Goal: Task Accomplishment & Management: Manage account settings

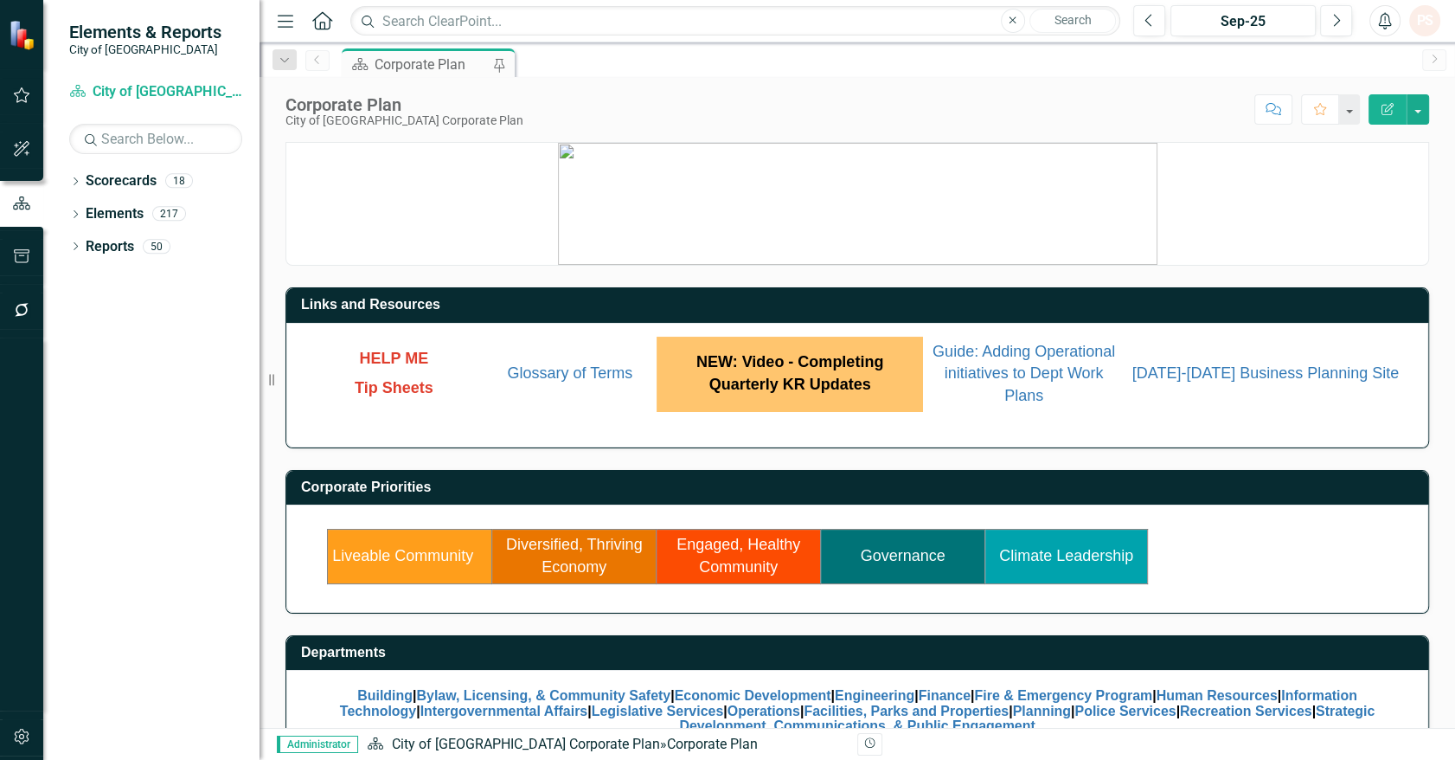
click at [1059, 548] on link "Climate Leadership" at bounding box center [1066, 555] width 134 height 17
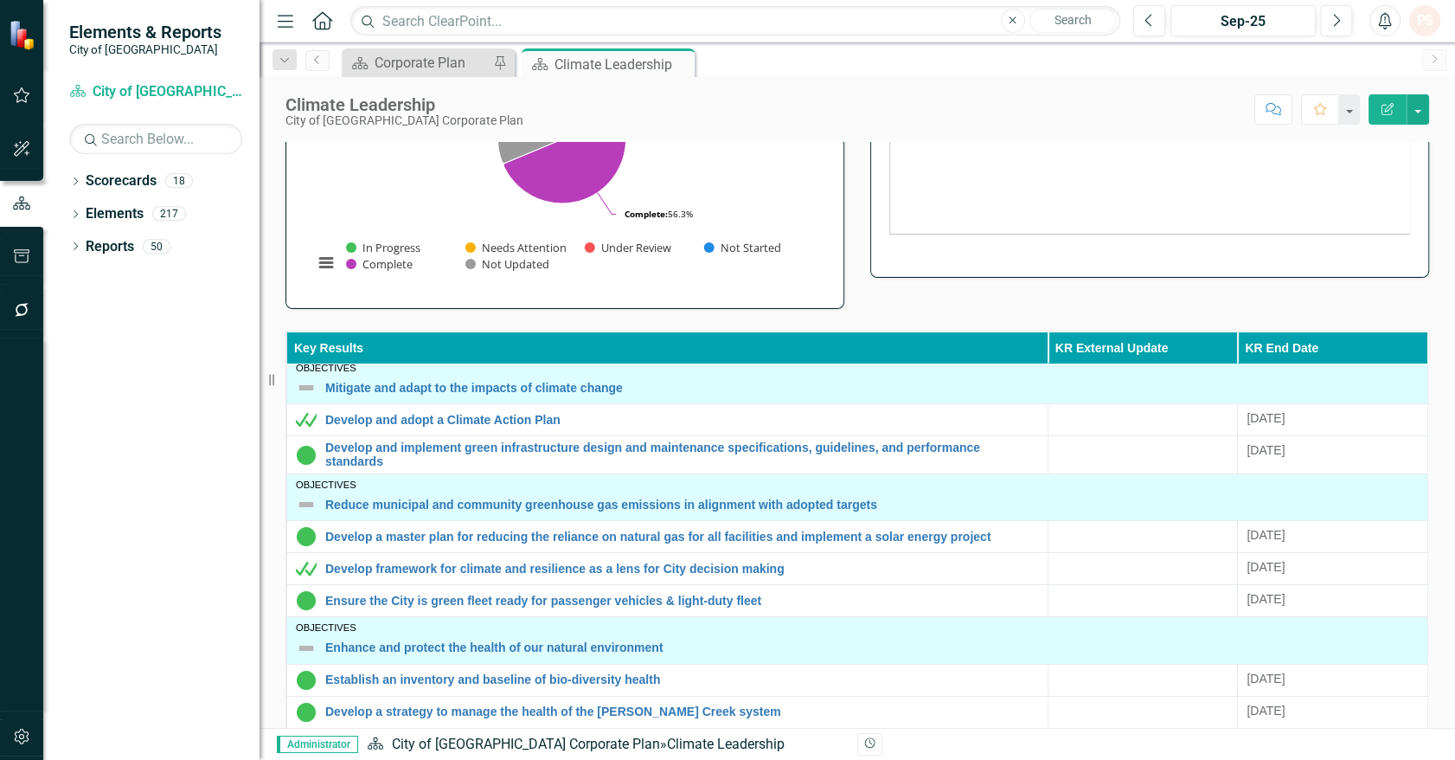
scroll to position [7, 0]
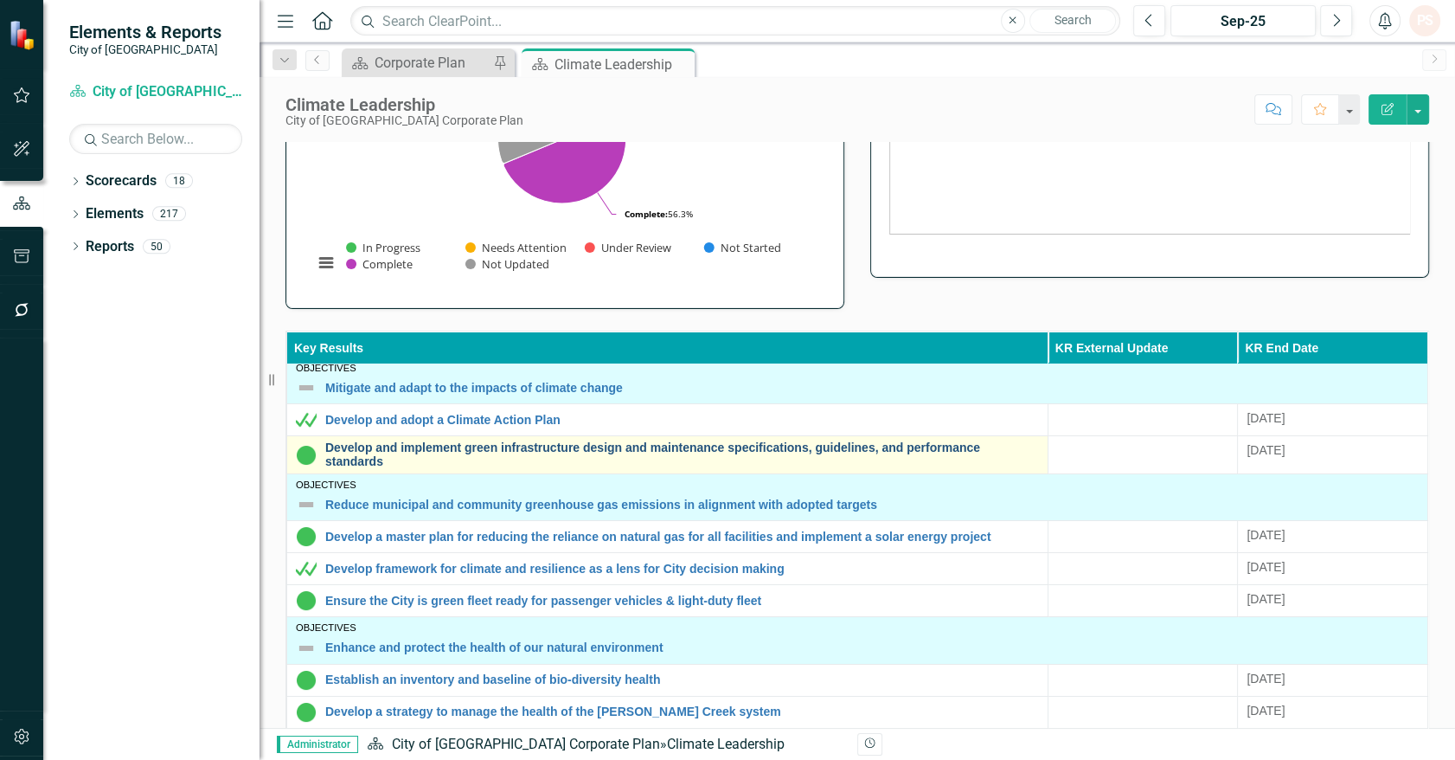
click at [411, 459] on link "Develop and implement green infrastructure design and maintenance specification…" at bounding box center [682, 454] width 714 height 27
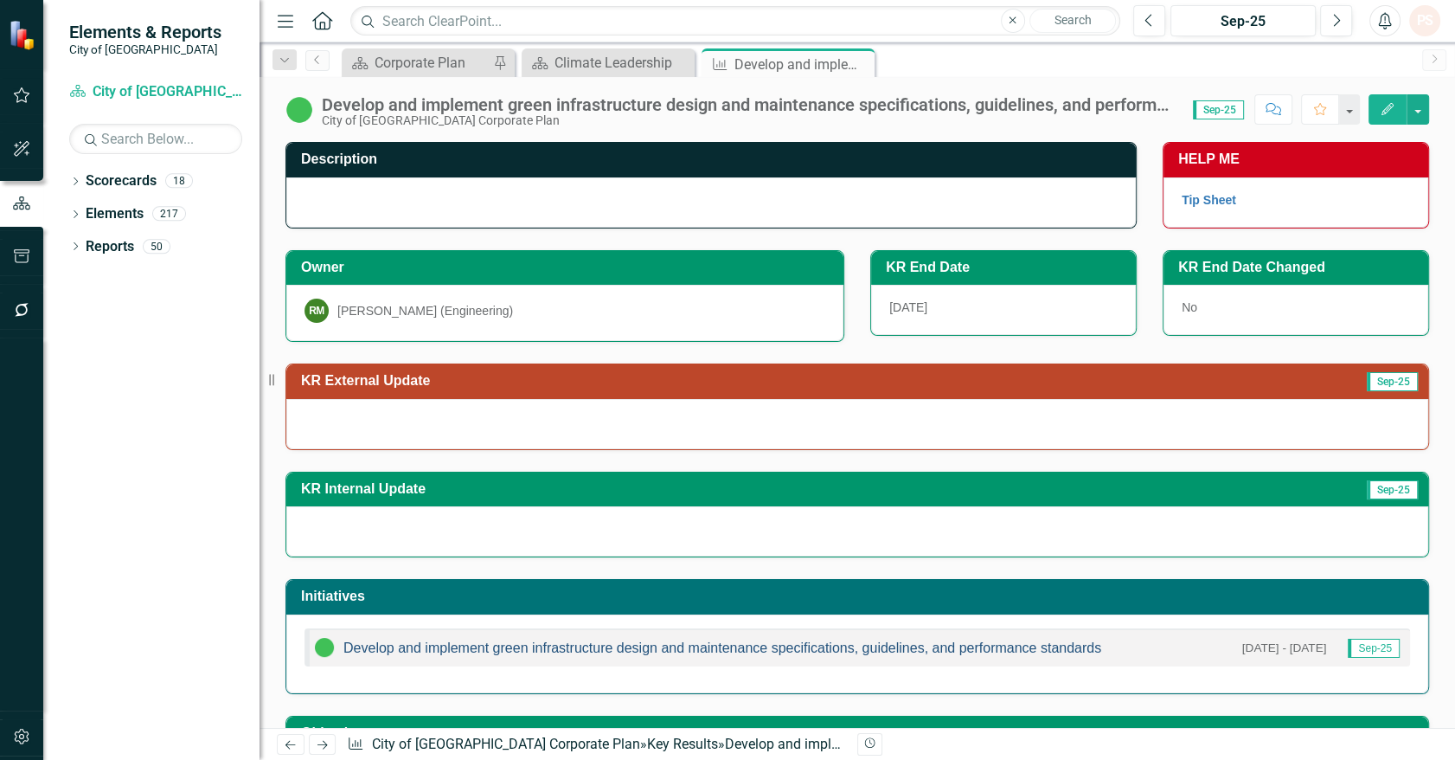
click at [619, 652] on link "Develop and implement green infrastructure design and maintenance specification…" at bounding box center [722, 647] width 758 height 15
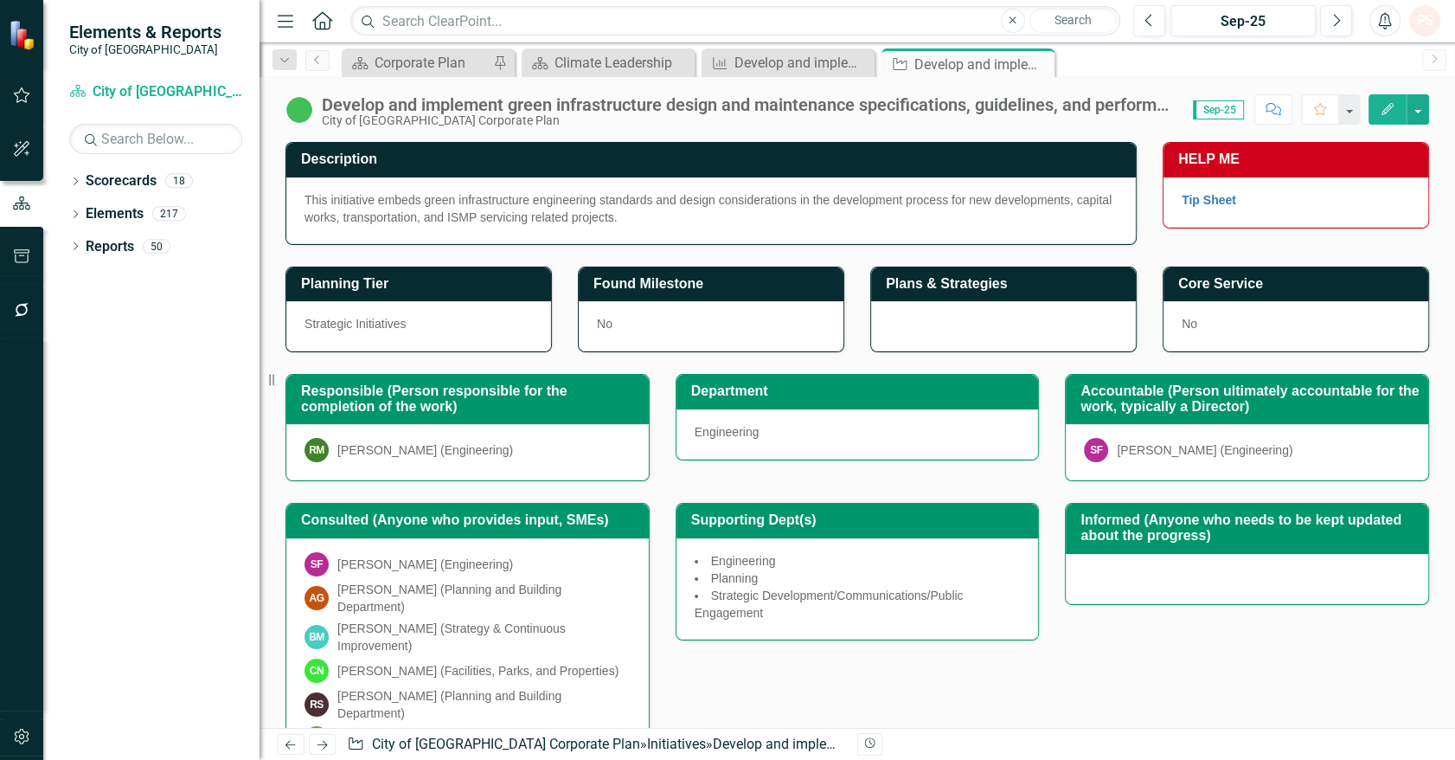
click at [784, 83] on div "Develop and implement green infrastructure design and maintenance specification…" at bounding box center [858, 103] width 1196 height 52
click at [433, 66] on div "Corporate Plan" at bounding box center [432, 63] width 114 height 22
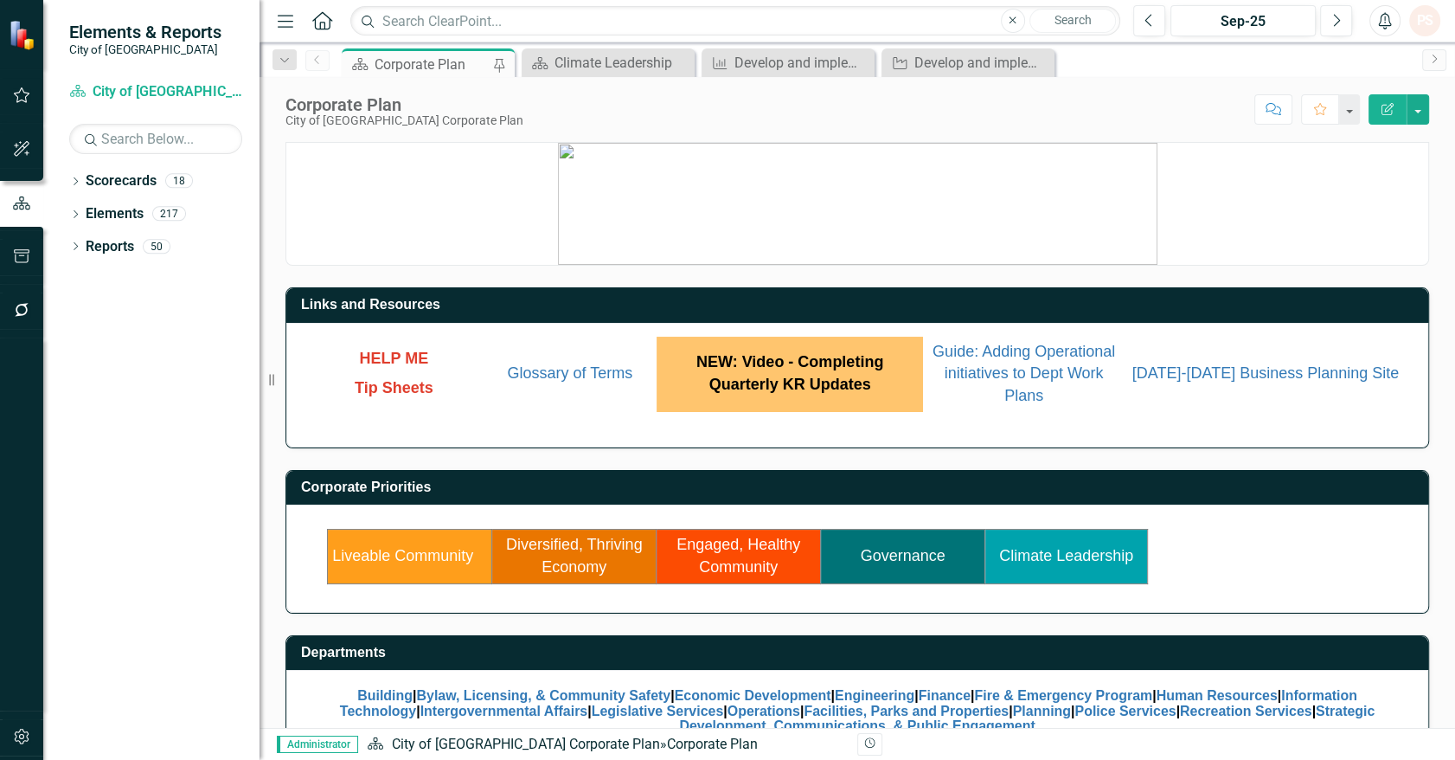
click at [401, 547] on link "Liveable Community" at bounding box center [402, 555] width 141 height 17
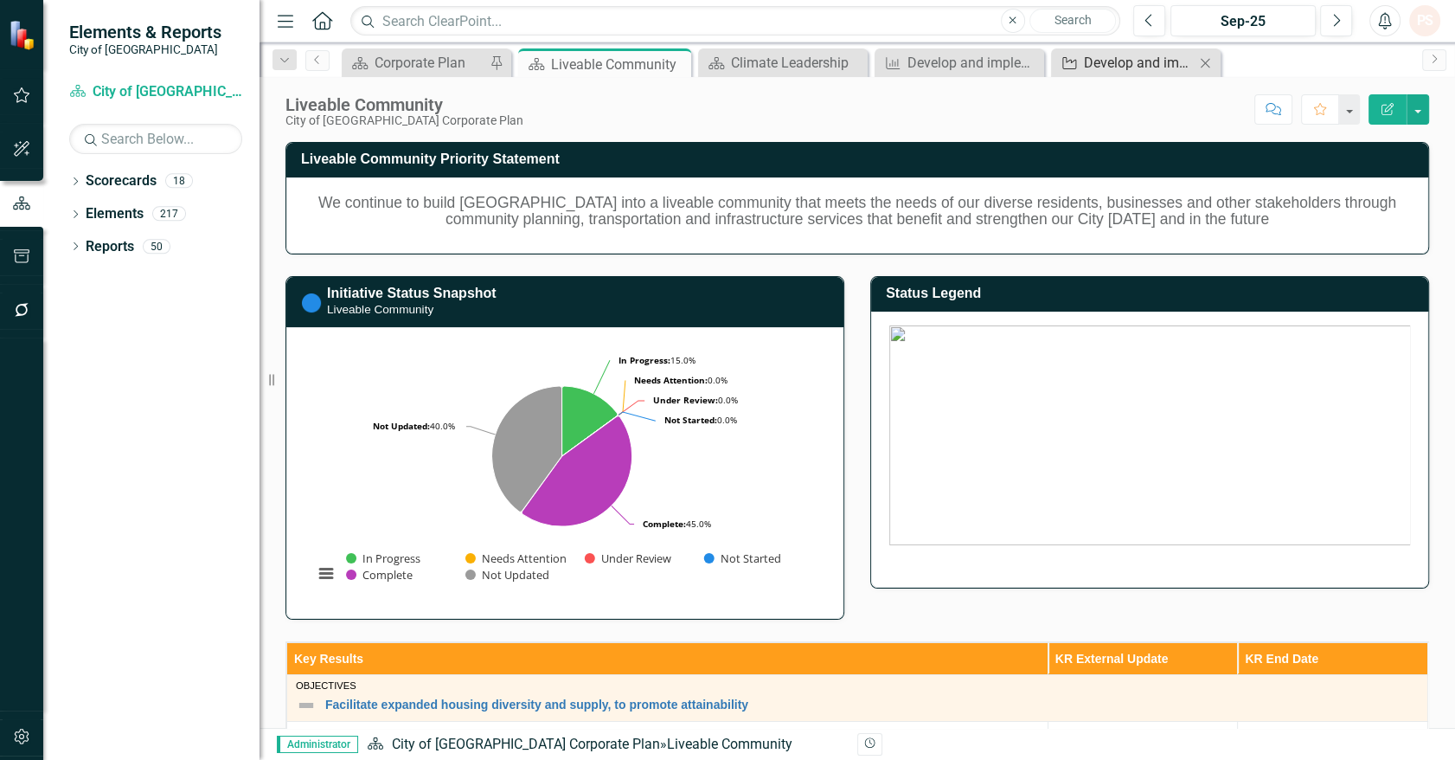
click at [1134, 53] on div "Develop and implement green infrastructure design and maintenance specification…" at bounding box center [1139, 63] width 111 height 22
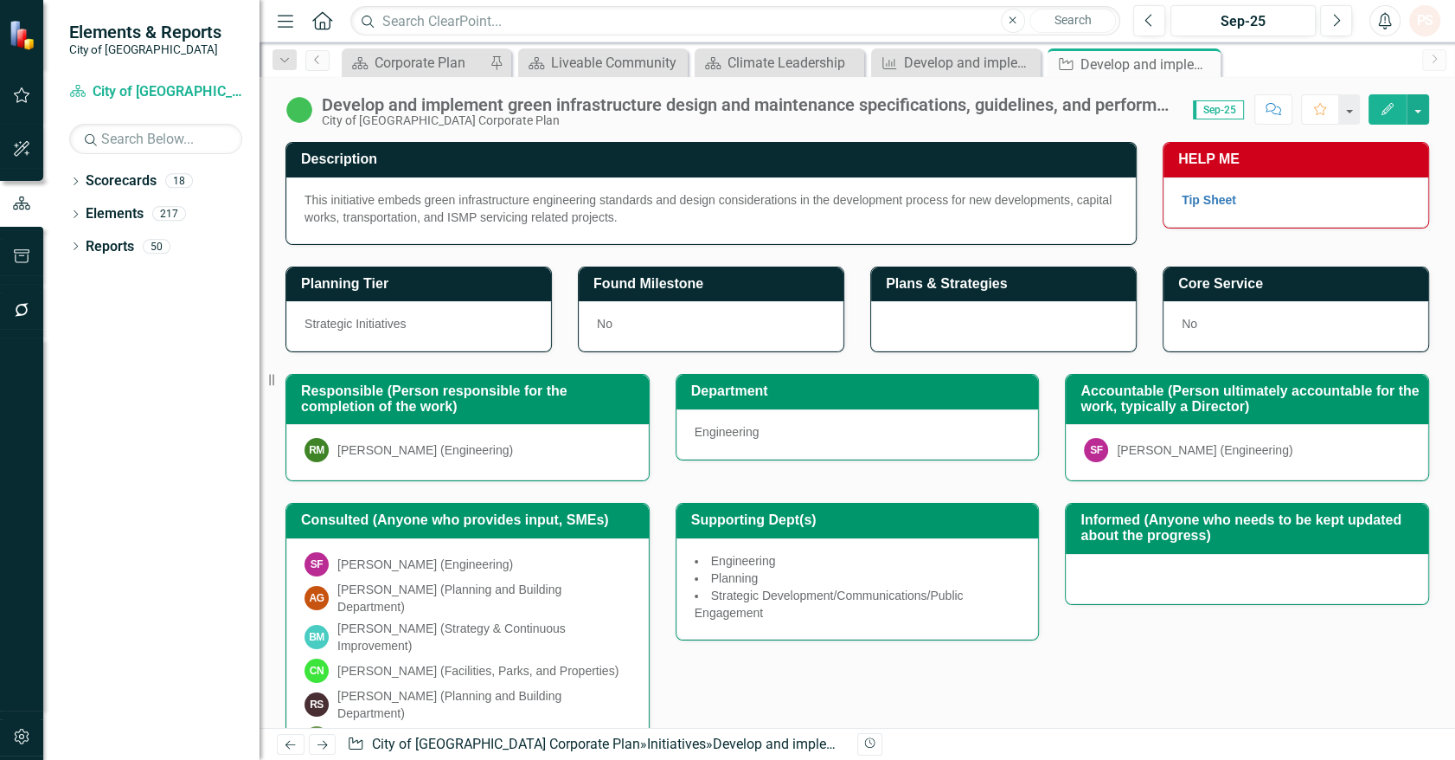
click at [600, 562] on div "SF Steven Faltas (Engineering)" at bounding box center [468, 564] width 326 height 24
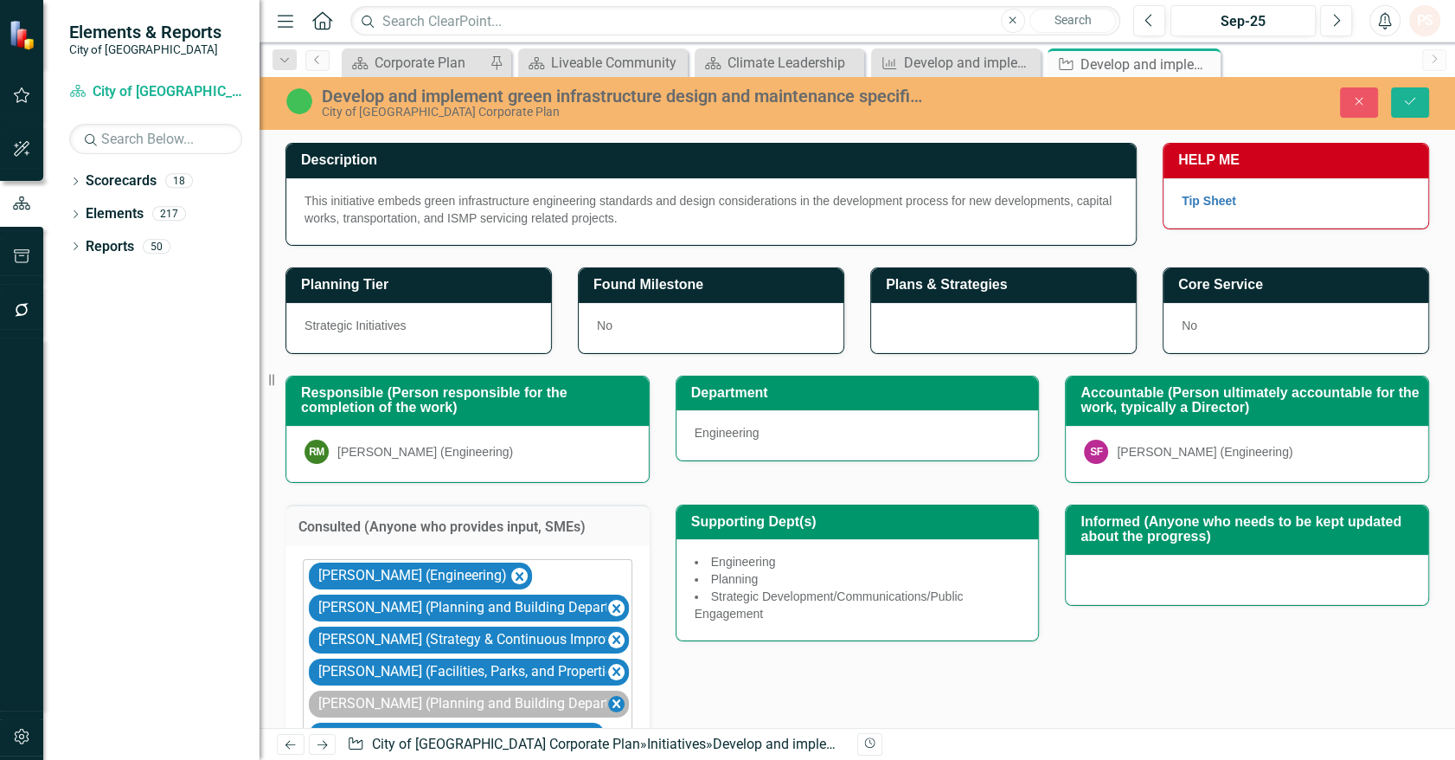
click at [616, 700] on icon "Remove Rodney Stott (Planning and Building Department)" at bounding box center [616, 704] width 16 height 22
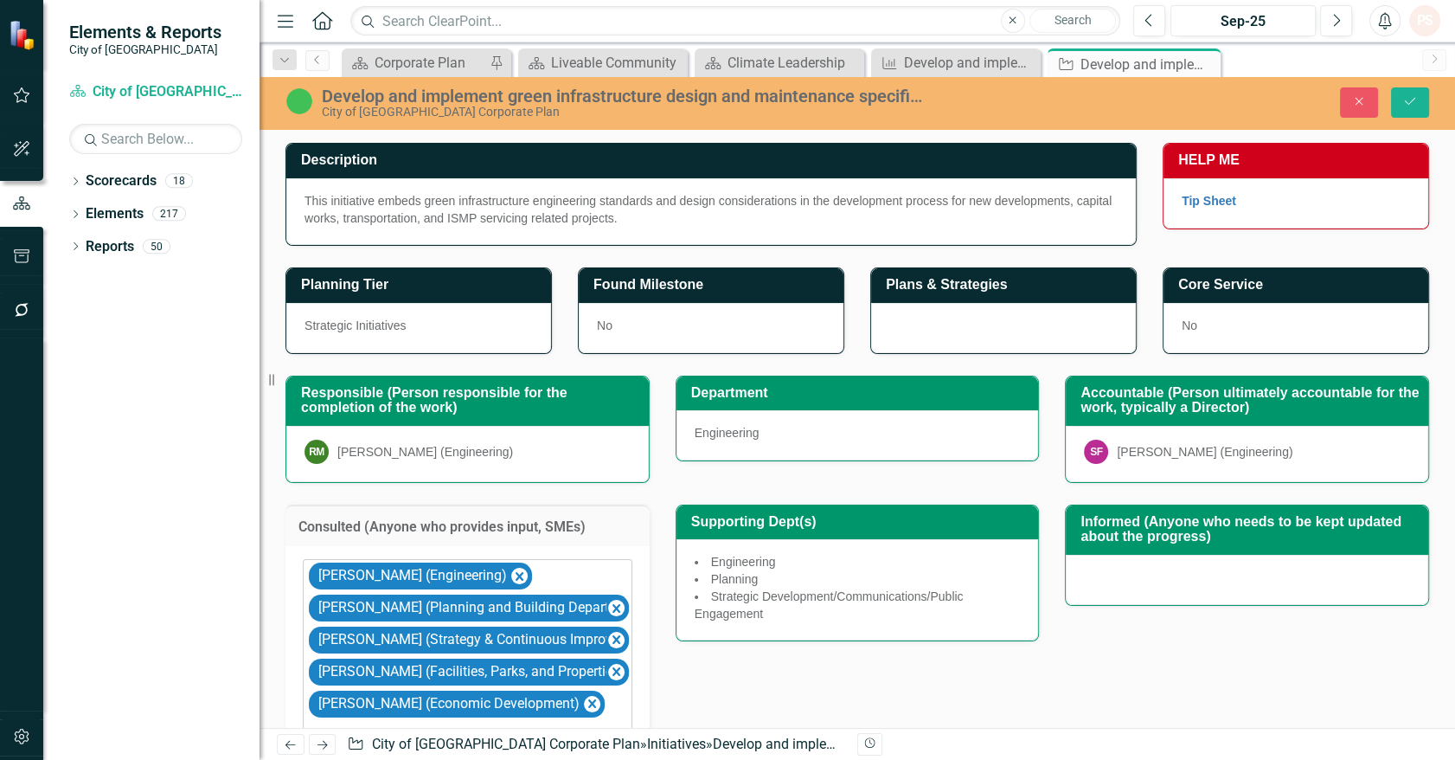
scroll to position [327, 0]
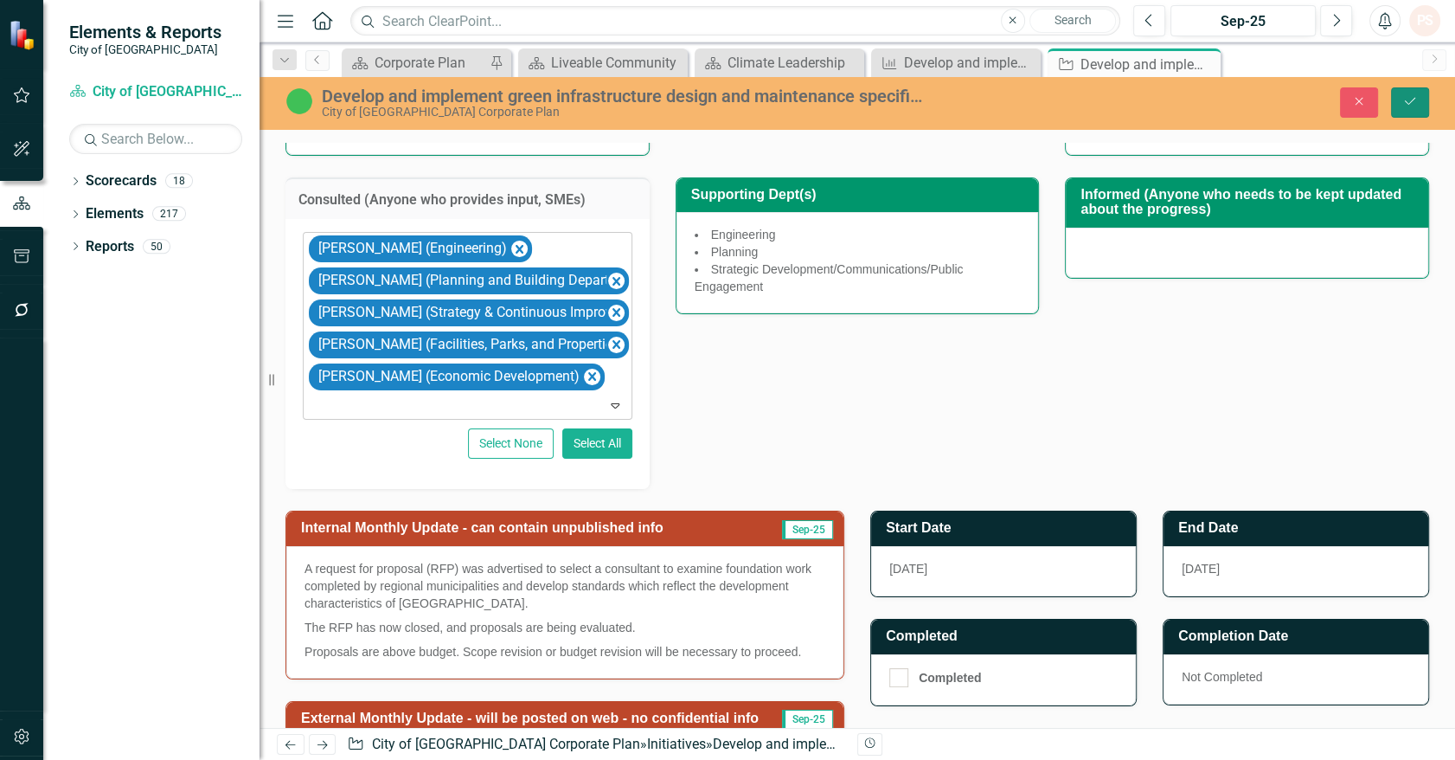
click at [1415, 94] on button "Save" at bounding box center [1410, 102] width 38 height 30
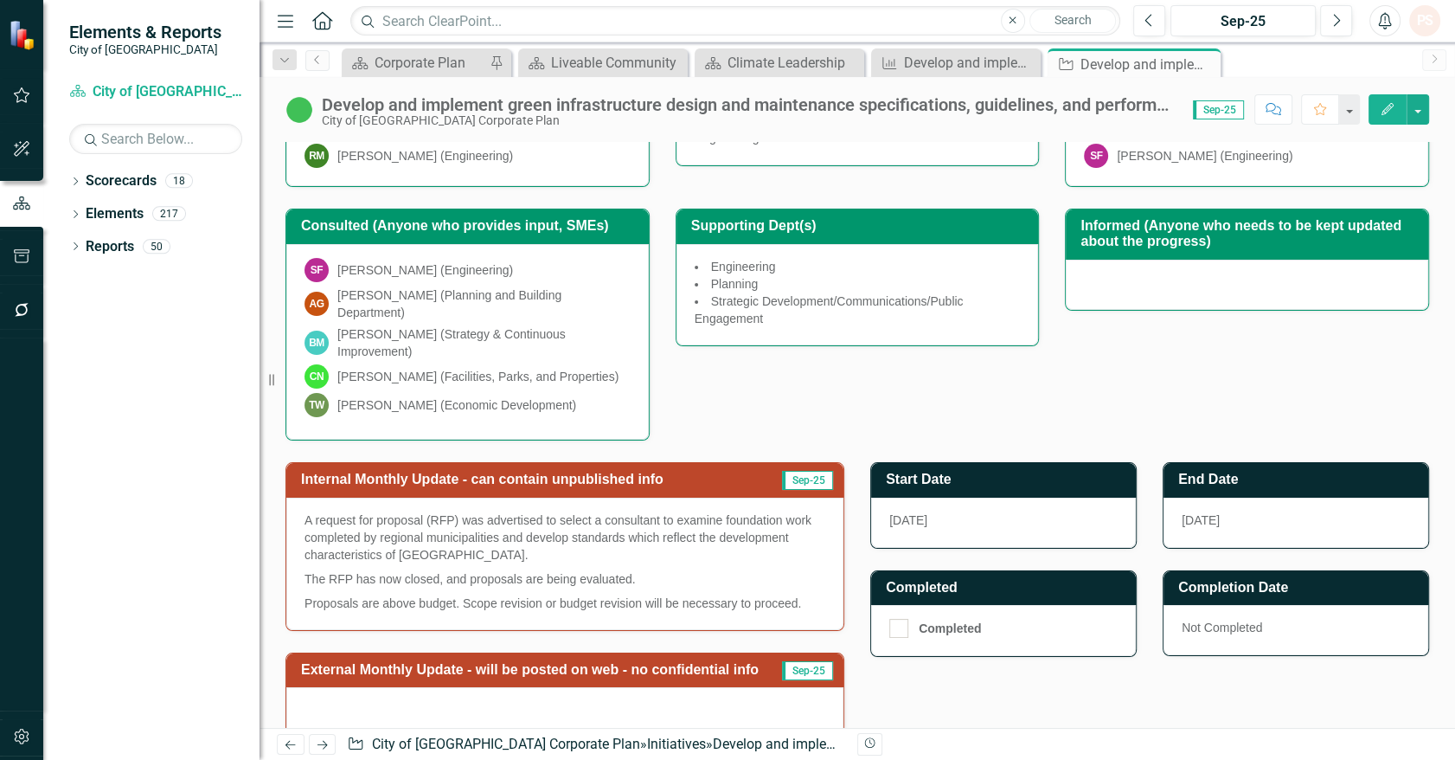
scroll to position [295, 0]
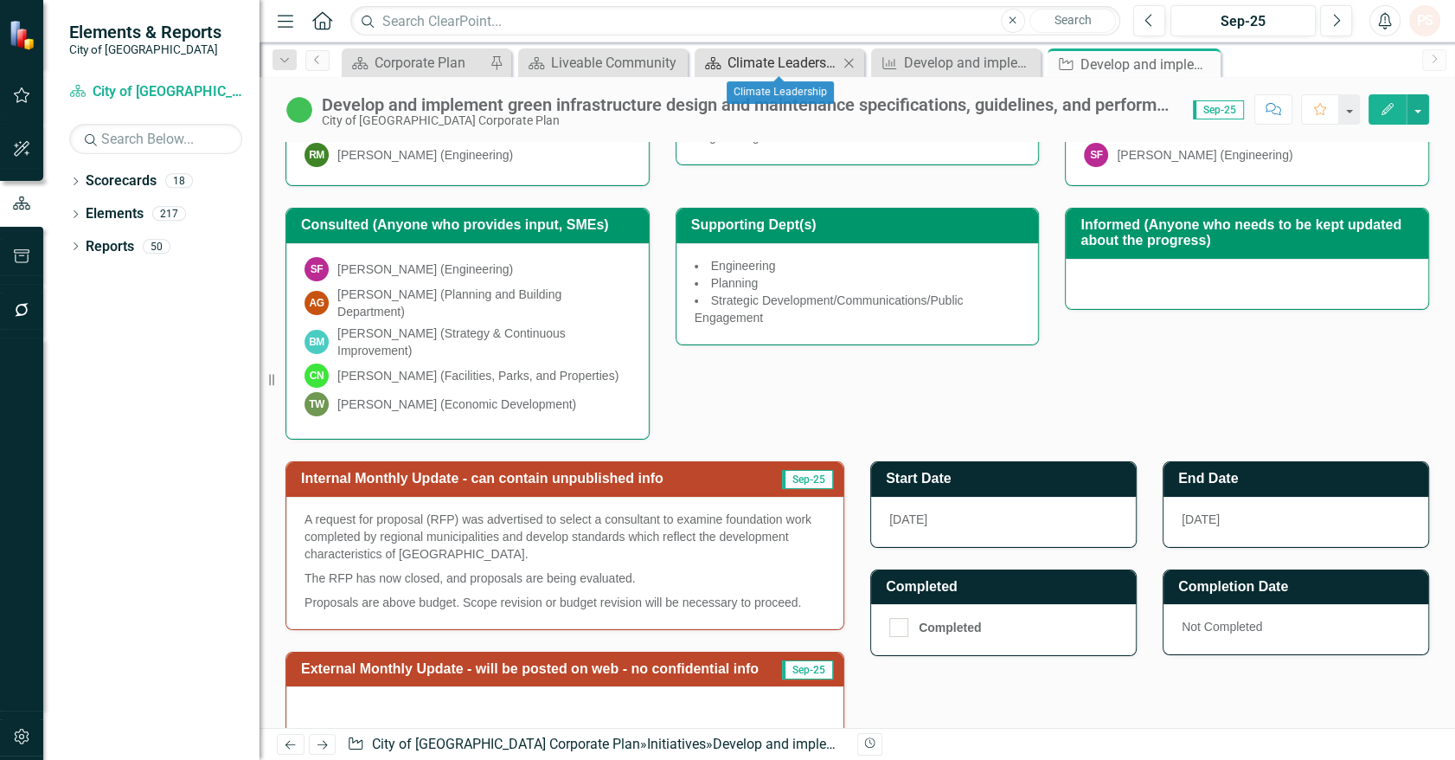
click at [797, 65] on div "Climate Leadership" at bounding box center [783, 63] width 111 height 22
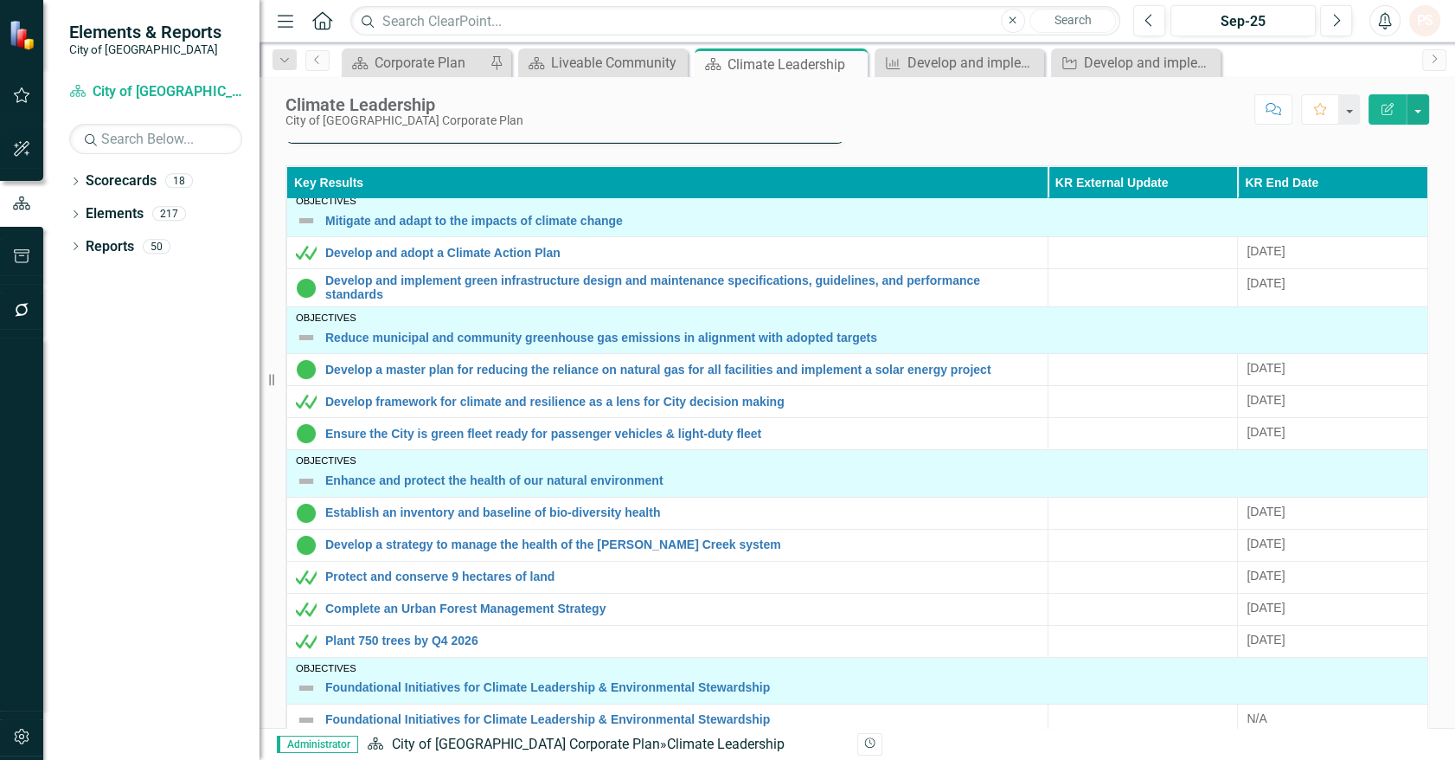
scroll to position [552, 0]
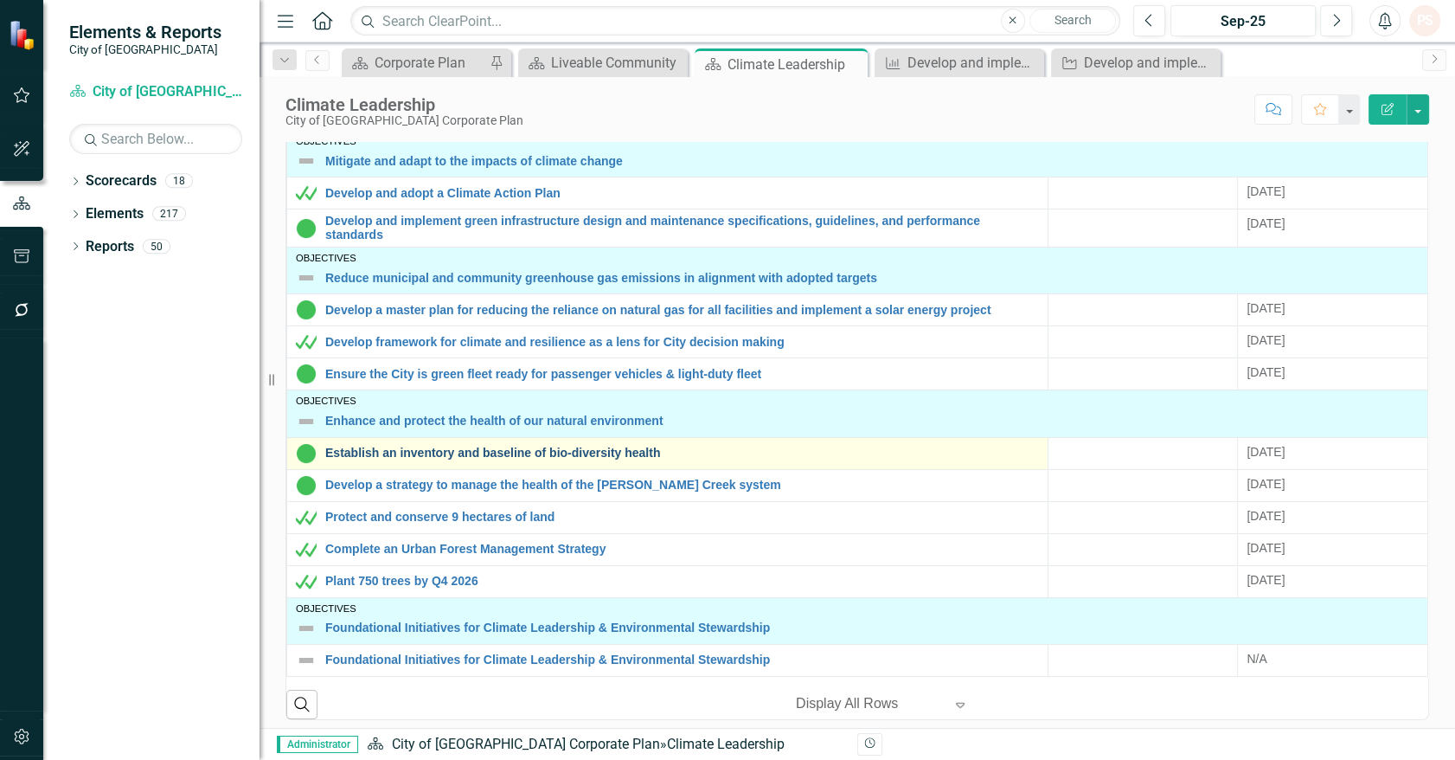
click at [555, 446] on link "Establish an inventory and baseline of bio-diversity health" at bounding box center [682, 452] width 714 height 13
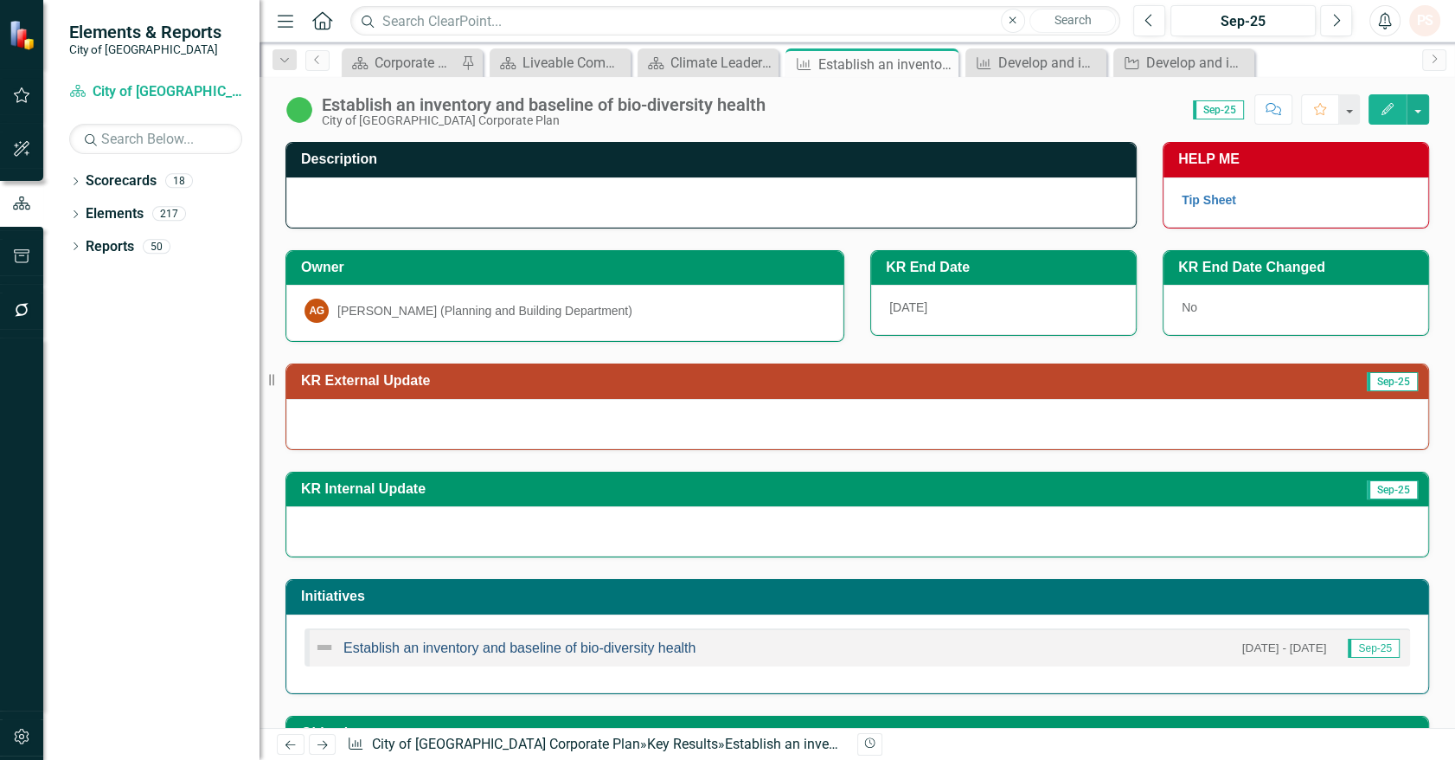
click at [606, 640] on link "Establish an inventory and baseline of bio-diversity health" at bounding box center [519, 647] width 352 height 15
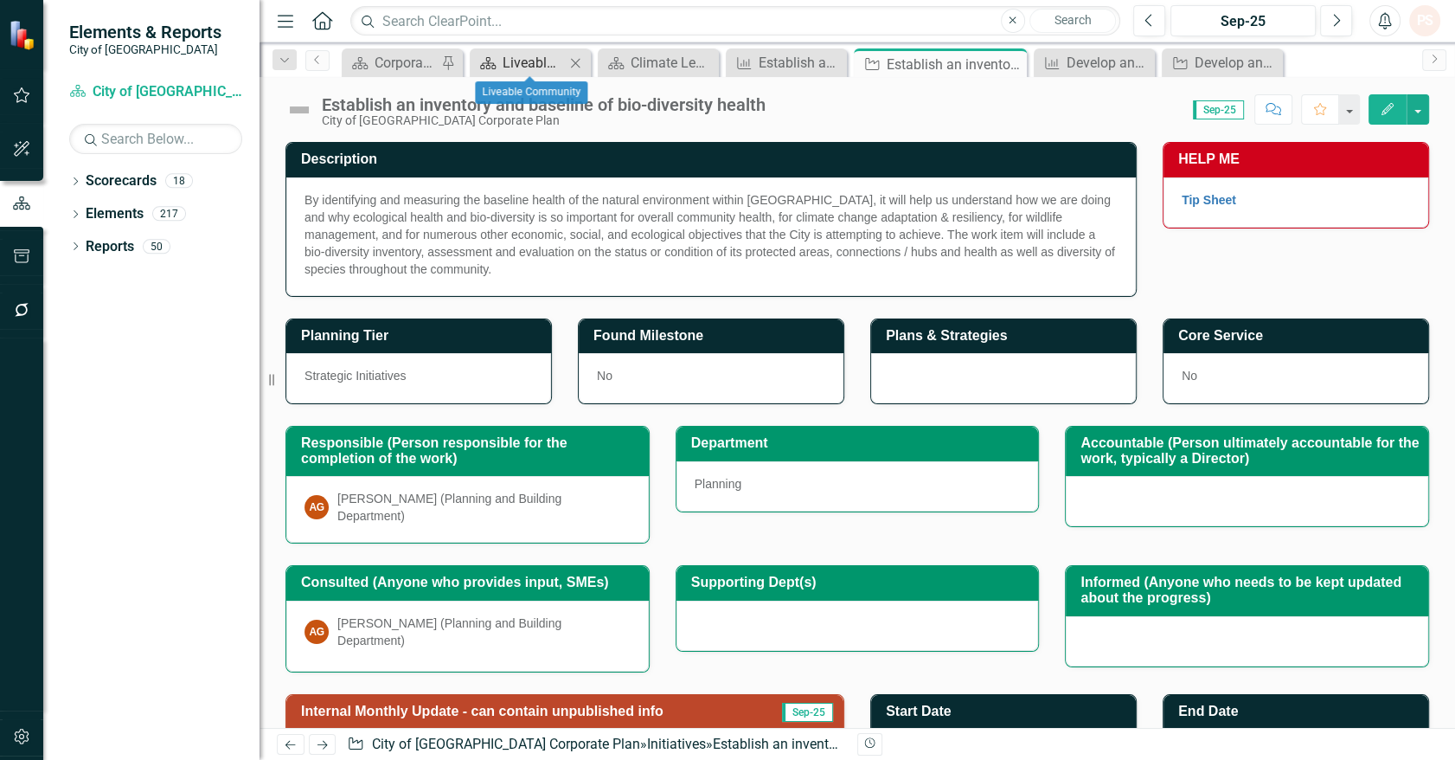
click at [551, 66] on div "Liveable Community" at bounding box center [534, 63] width 62 height 22
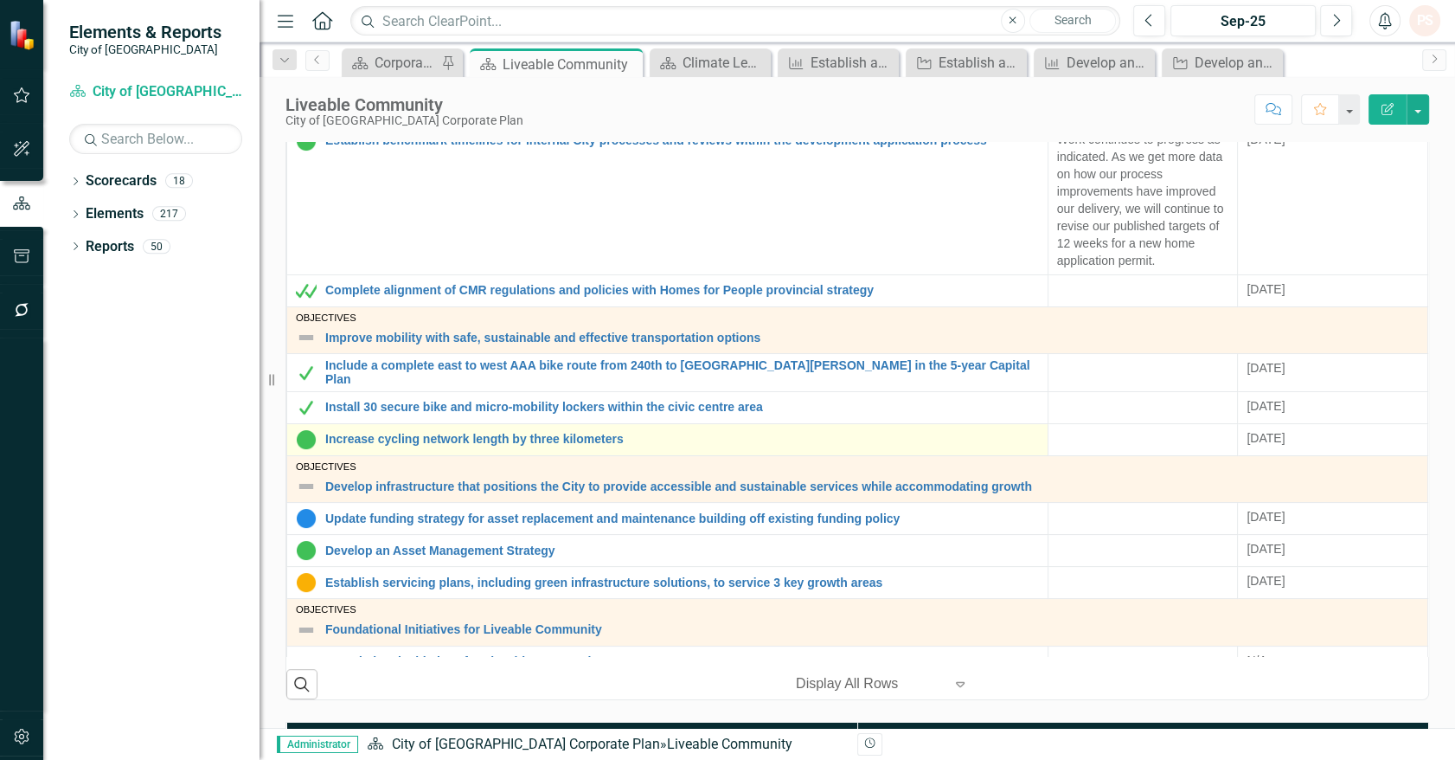
scroll to position [173, 0]
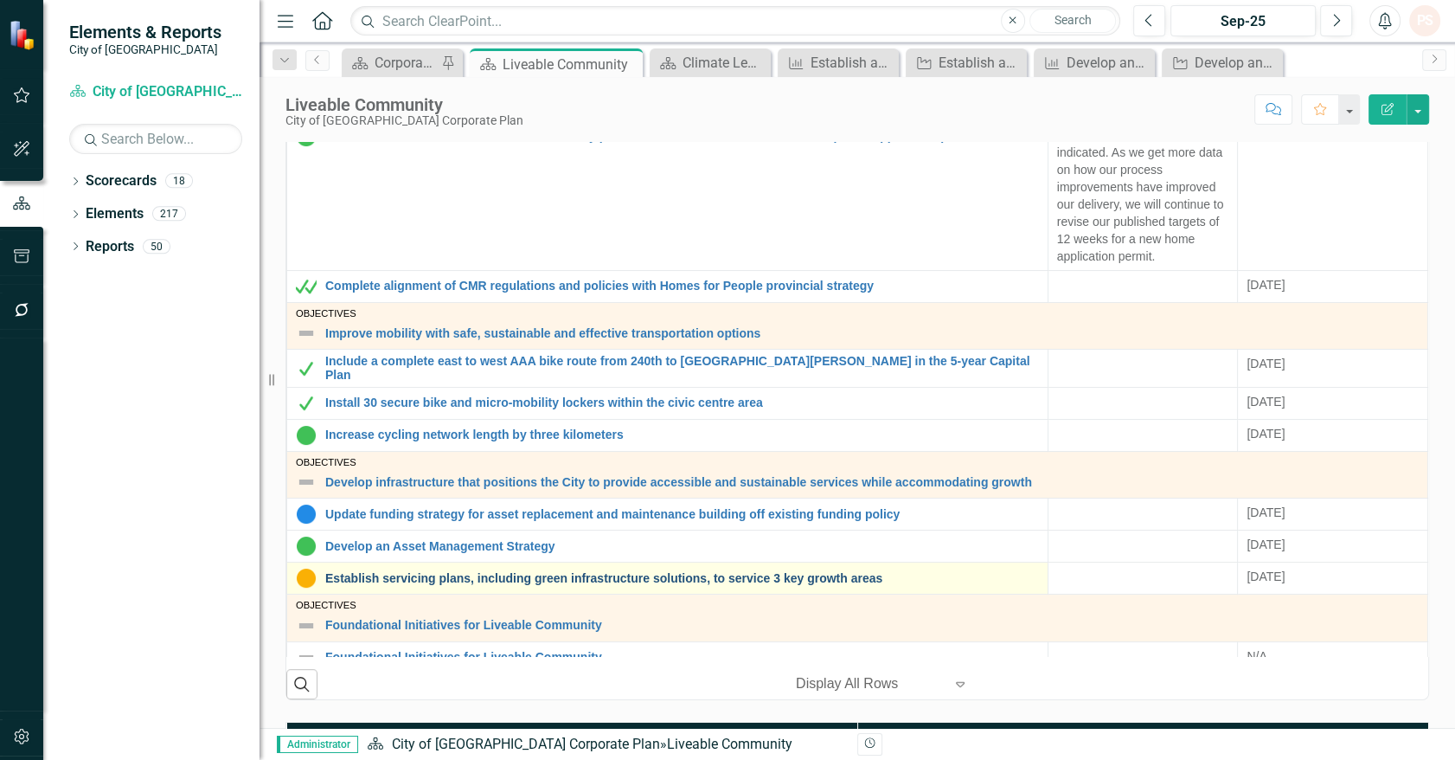
click at [544, 572] on link "Establish servicing plans, including green infrastructure solutions, to service…" at bounding box center [682, 578] width 714 height 13
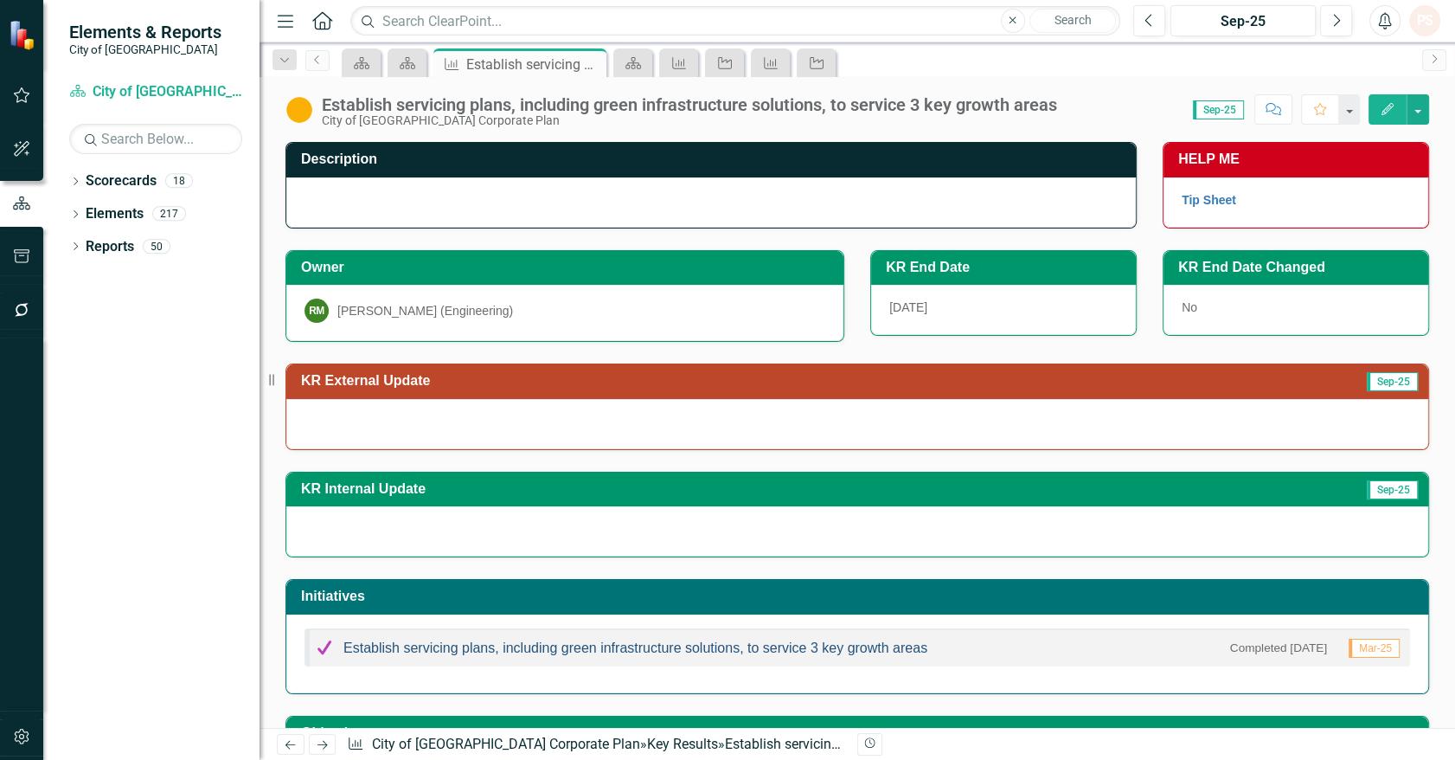
click at [572, 647] on link "Establish servicing plans, including green infrastructure solutions, to service…" at bounding box center [635, 647] width 584 height 15
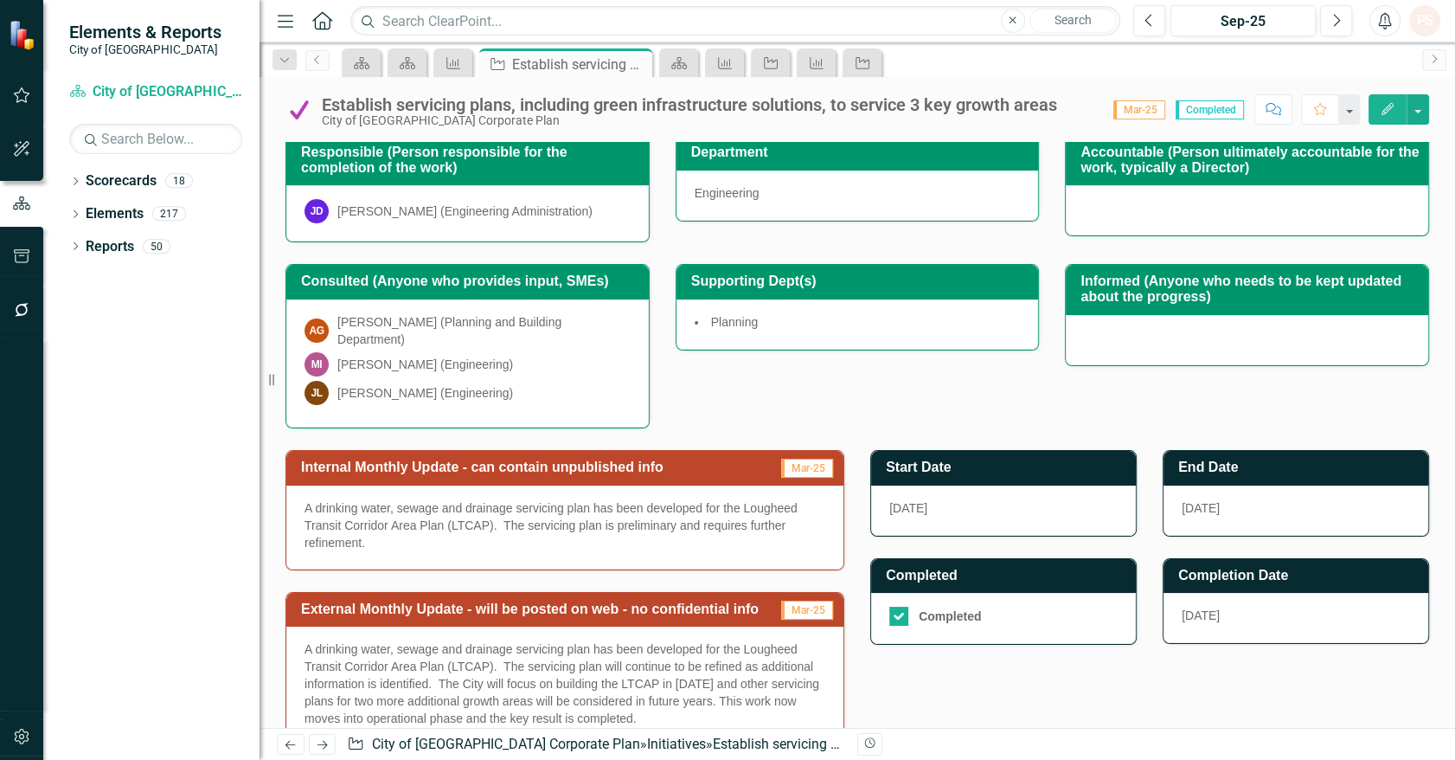
scroll to position [231, 0]
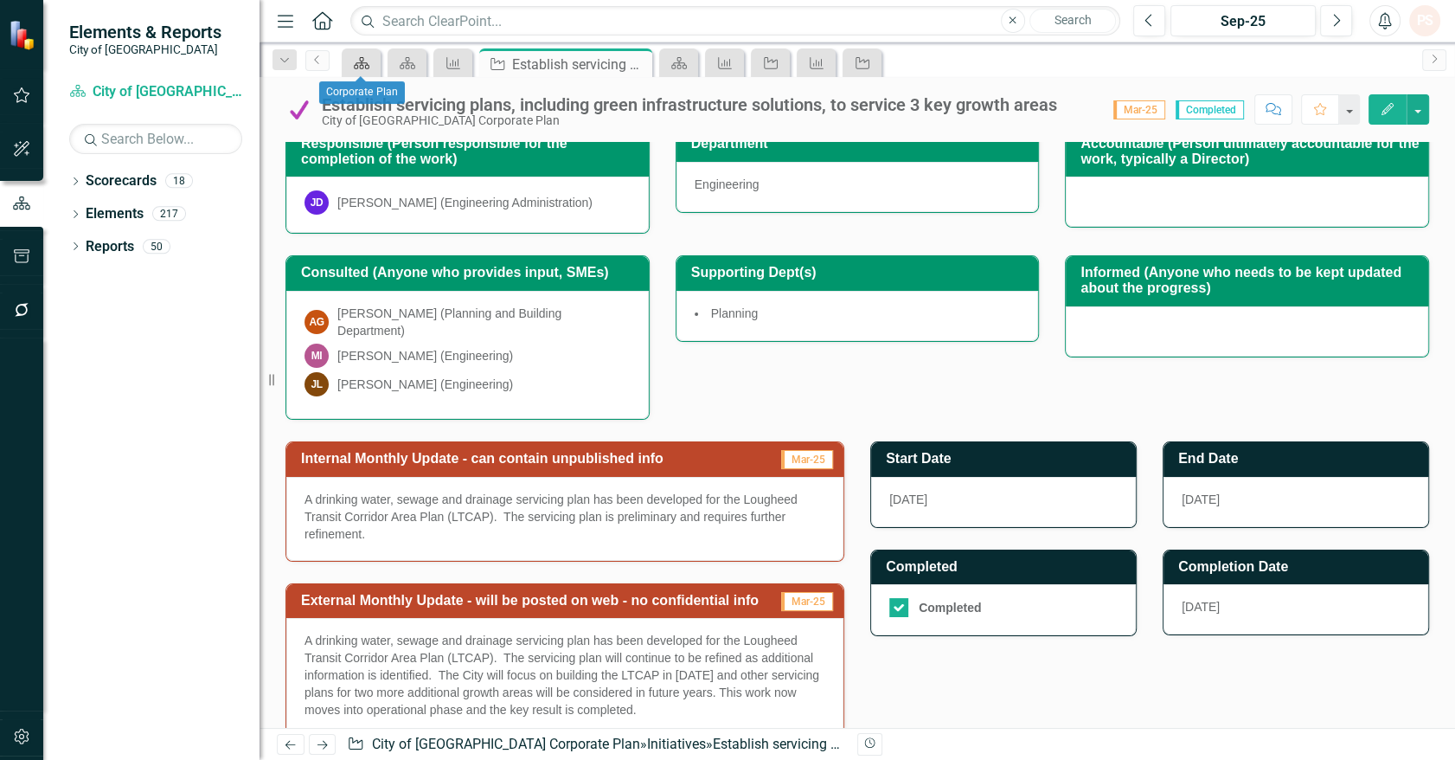
click at [368, 57] on icon "Scorecard" at bounding box center [361, 63] width 17 height 14
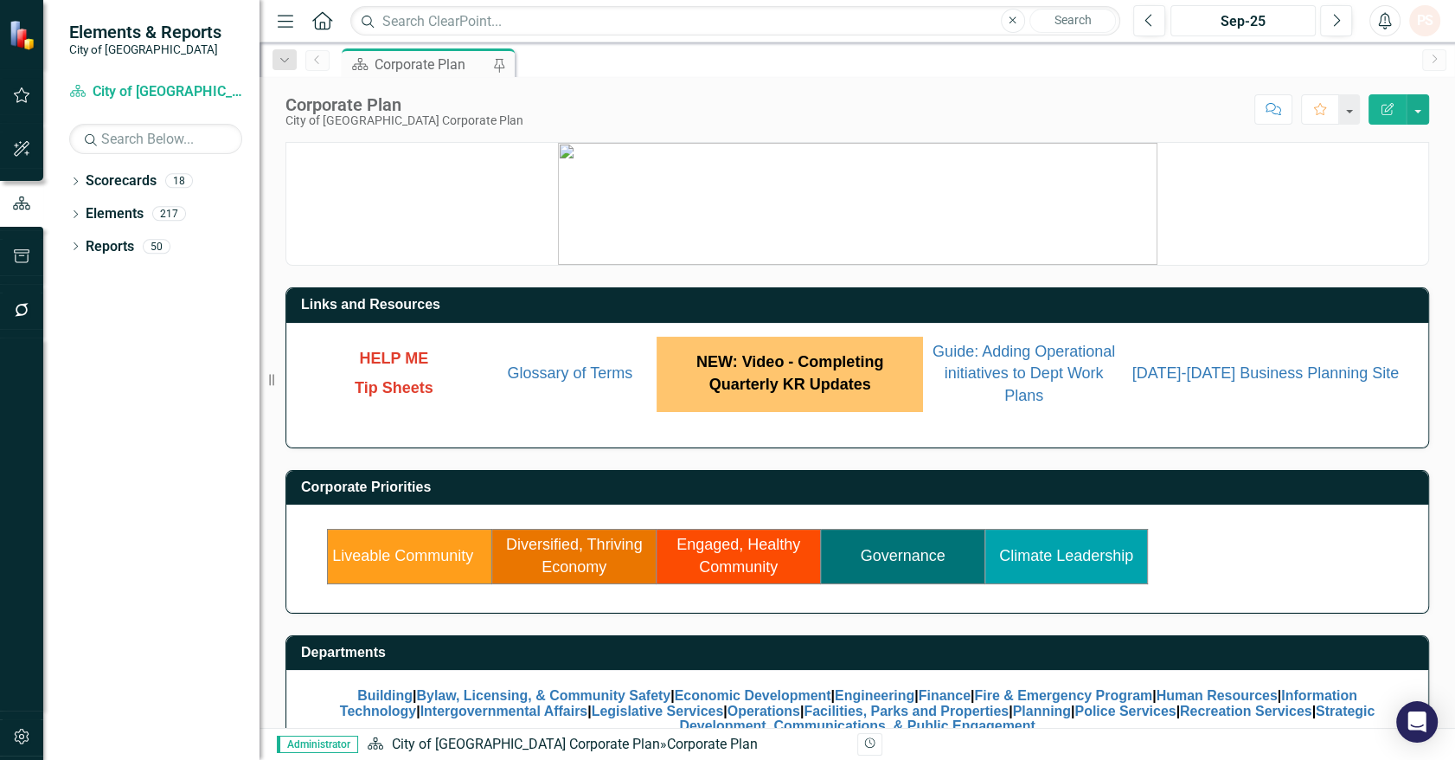
click at [1267, 25] on div "Sep-25" at bounding box center [1243, 21] width 133 height 21
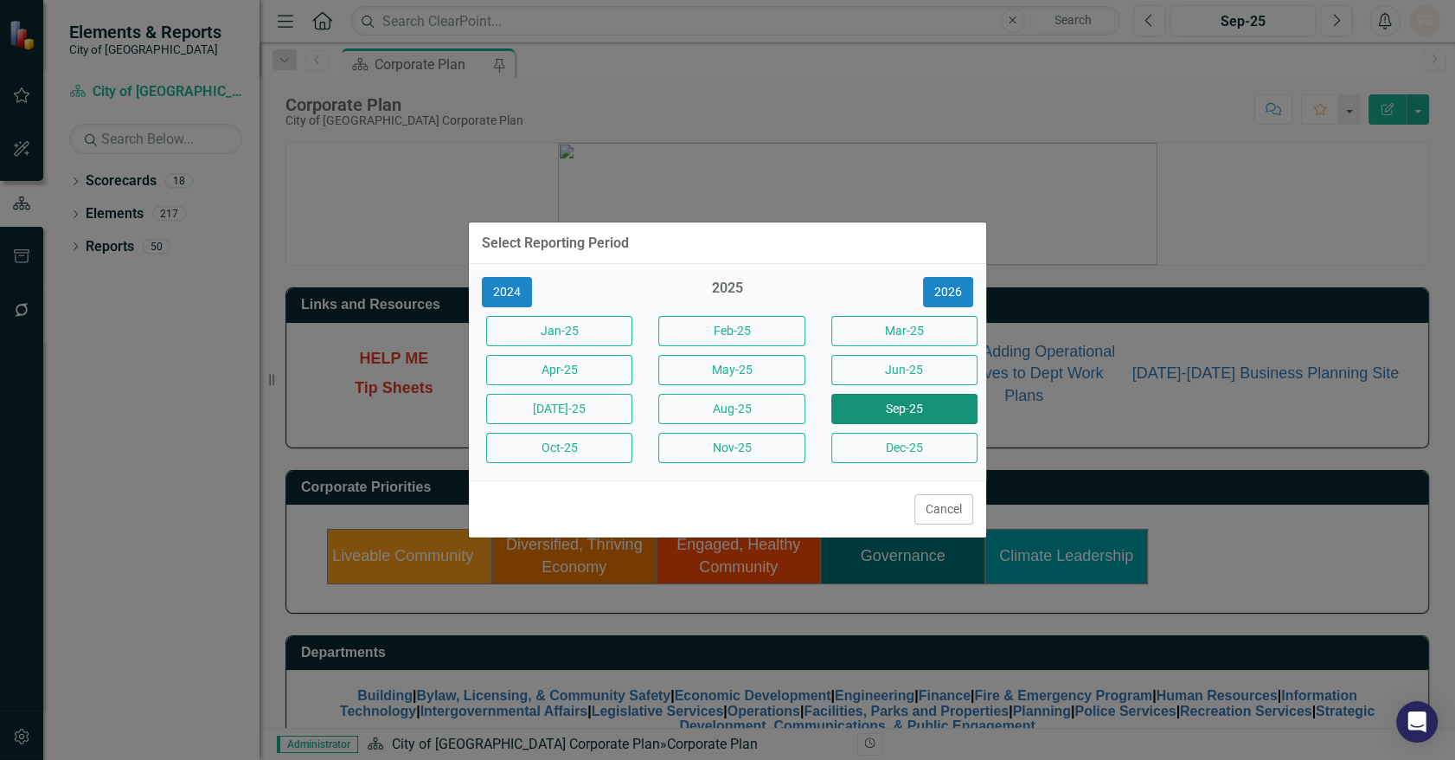
click at [938, 415] on button "Sep-25" at bounding box center [904, 409] width 146 height 30
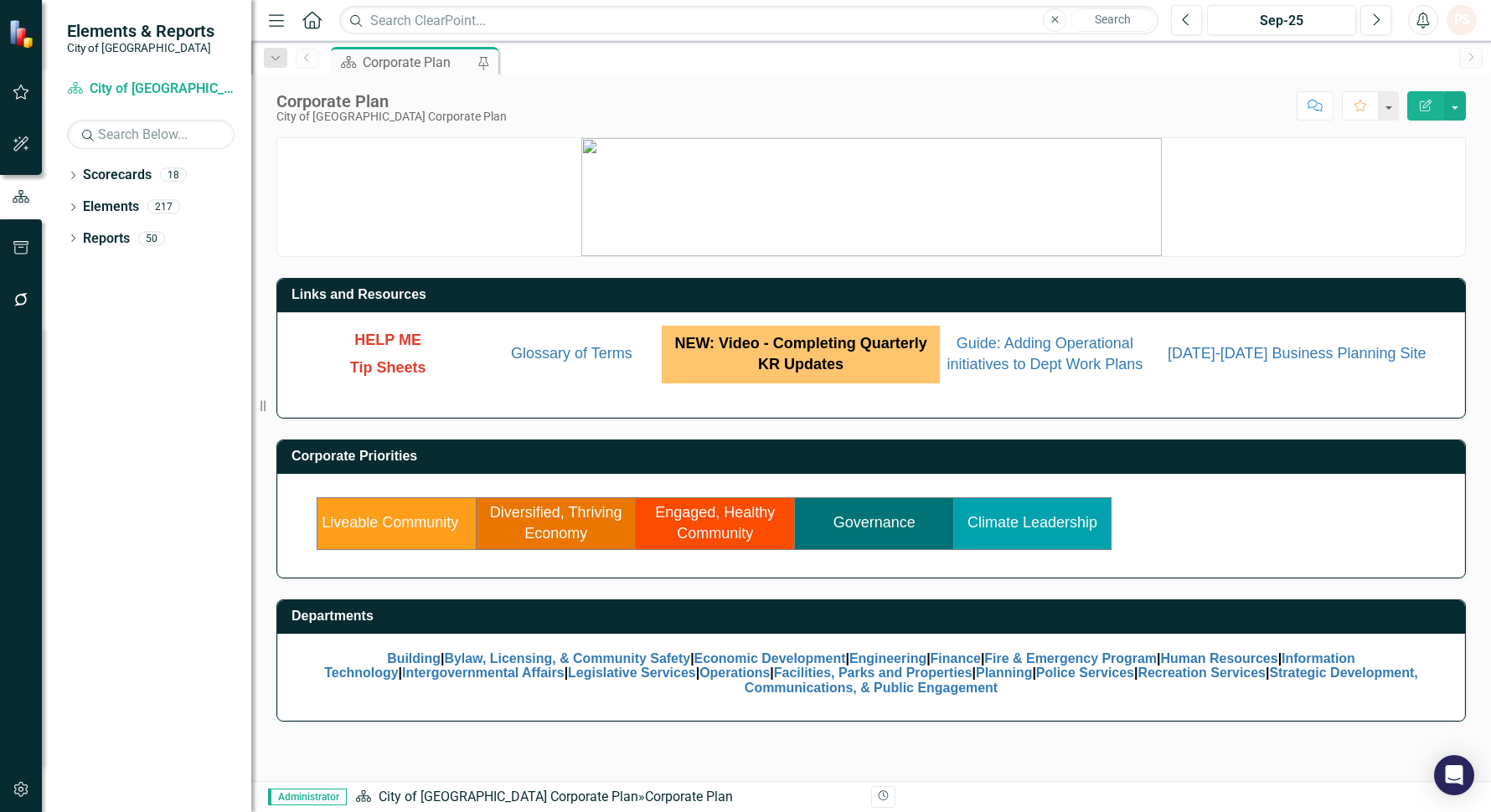
click at [817, 499] on td "Governance" at bounding box center [874, 524] width 159 height 52
click at [847, 513] on td "Governance" at bounding box center [874, 524] width 159 height 52
click at [850, 523] on link "Governance" at bounding box center [874, 522] width 82 height 16
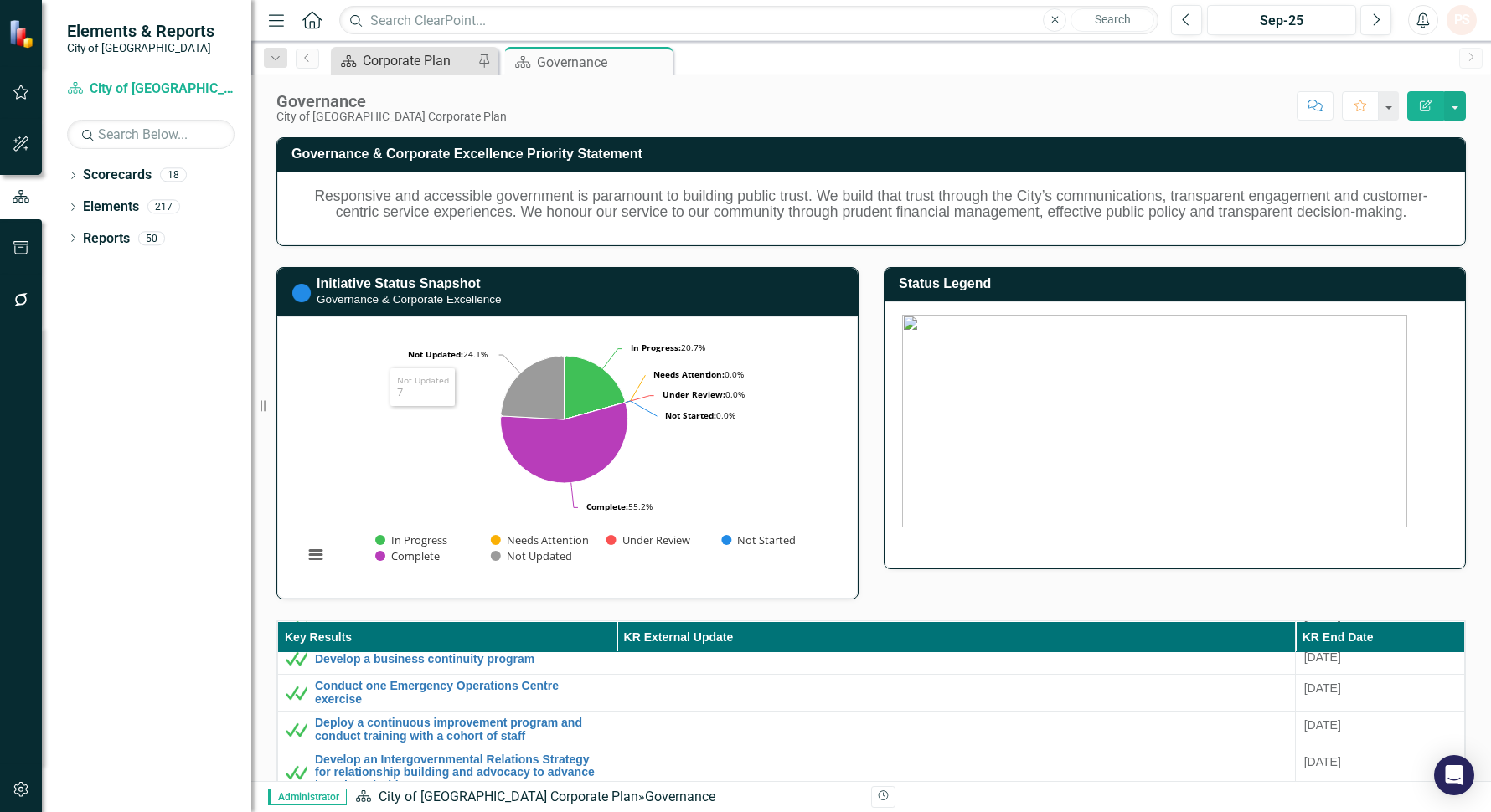
click at [379, 61] on div "Corporate Plan" at bounding box center [418, 61] width 110 height 21
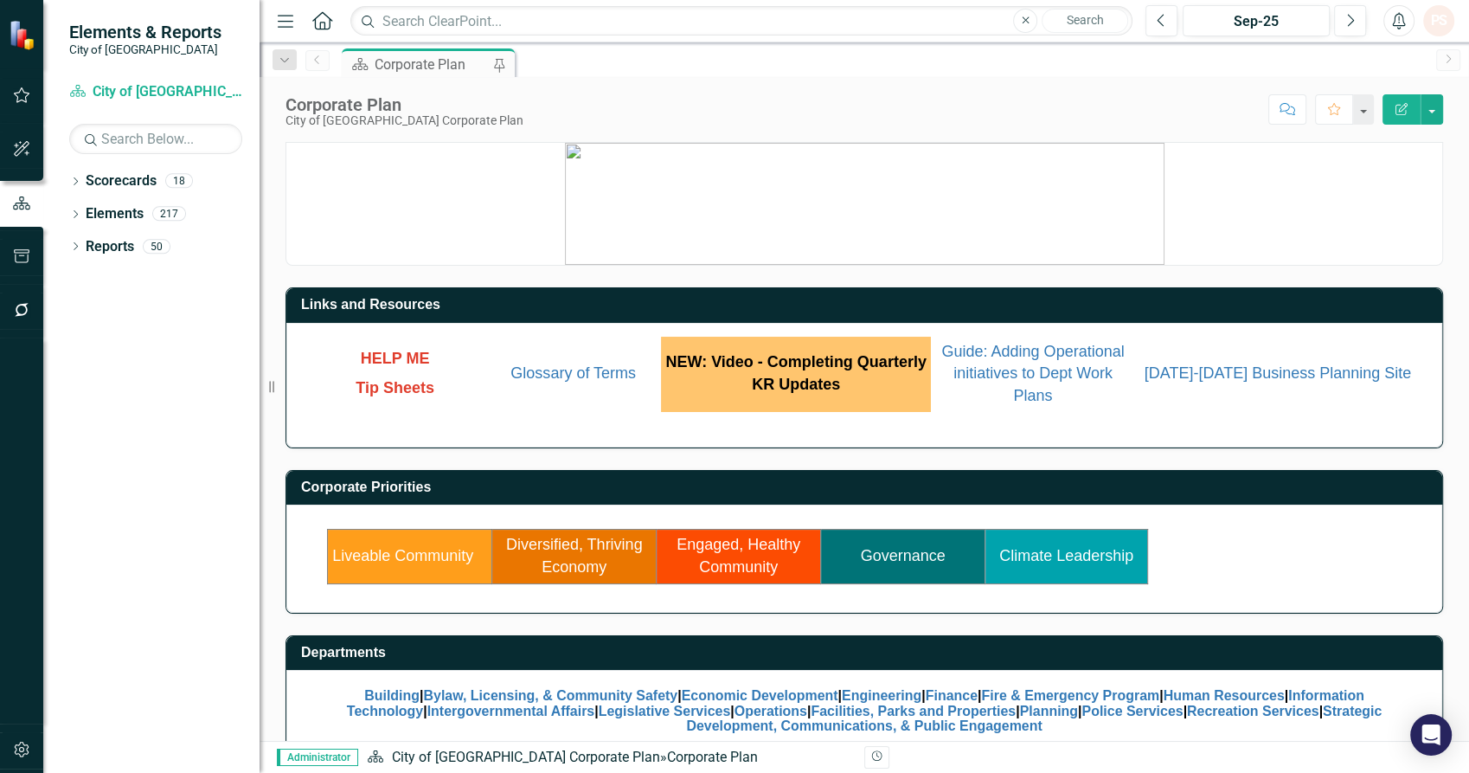
click at [327, 22] on icon "Home" at bounding box center [322, 20] width 22 height 18
click at [62, 181] on div "Dropdown Scorecards 18 Dropdown City of Maple Ridge Corporate Plan Building Byl…" at bounding box center [151, 470] width 216 height 606
click at [81, 184] on div "Dropdown Scorecards 18" at bounding box center [164, 183] width 190 height 33
click at [71, 185] on icon "Dropdown" at bounding box center [75, 183] width 12 height 10
click at [138, 215] on link "City of [GEOGRAPHIC_DATA] Corporate Plan" at bounding box center [177, 214] width 164 height 20
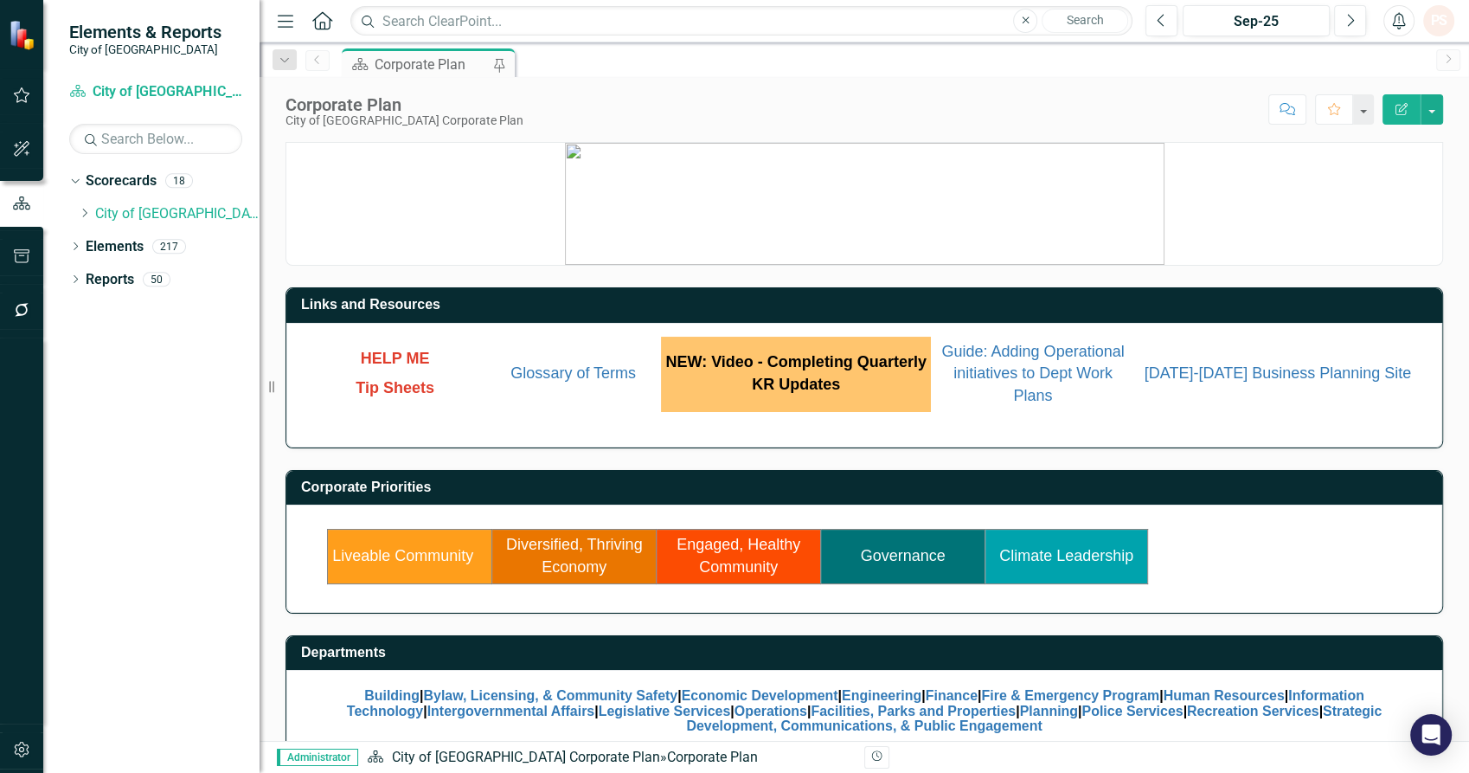
click at [900, 555] on link "Governance" at bounding box center [903, 555] width 85 height 17
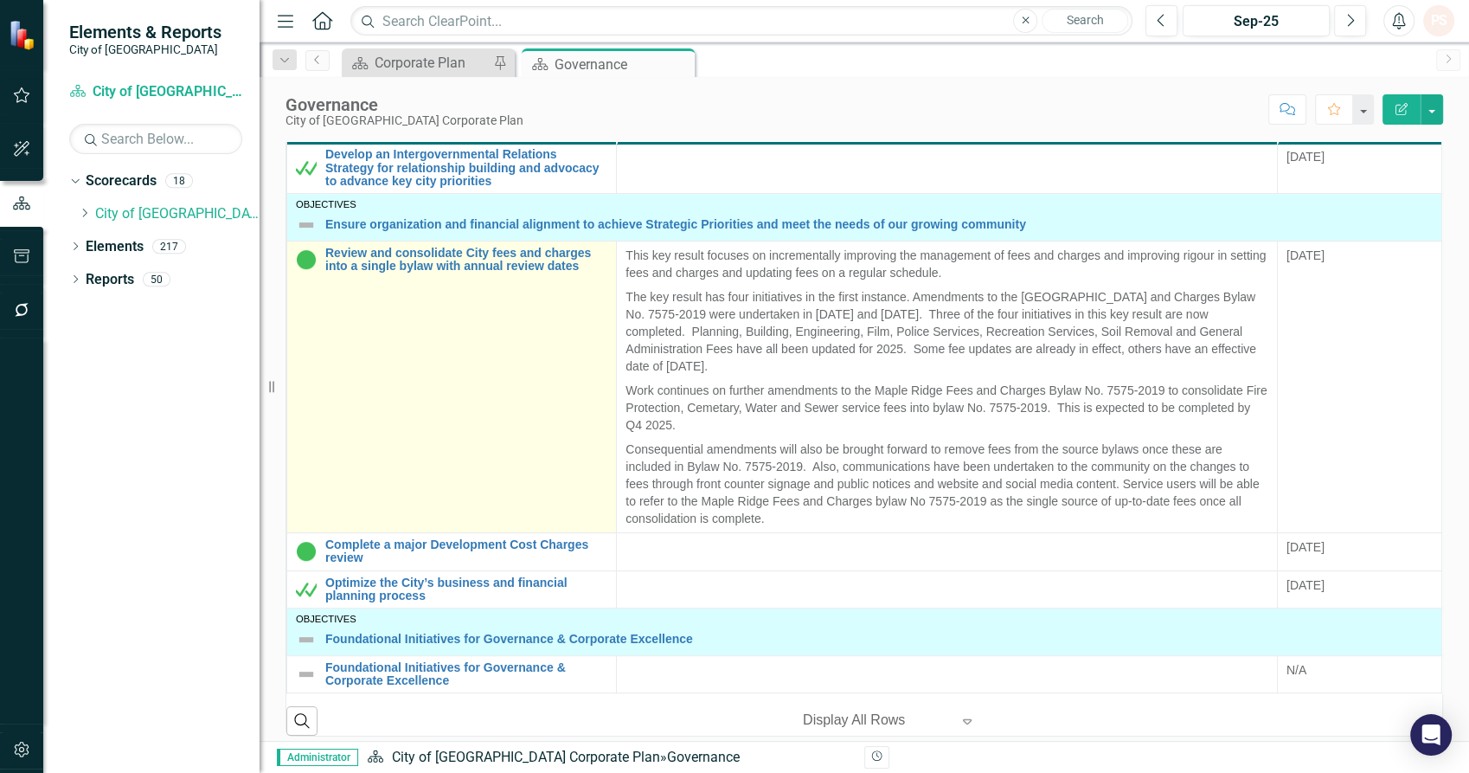
scroll to position [576, 0]
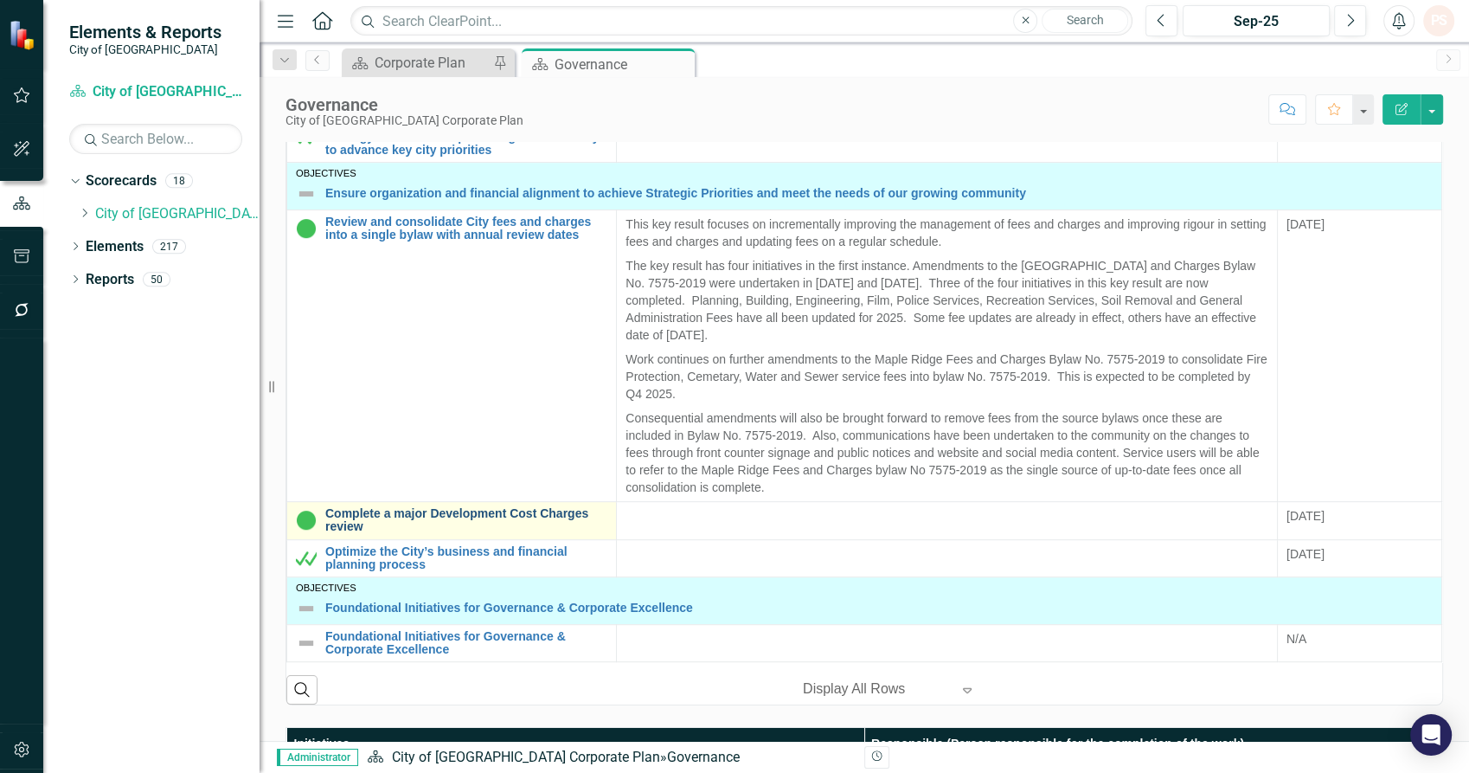
click at [548, 508] on link "Complete a major Development Cost Charges review" at bounding box center [466, 520] width 282 height 27
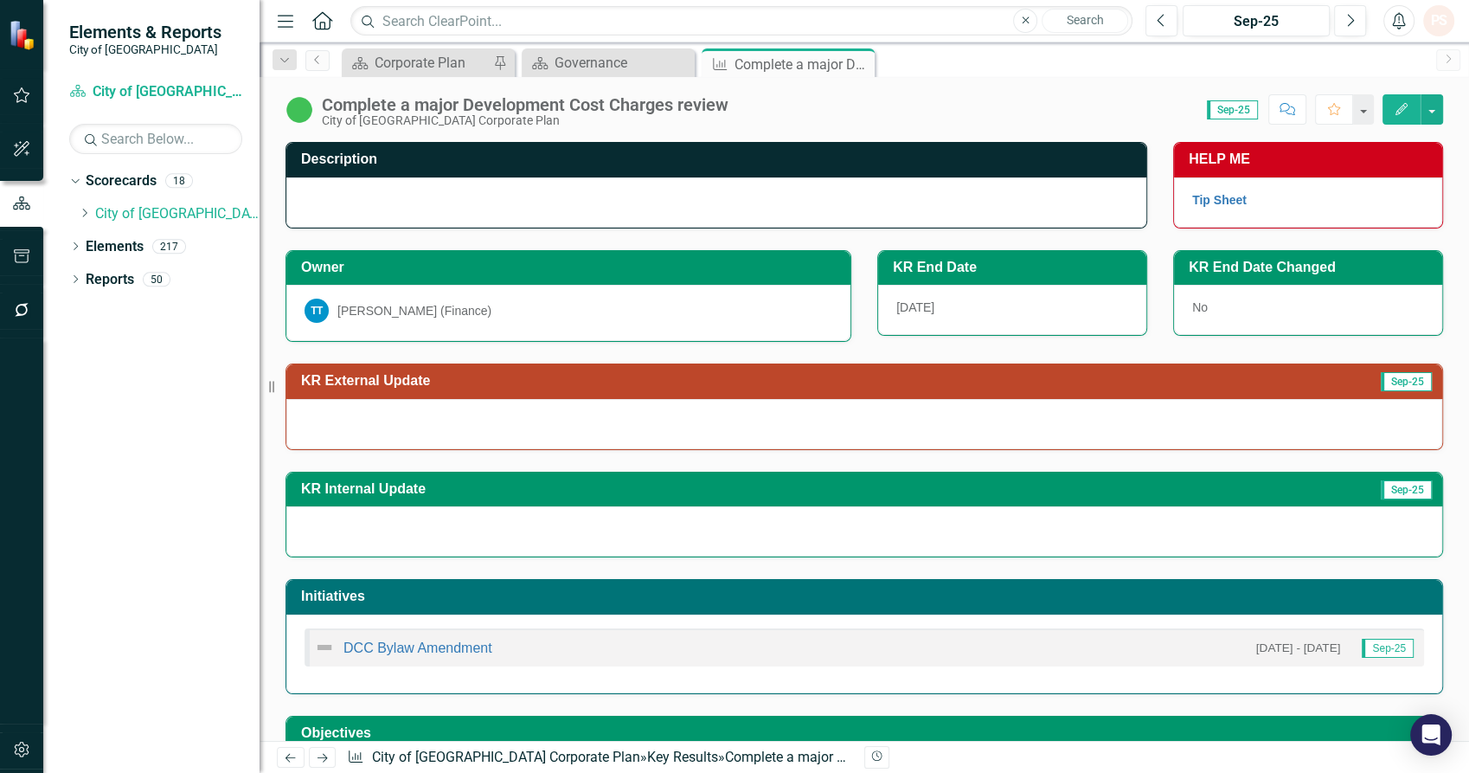
click at [533, 305] on div "TT Trevor Thompson (Finance)" at bounding box center [569, 310] width 528 height 24
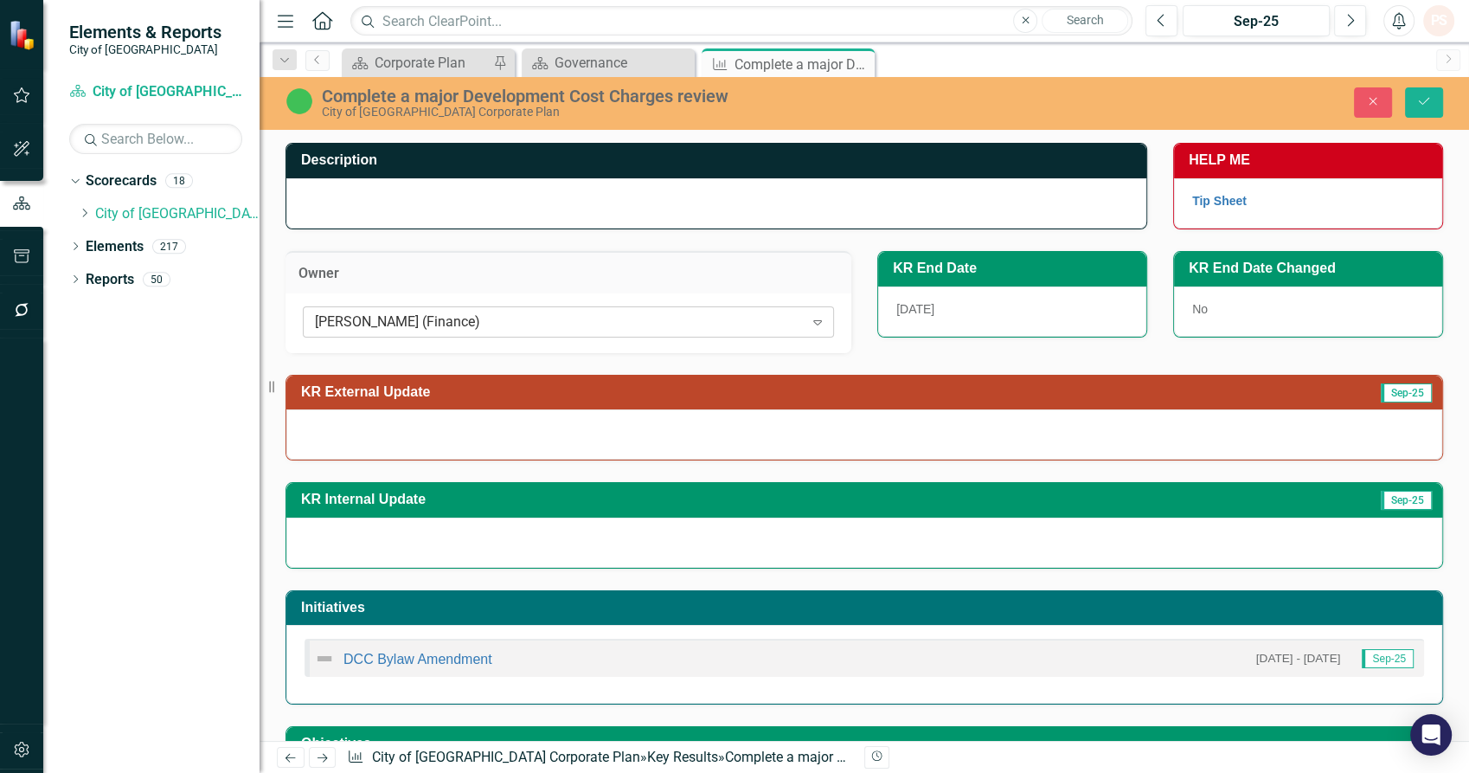
click at [406, 326] on div "[PERSON_NAME] (Finance)" at bounding box center [559, 321] width 489 height 20
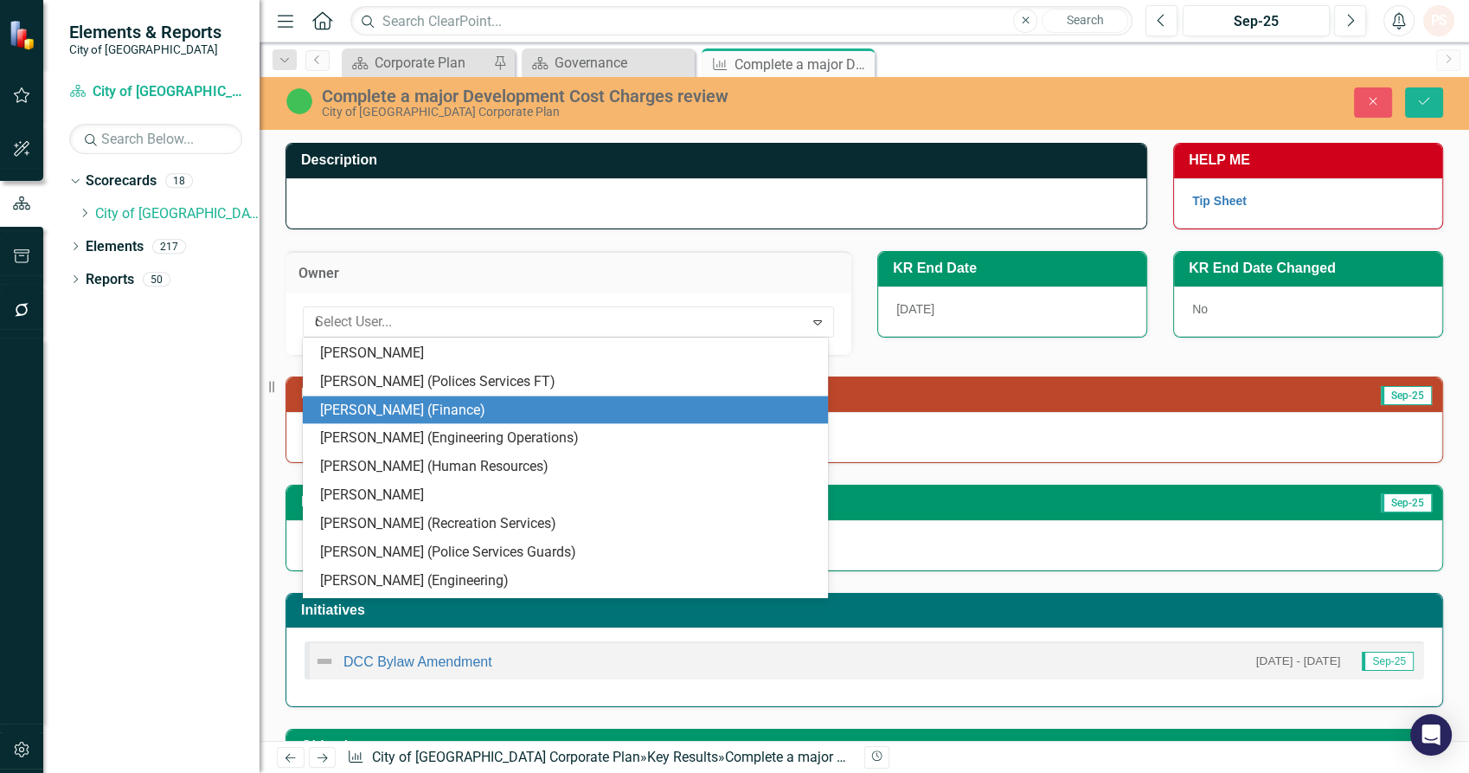
type input "ck"
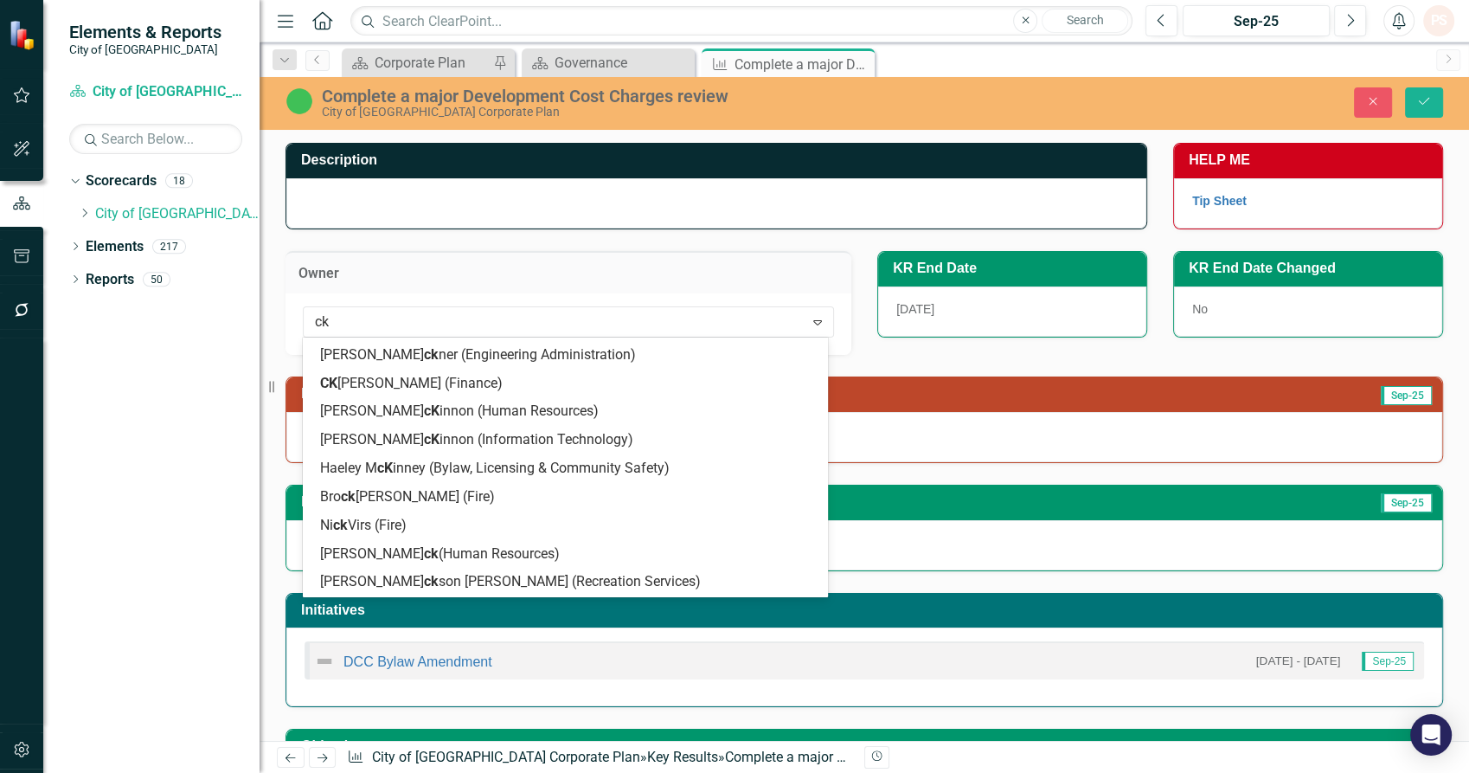
scroll to position [166, 0]
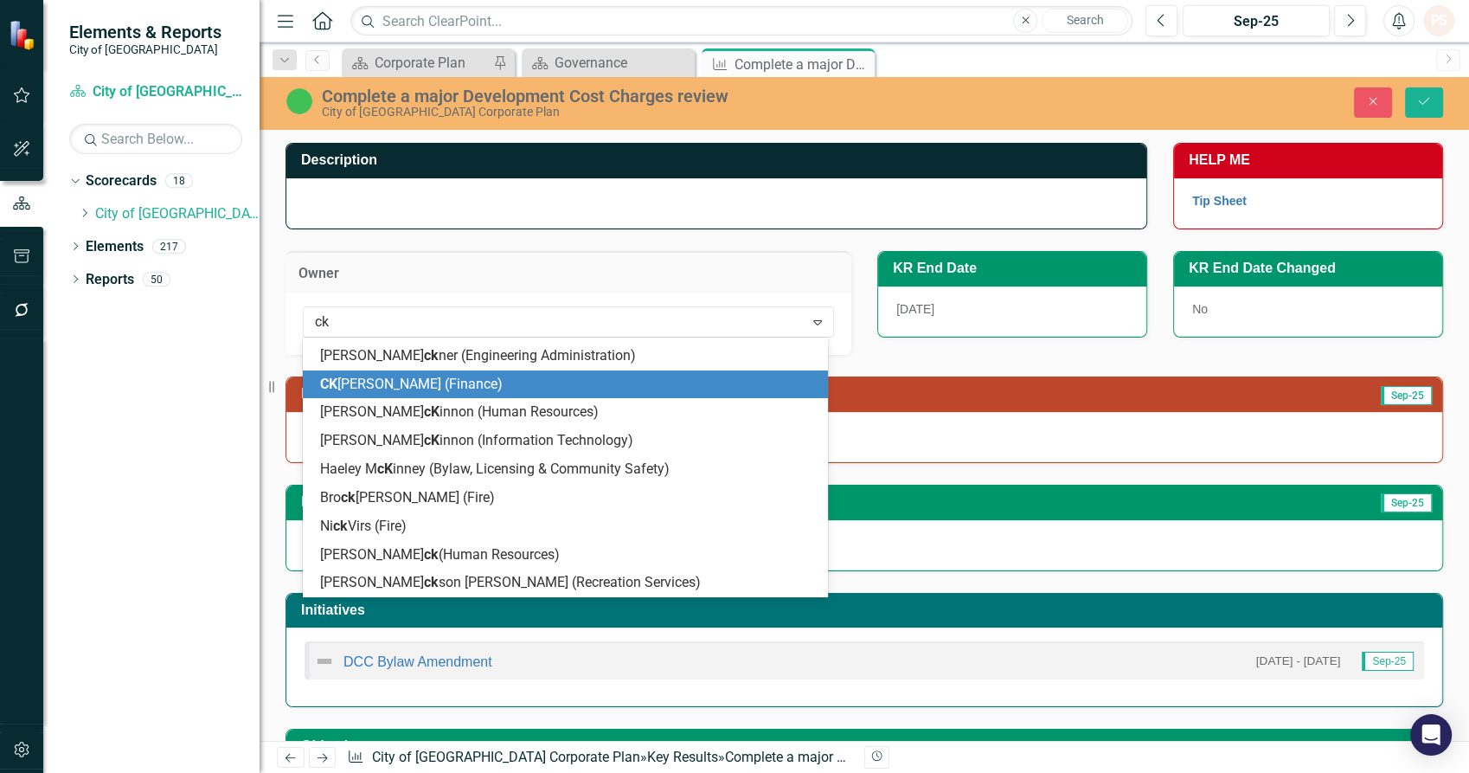
click at [401, 377] on span "CK Lee (Finance)" at bounding box center [411, 383] width 183 height 16
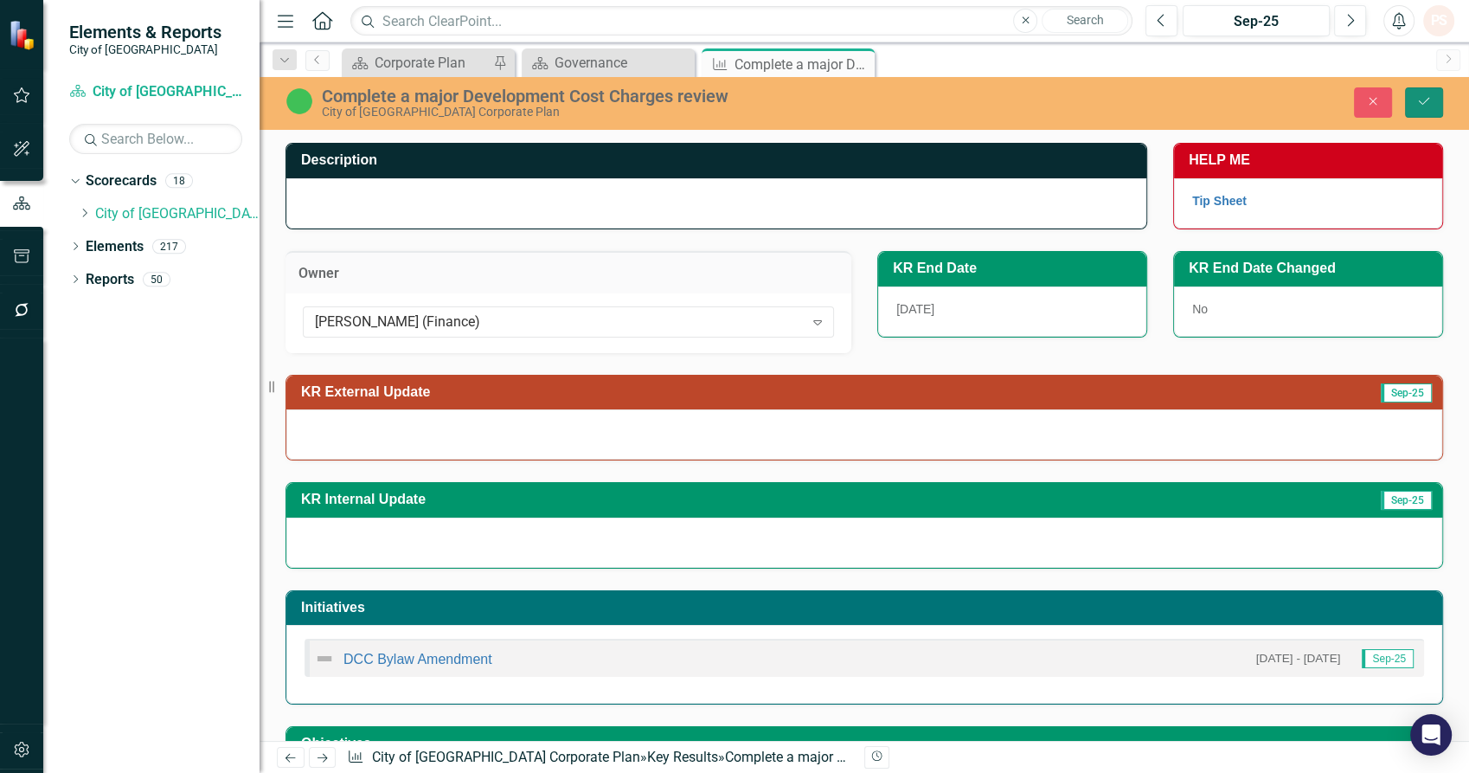
click at [1438, 92] on button "Save" at bounding box center [1424, 102] width 38 height 30
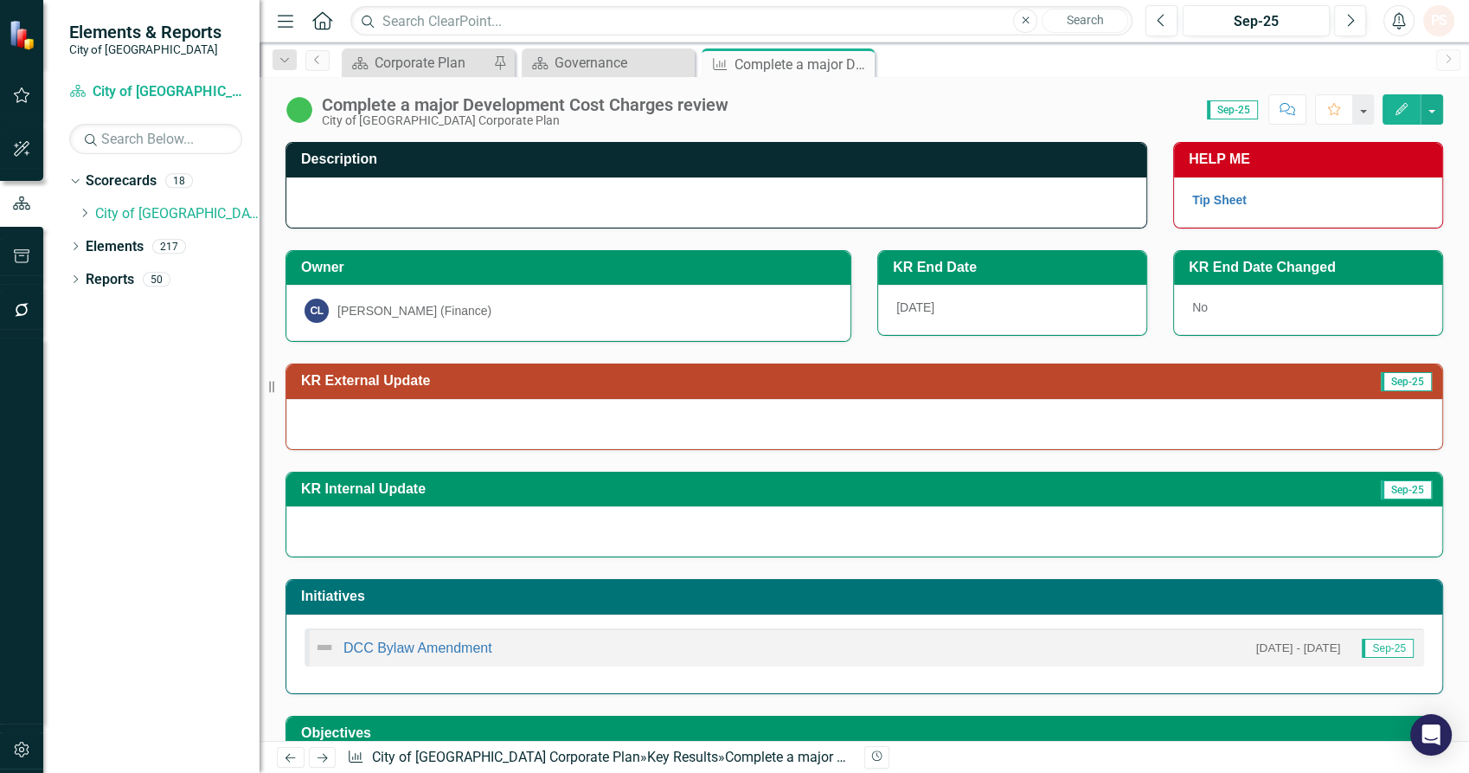
click at [490, 304] on div "CL CK Lee (Finance)" at bounding box center [569, 310] width 528 height 24
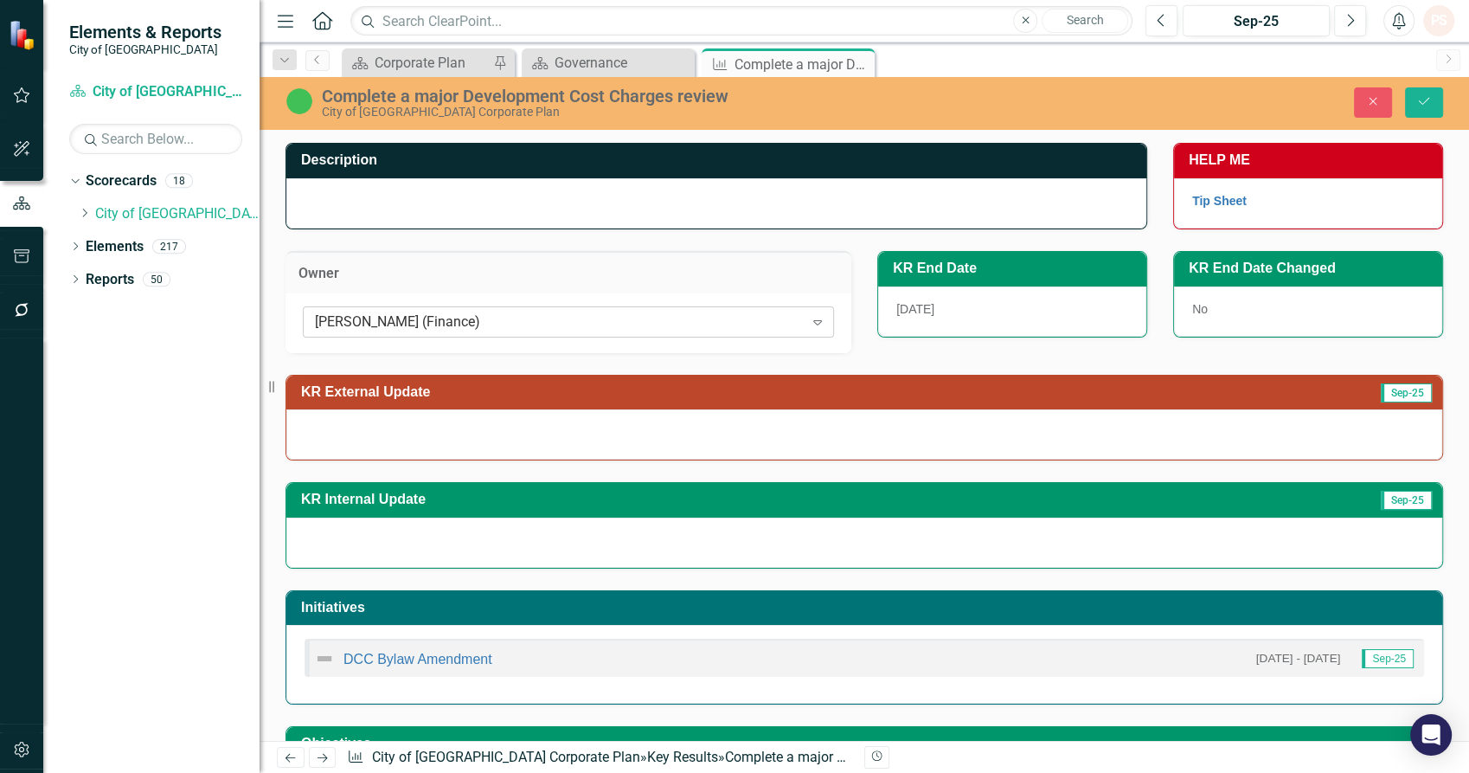
click at [484, 318] on div "CK Lee (Finance)" at bounding box center [559, 321] width 489 height 20
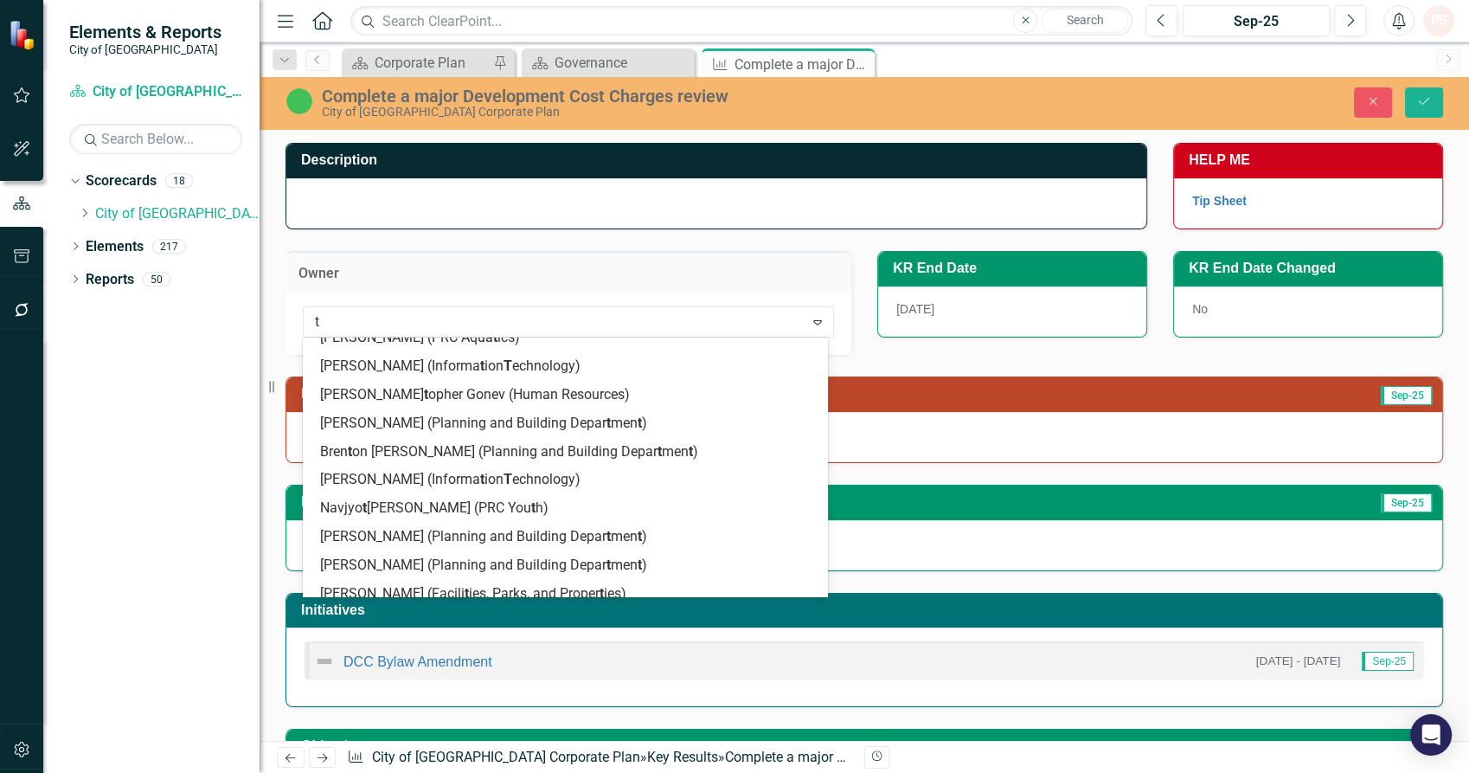
scroll to position [0, 0]
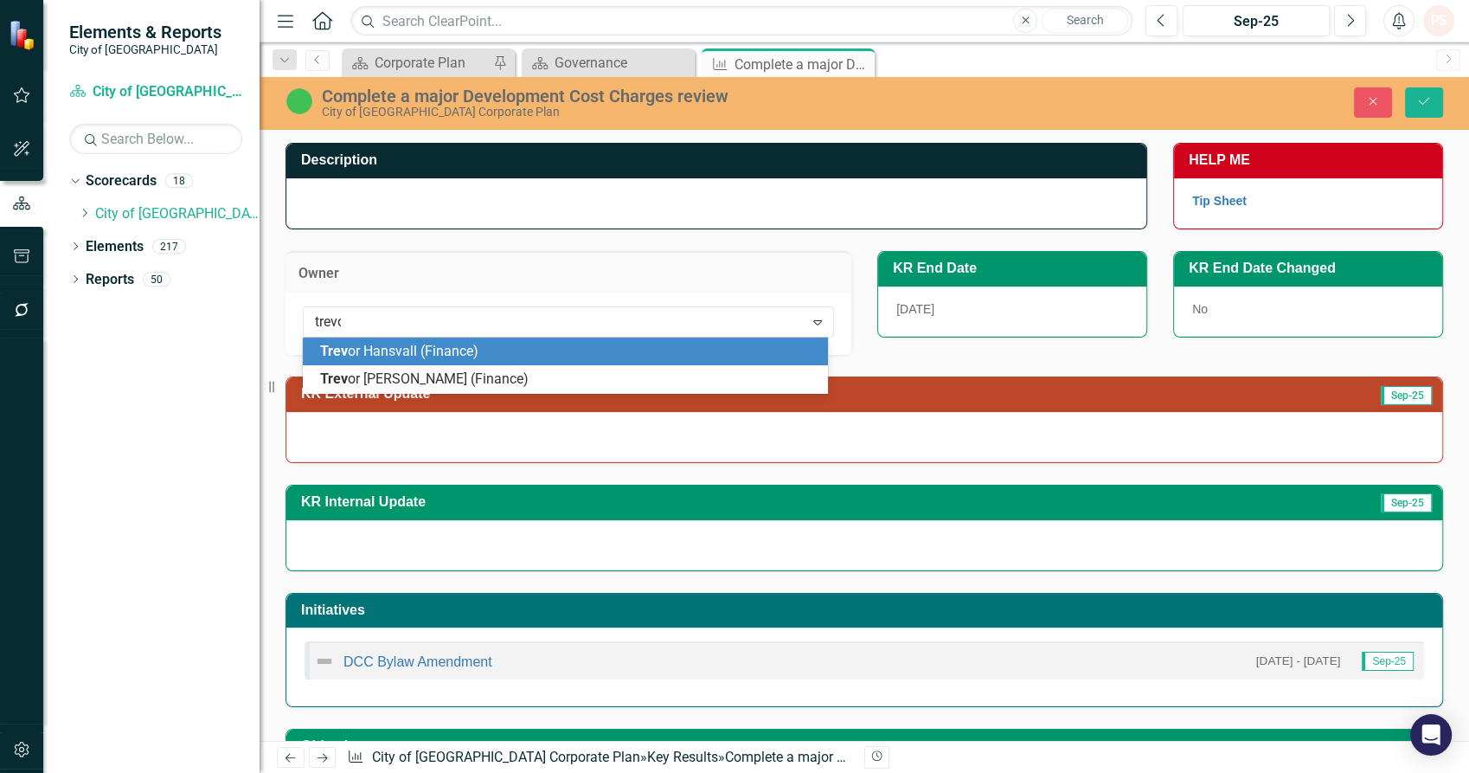
type input "trevor"
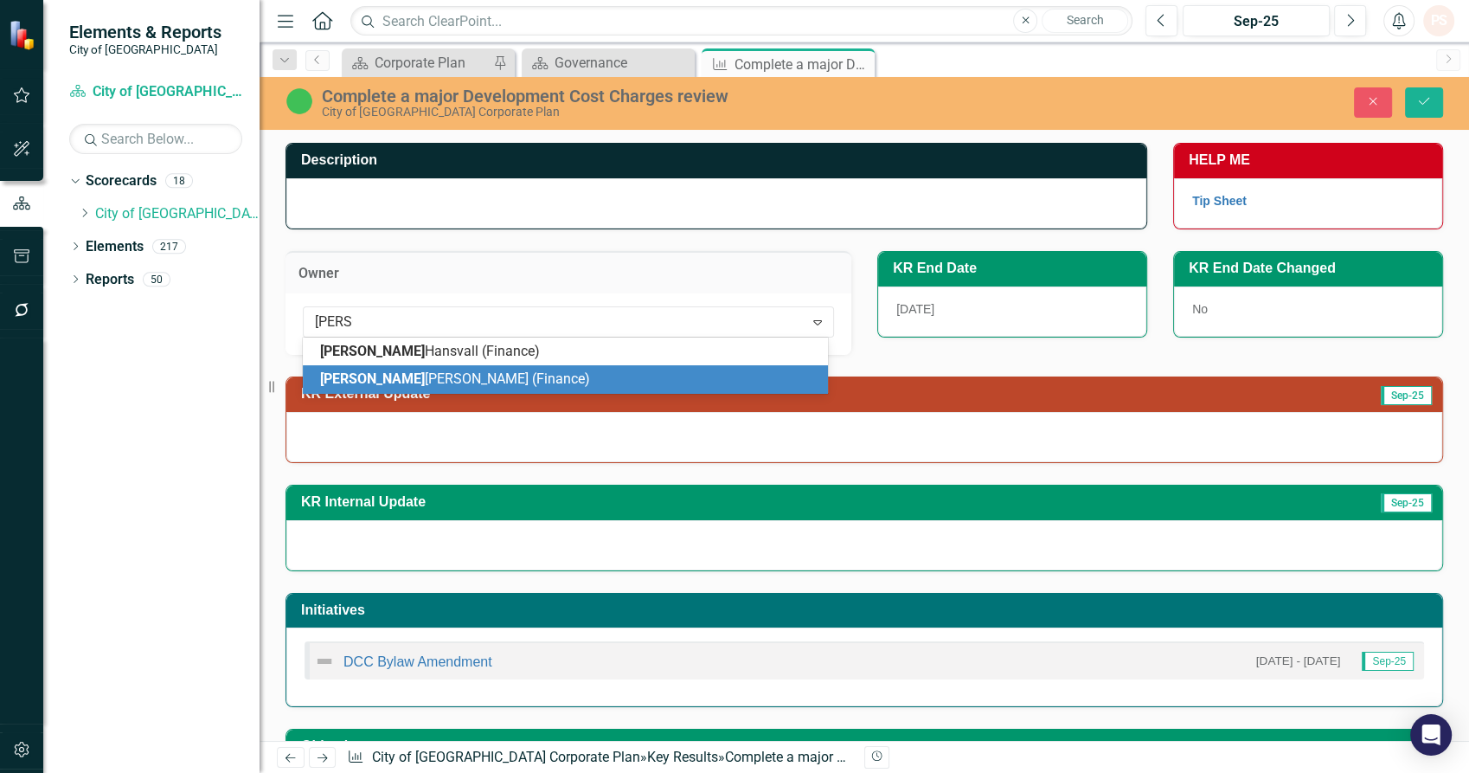
click at [468, 379] on span "Trevor Thompson (Finance)" at bounding box center [455, 378] width 270 height 16
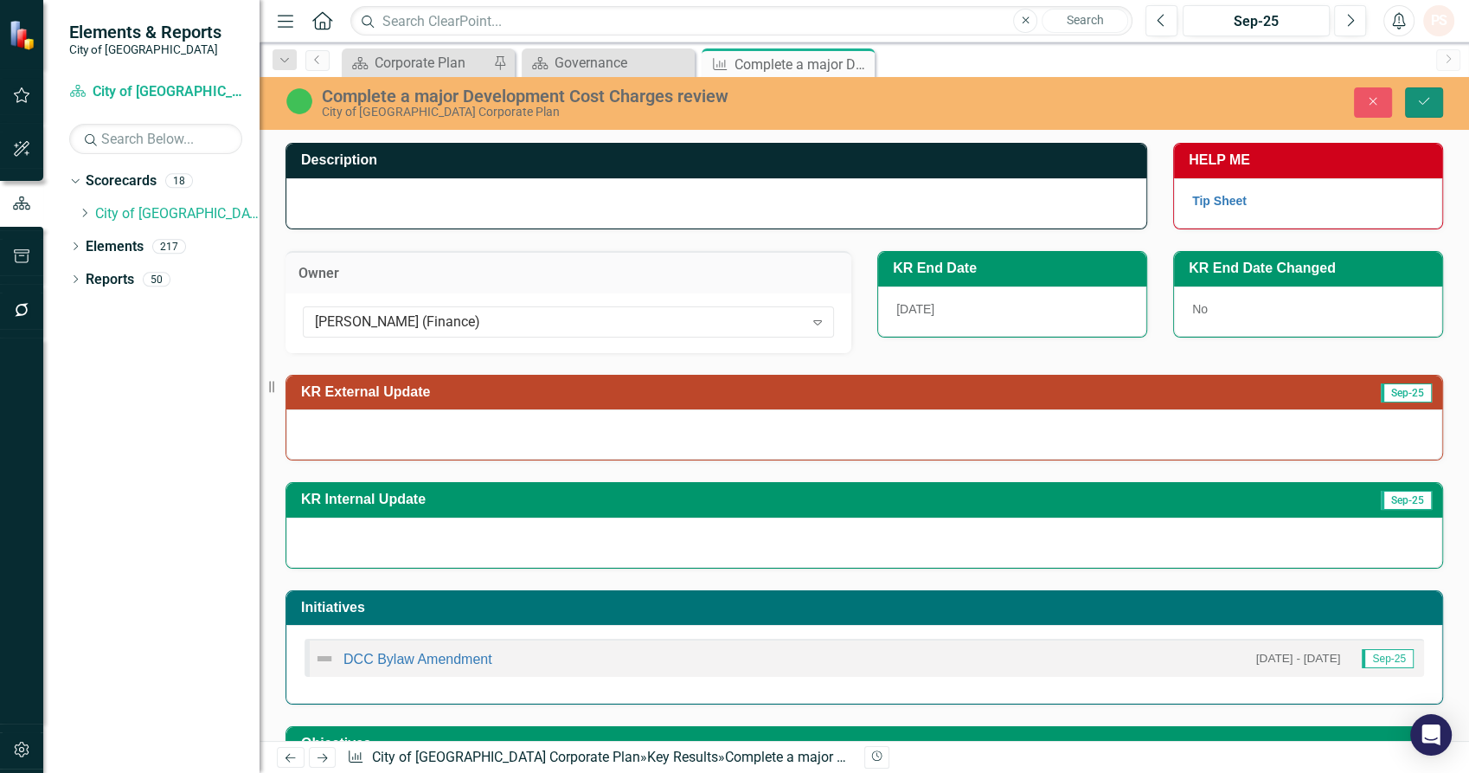
click at [1442, 102] on button "Save" at bounding box center [1424, 102] width 38 height 30
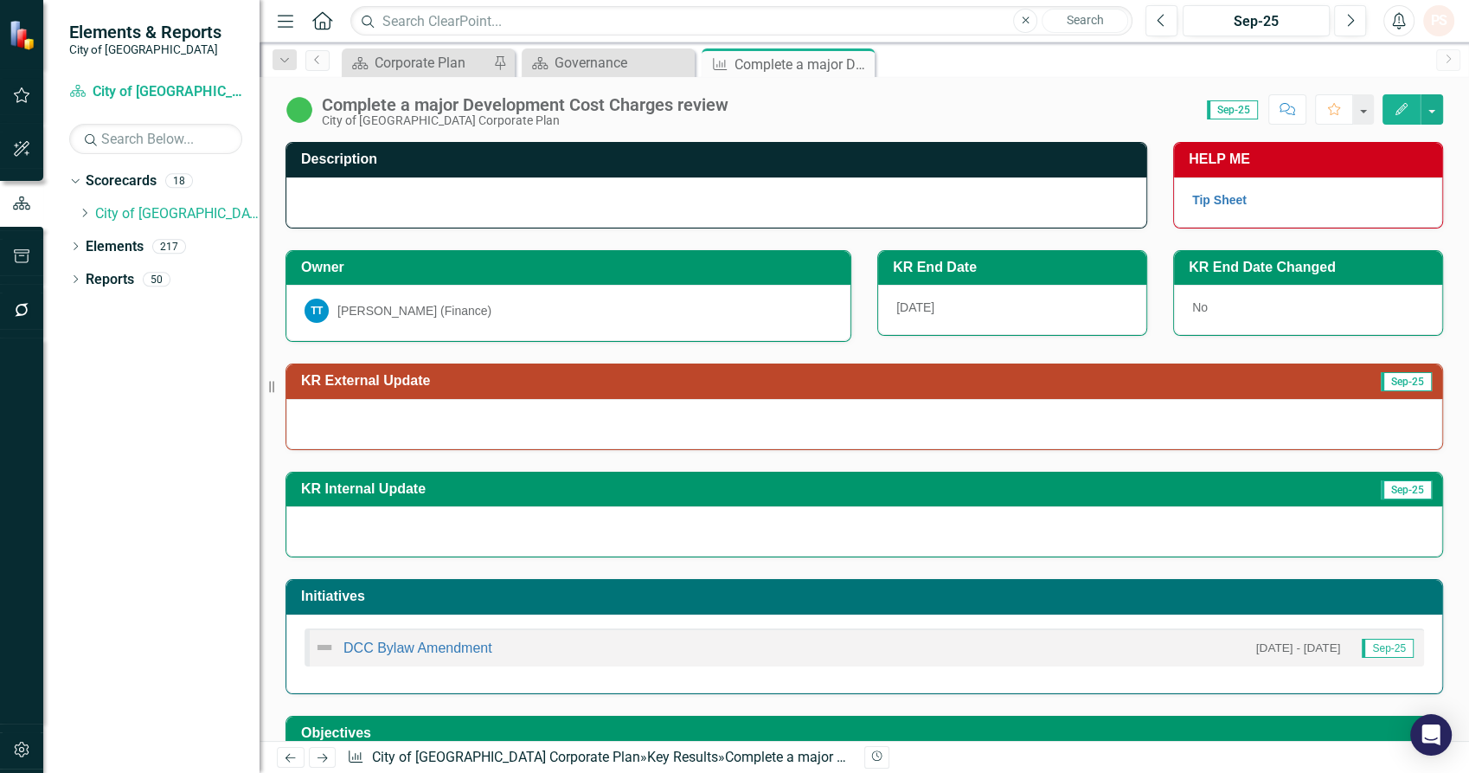
click at [370, 430] on div at bounding box center [864, 424] width 1156 height 50
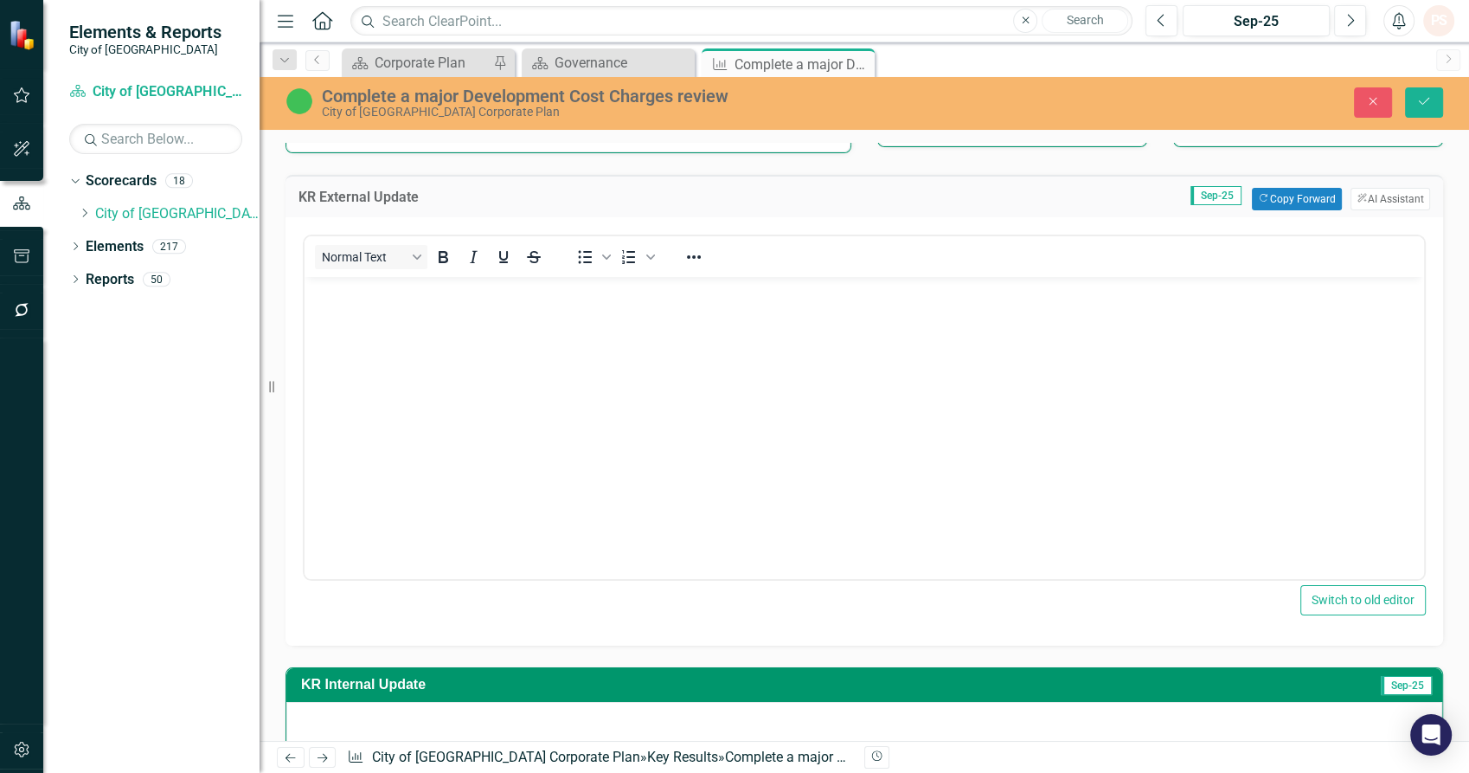
scroll to position [192, 0]
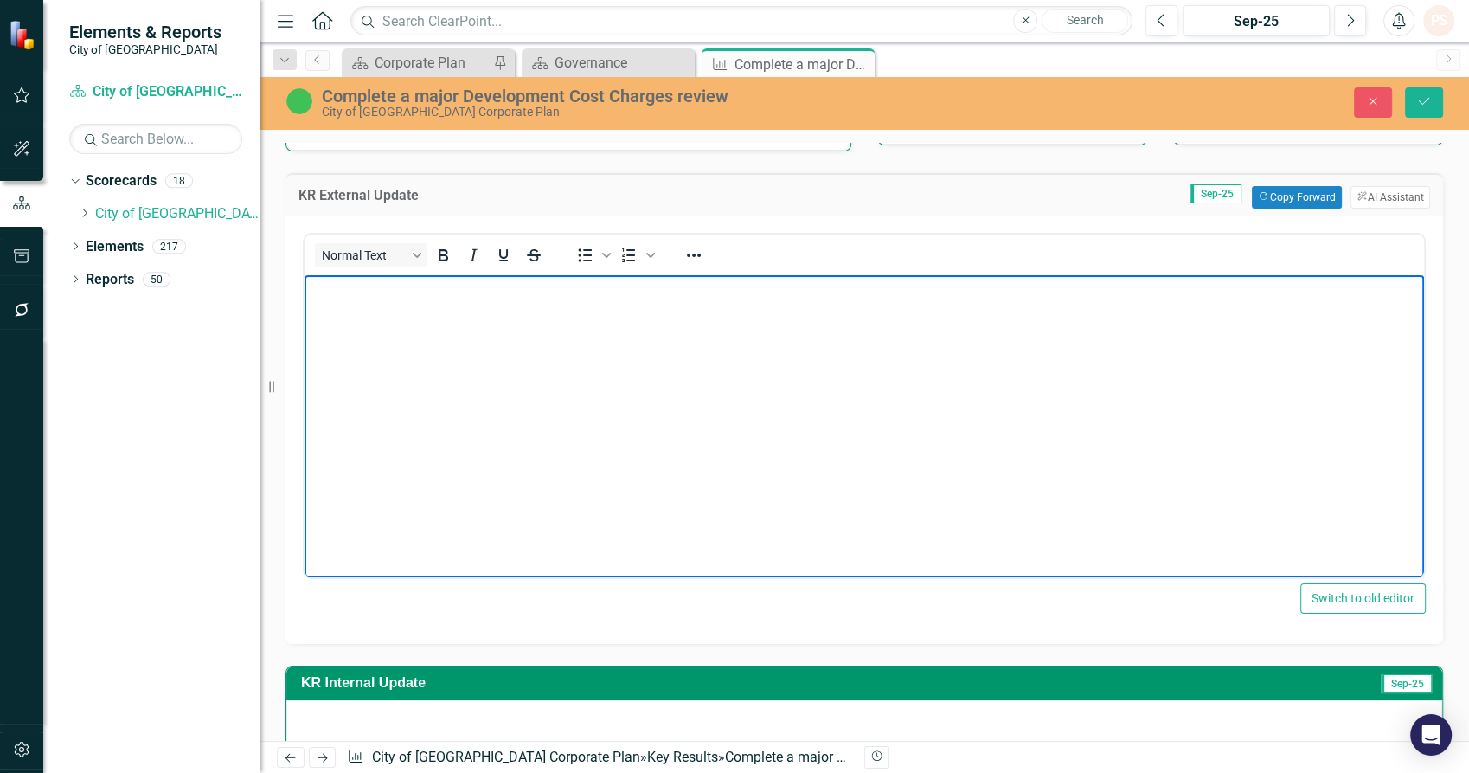
click at [386, 433] on body "Rich Text Area. Press ALT-0 for help." at bounding box center [864, 404] width 1119 height 260
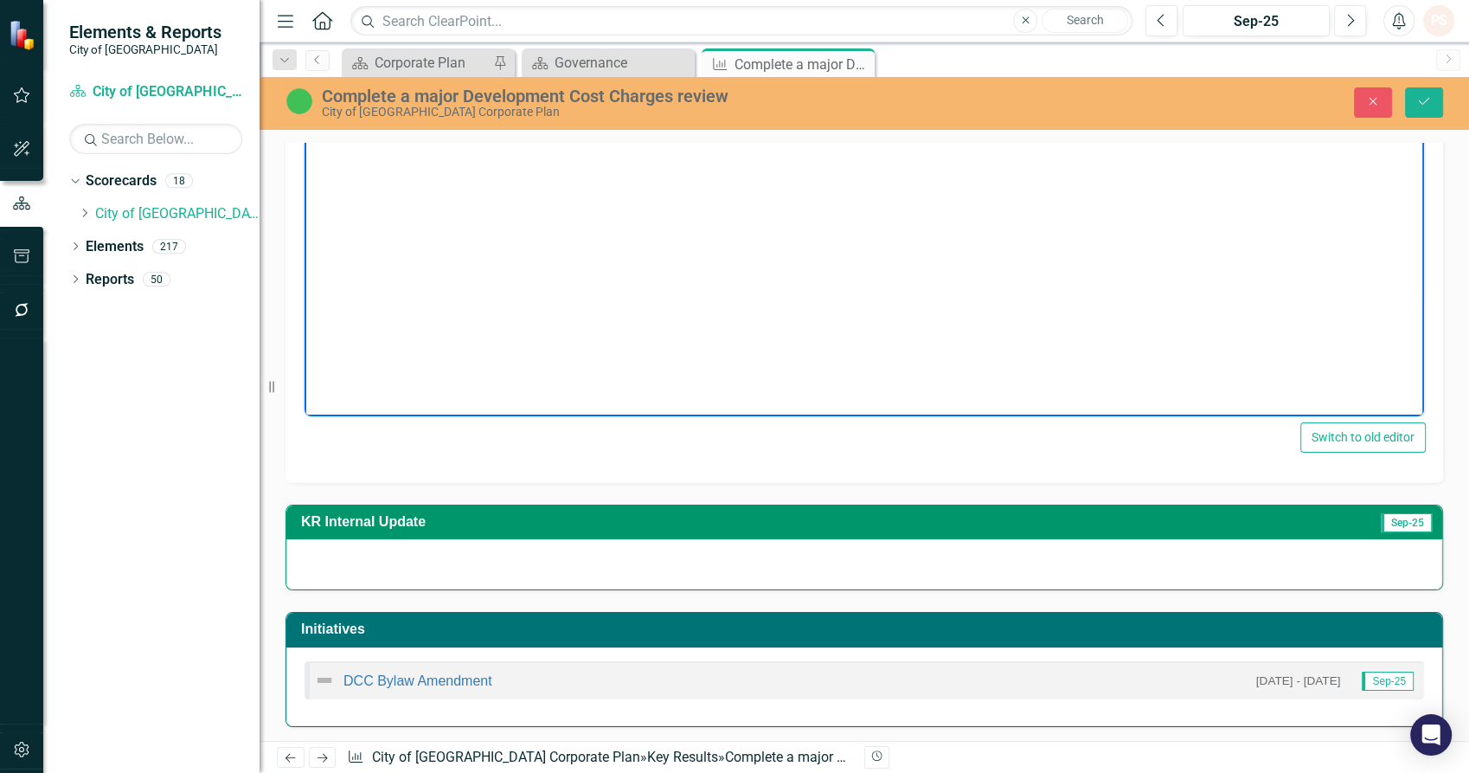
scroll to position [384, 0]
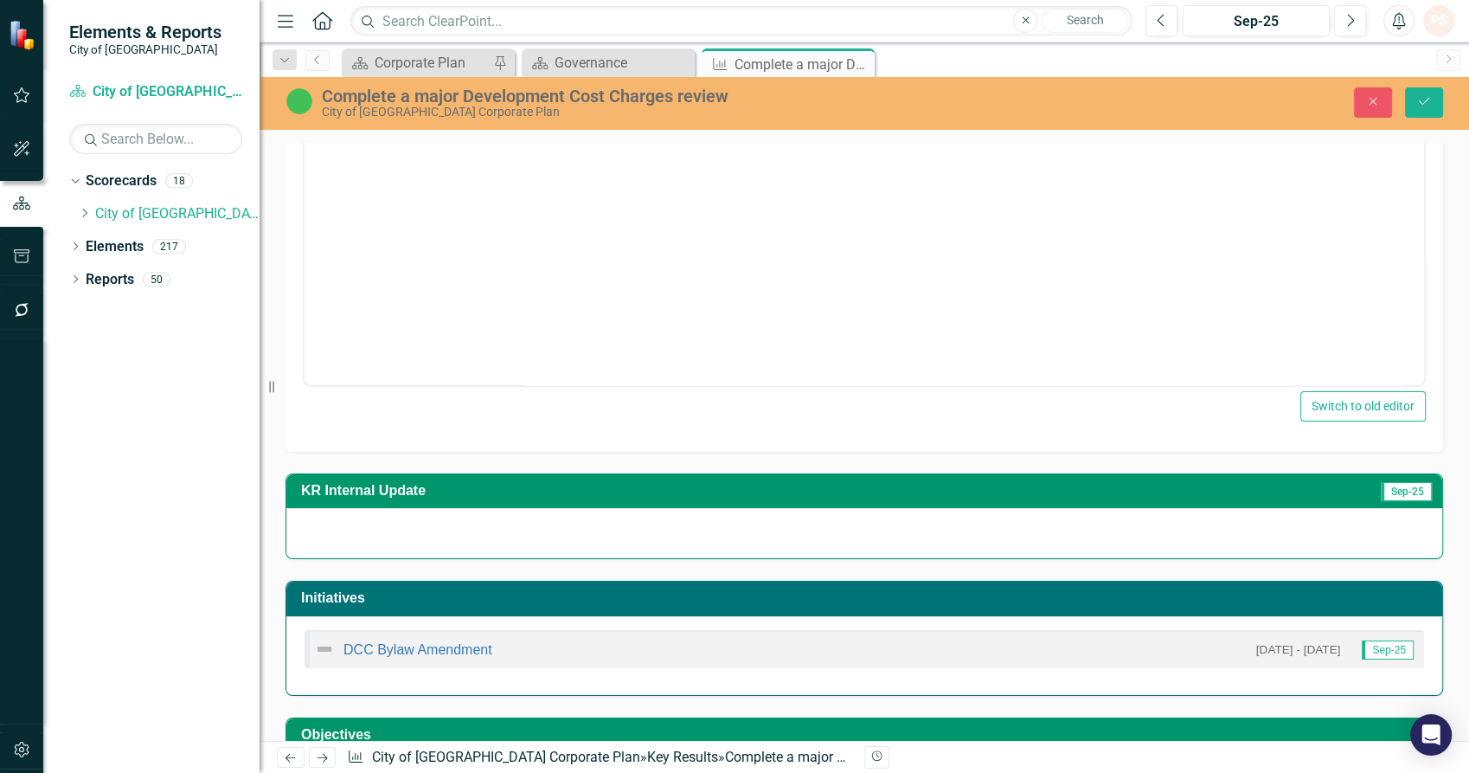
click at [487, 520] on div at bounding box center [864, 533] width 1156 height 50
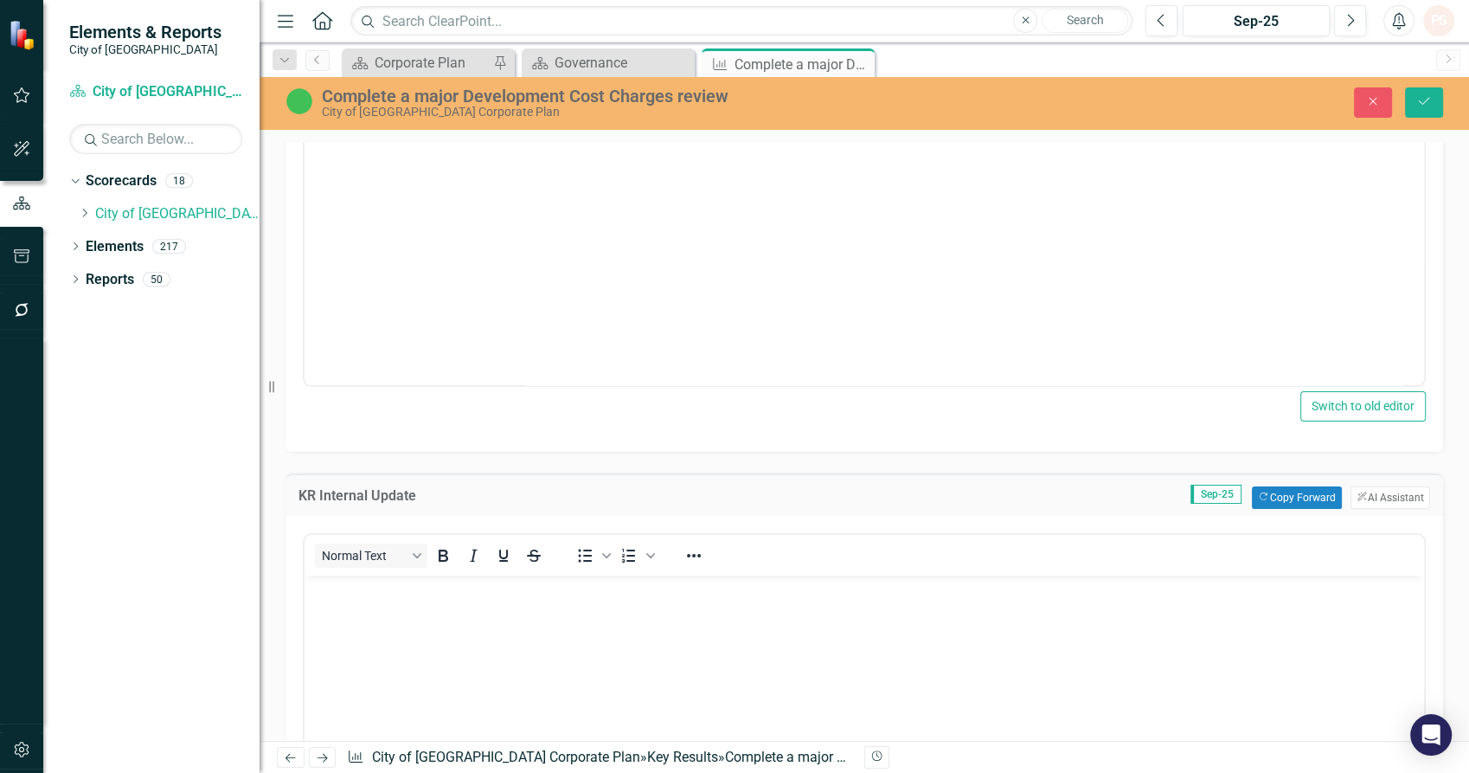
scroll to position [0, 0]
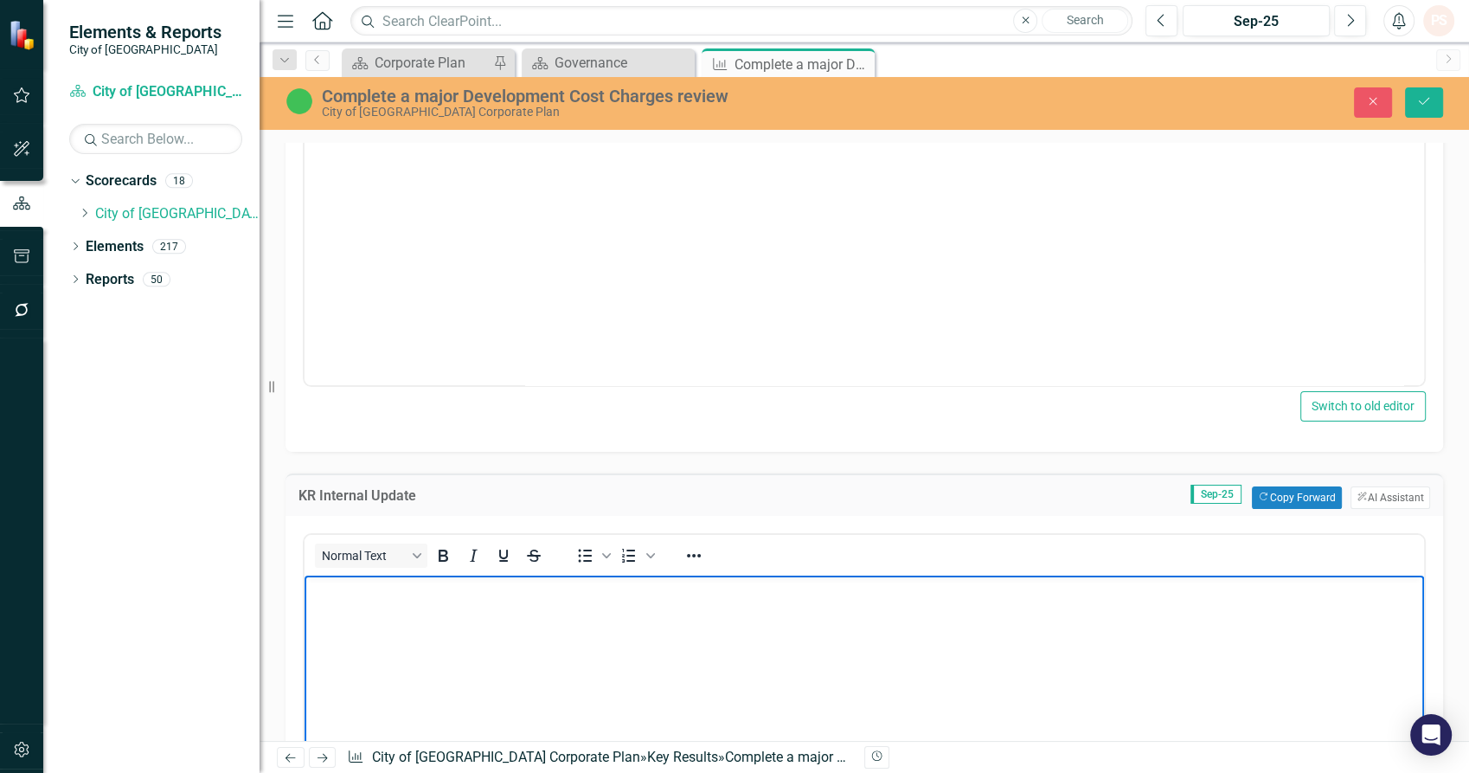
click at [448, 607] on body "Rich Text Area. Press ALT-0 for help." at bounding box center [864, 704] width 1119 height 260
click at [504, 298] on body "type away with the update." at bounding box center [864, 212] width 1119 height 260
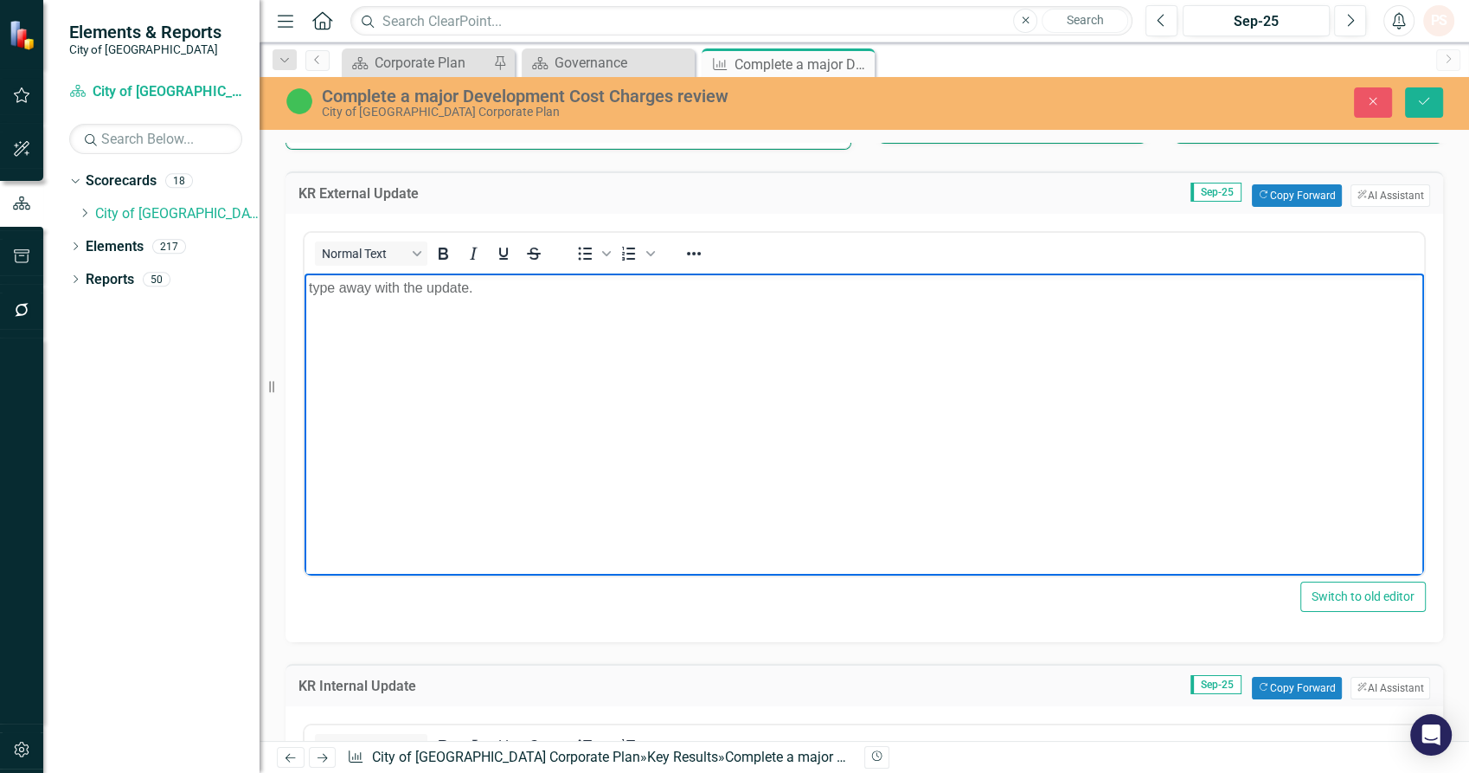
scroll to position [192, 0]
drag, startPoint x: 510, startPoint y: 304, endPoint x: 291, endPoint y: 310, distance: 219.8
click at [305, 310] on html "type away with the update." at bounding box center [864, 404] width 1119 height 260
drag, startPoint x: 518, startPoint y: 305, endPoint x: 606, endPoint y: 575, distance: 283.7
click at [305, 299] on html "type away with the update." at bounding box center [864, 404] width 1119 height 260
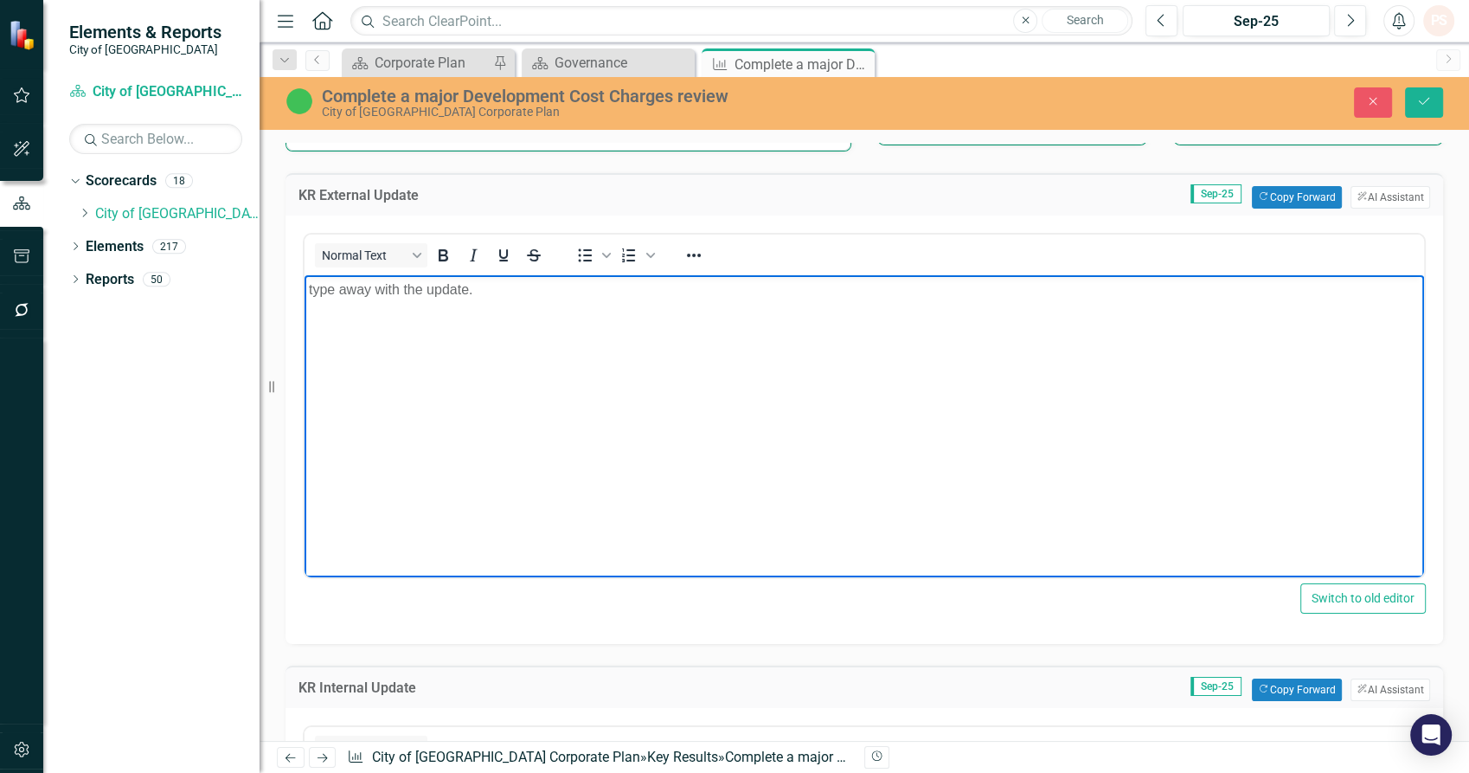
click at [493, 286] on p "type away with the update." at bounding box center [864, 289] width 1111 height 21
drag, startPoint x: 483, startPoint y: 289, endPoint x: 592, endPoint y: 568, distance: 299.1
click at [305, 294] on html "type away with the update." at bounding box center [864, 404] width 1119 height 260
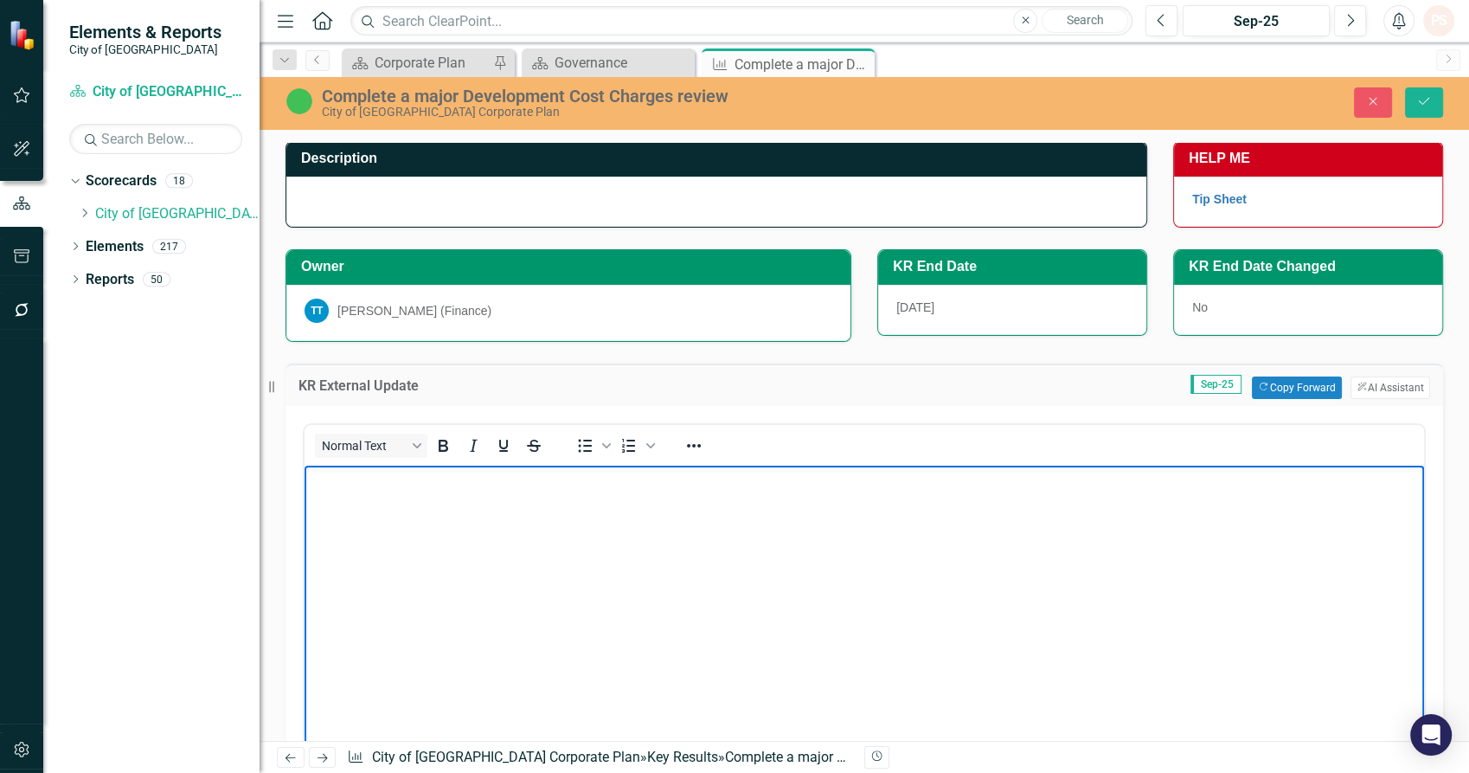
scroll to position [0, 0]
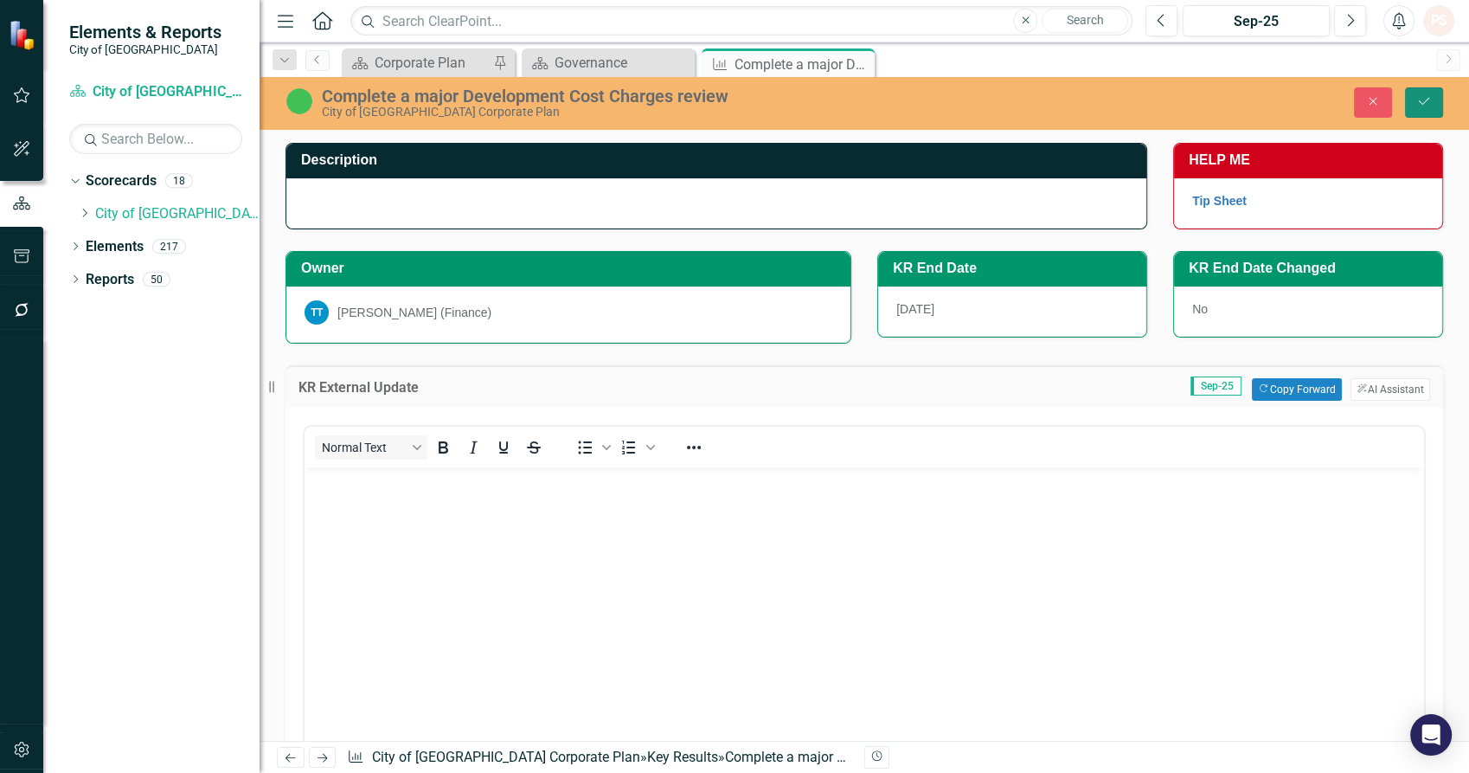
click at [1416, 87] on button "Save" at bounding box center [1424, 102] width 38 height 30
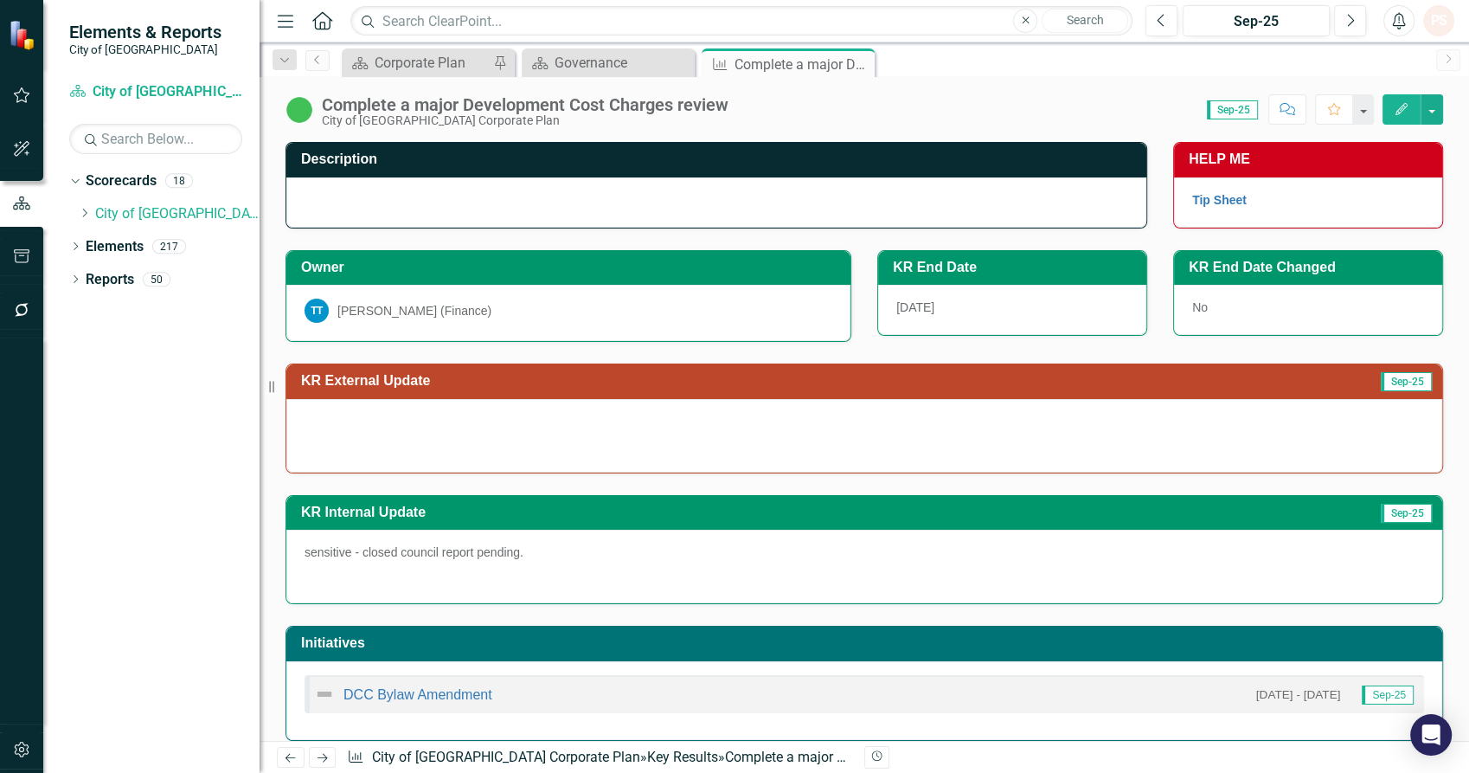
click at [550, 546] on p "sensitive - closed council report pending." at bounding box center [864, 553] width 1119 height 21
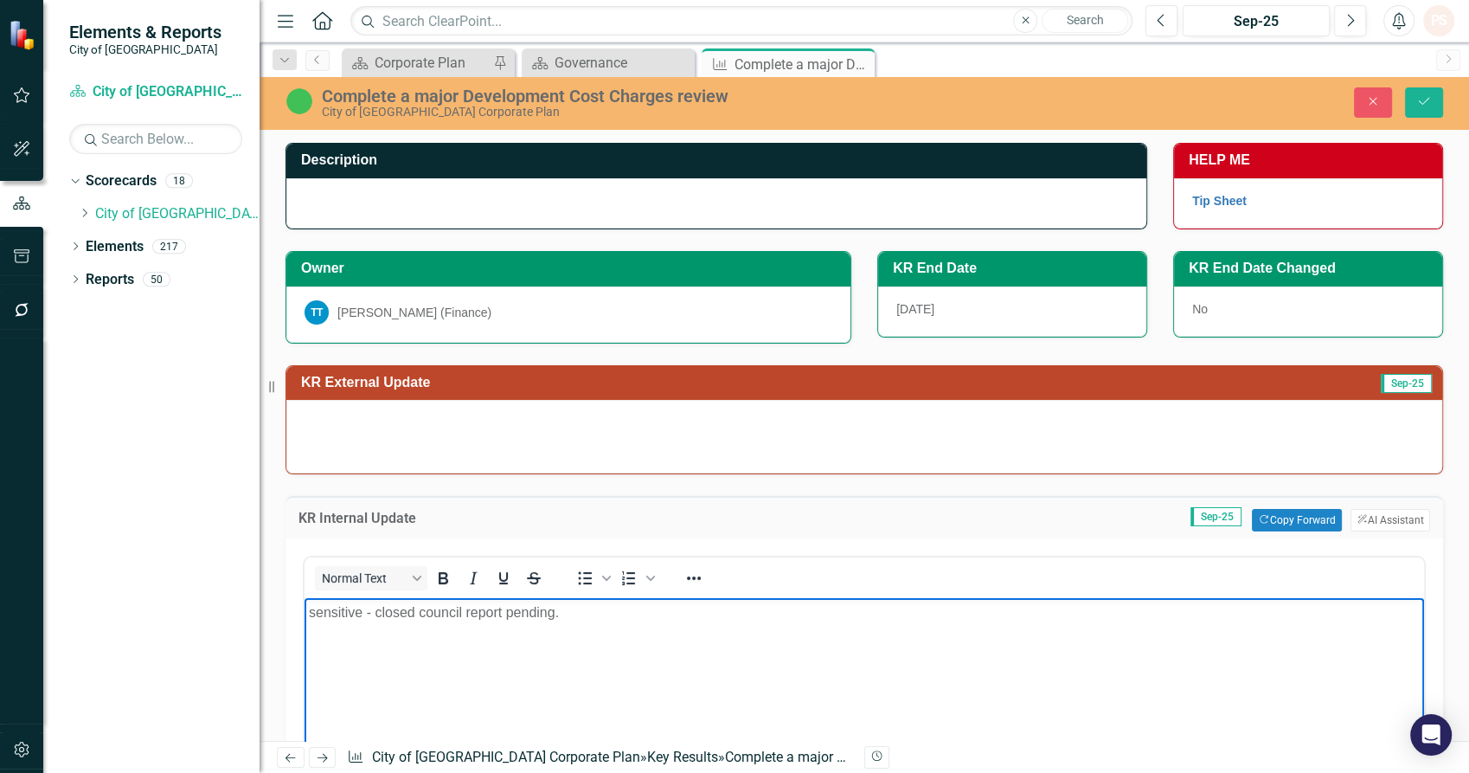
drag, startPoint x: 600, startPoint y: 612, endPoint x: 335, endPoint y: 612, distance: 265.6
click at [335, 612] on p "sensitive - closed council report pending." at bounding box center [864, 612] width 1111 height 21
click at [1426, 89] on button "Save" at bounding box center [1424, 102] width 38 height 30
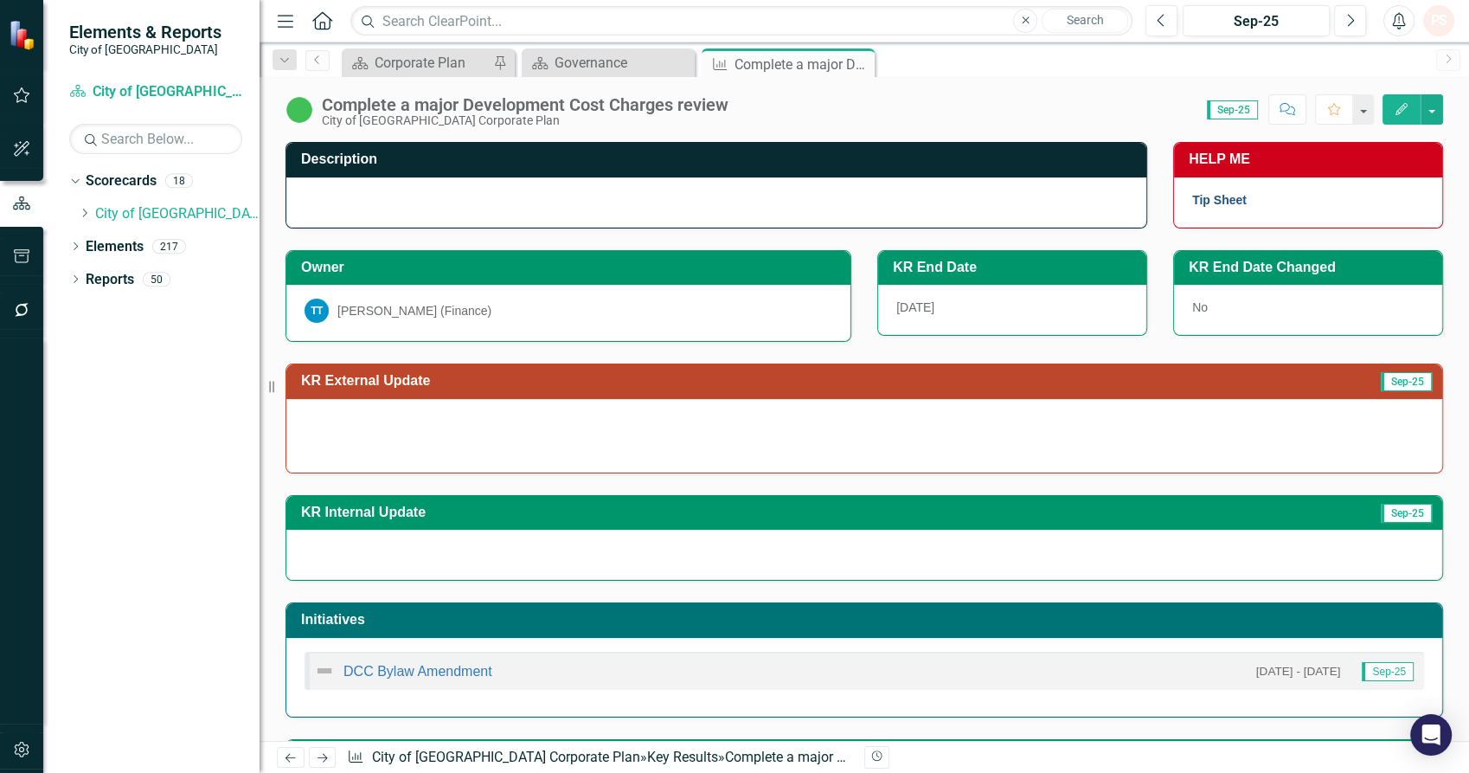
click at [1202, 198] on link "Tip Sheet" at bounding box center [1219, 200] width 55 height 14
click at [1023, 294] on div "[DATE]" at bounding box center [1012, 310] width 268 height 50
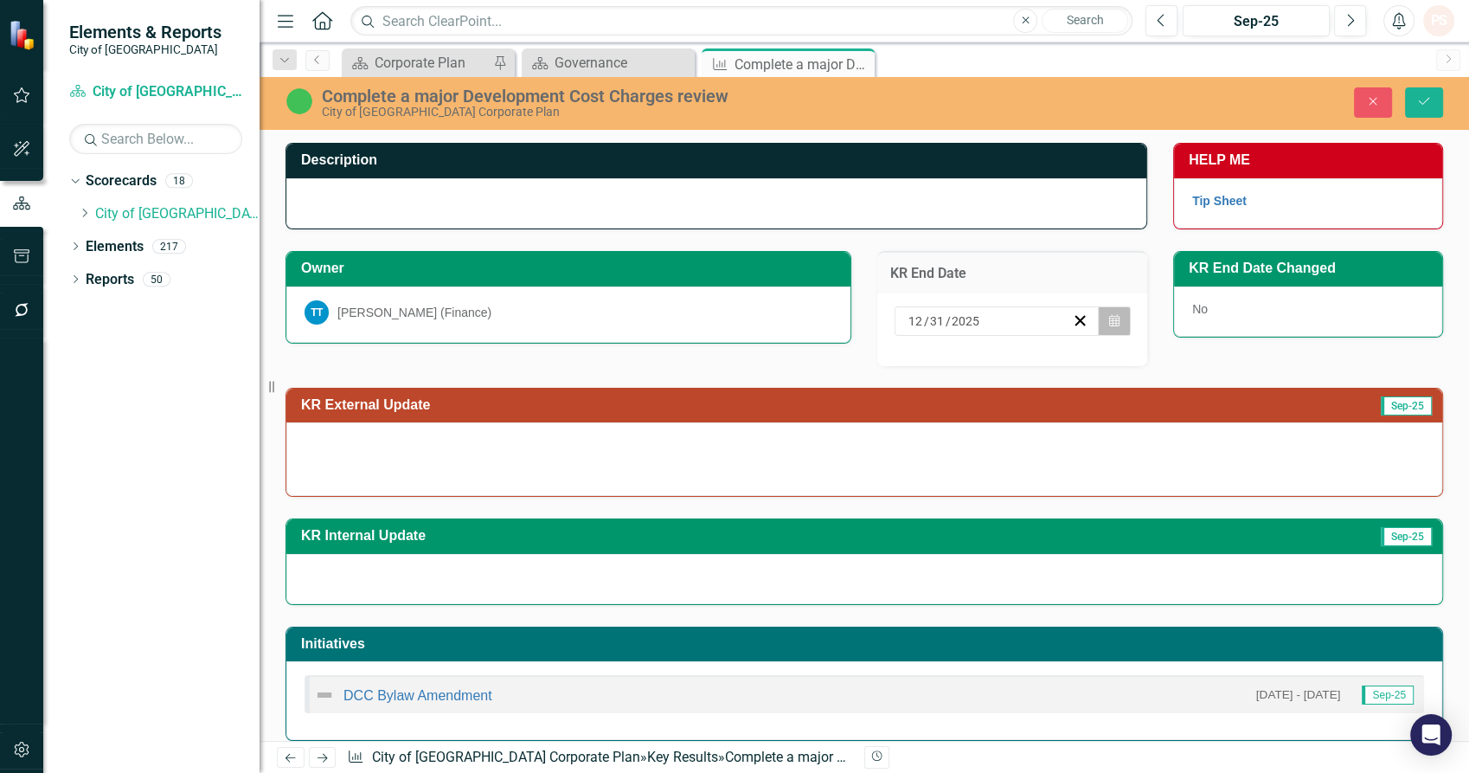
click at [1109, 316] on icon "Calendar" at bounding box center [1114, 321] width 10 height 12
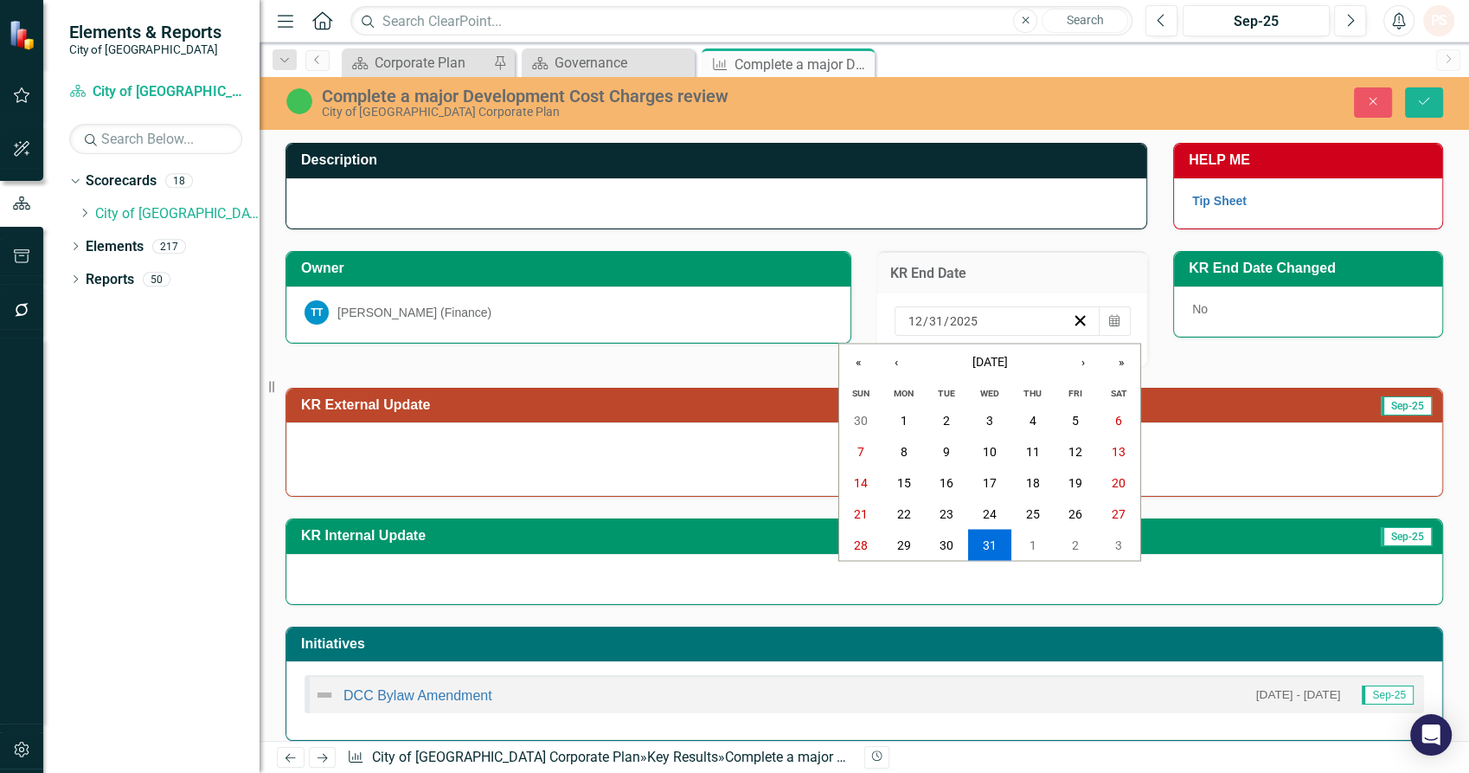
click at [1125, 233] on div "KR End Date 2025-12-31 12 / 31 / 2025 « ‹ December 2025 › » Sun Mon Tue Wed Thu…" at bounding box center [1012, 297] width 296 height 137
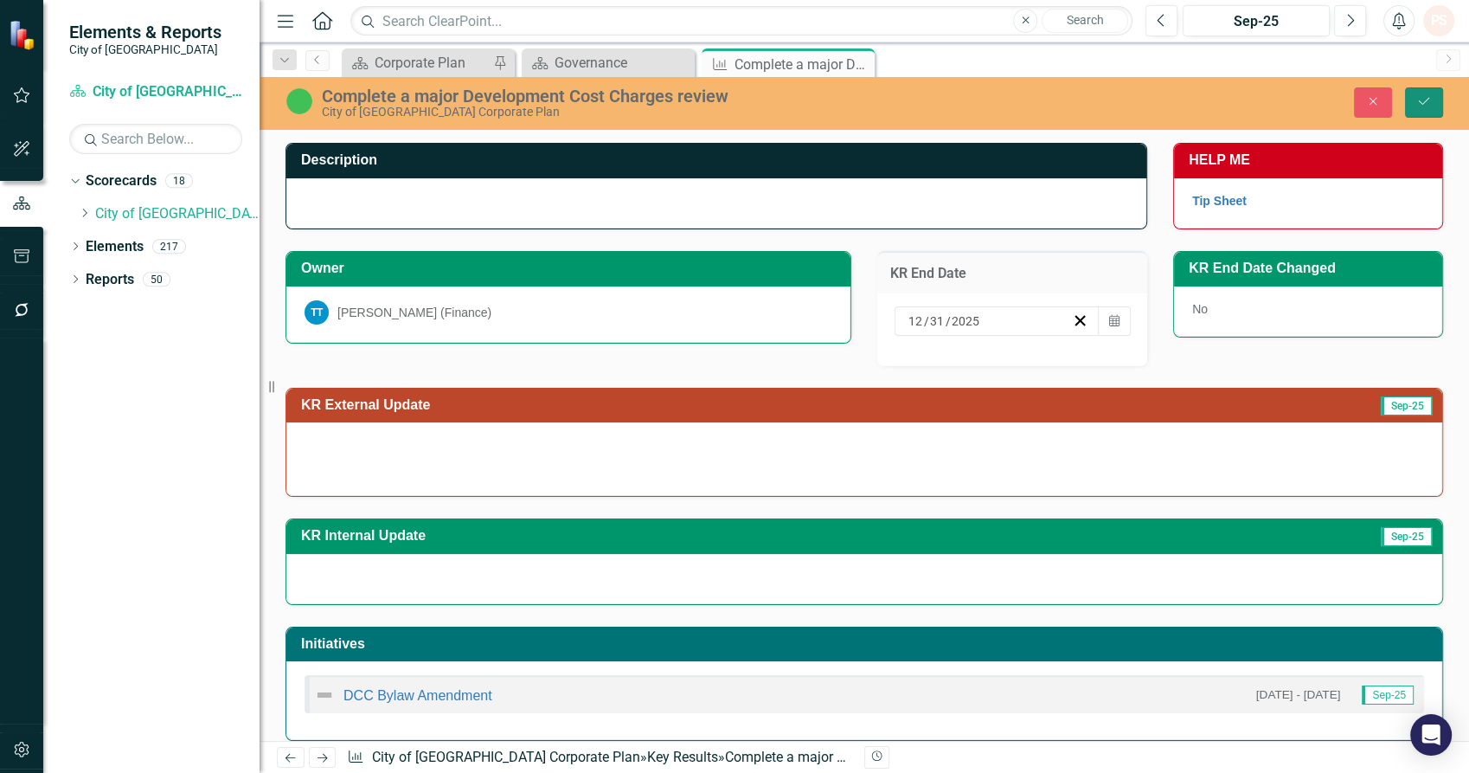
click at [1432, 105] on button "Save" at bounding box center [1424, 102] width 38 height 30
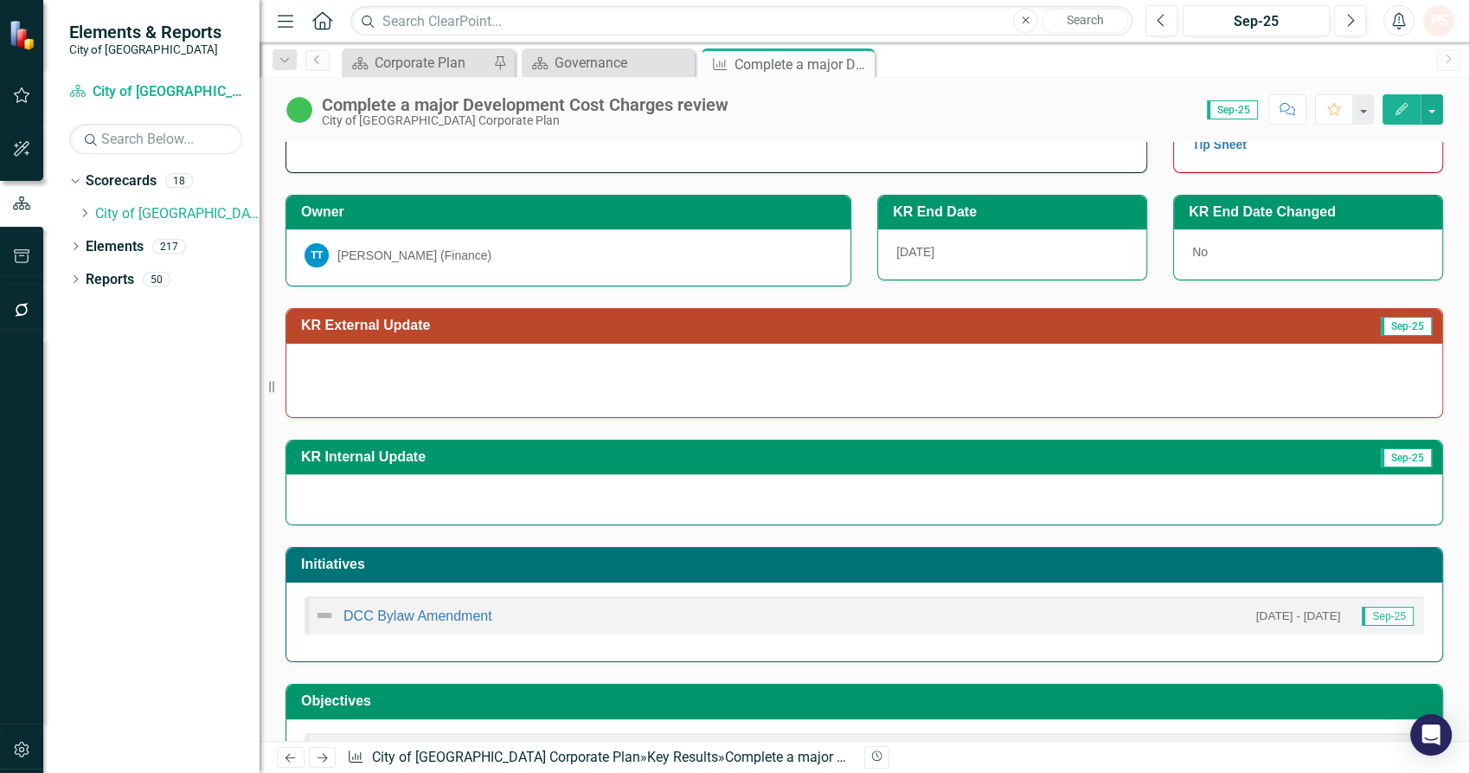
scroll to position [96, 0]
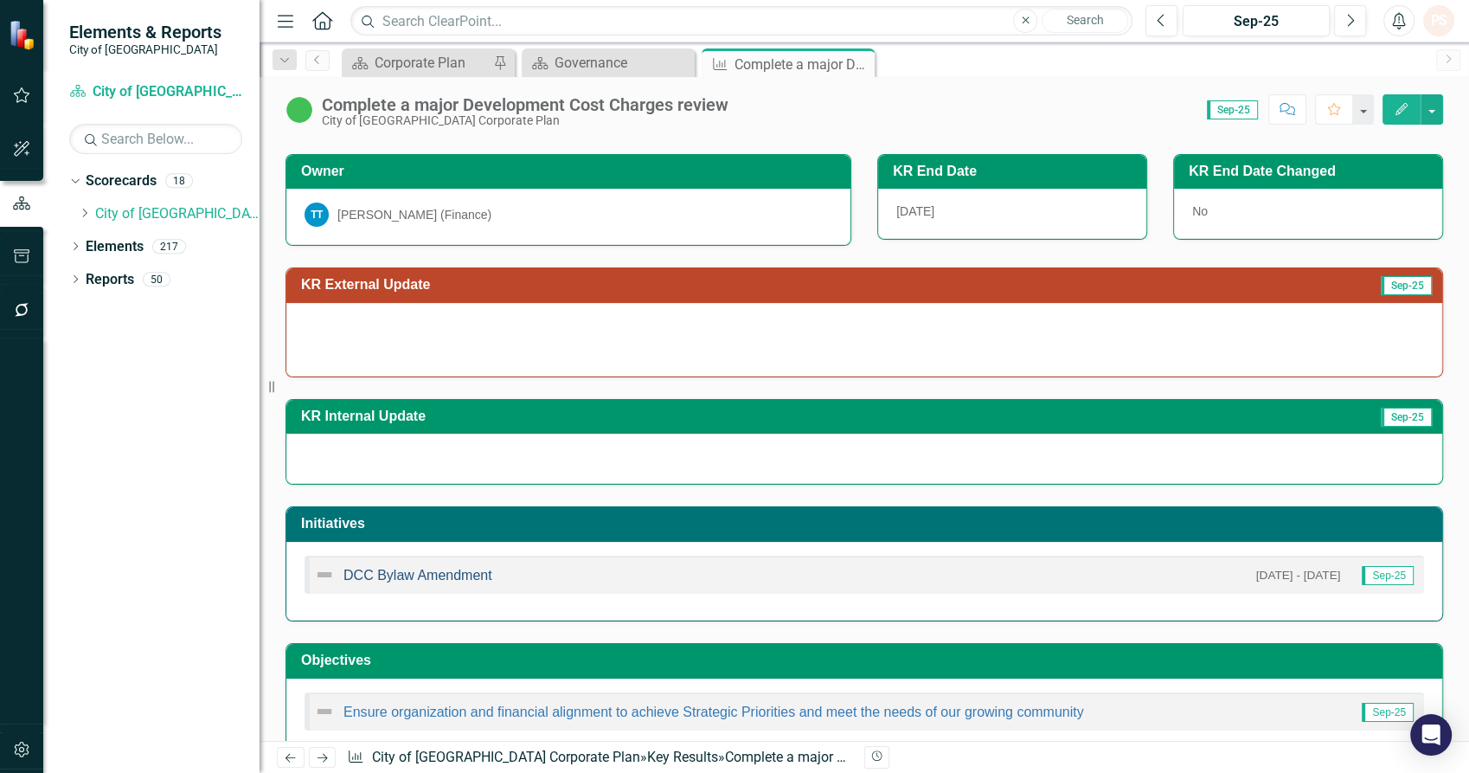
click at [401, 574] on link "DCC Bylaw Amendment" at bounding box center [417, 575] width 149 height 15
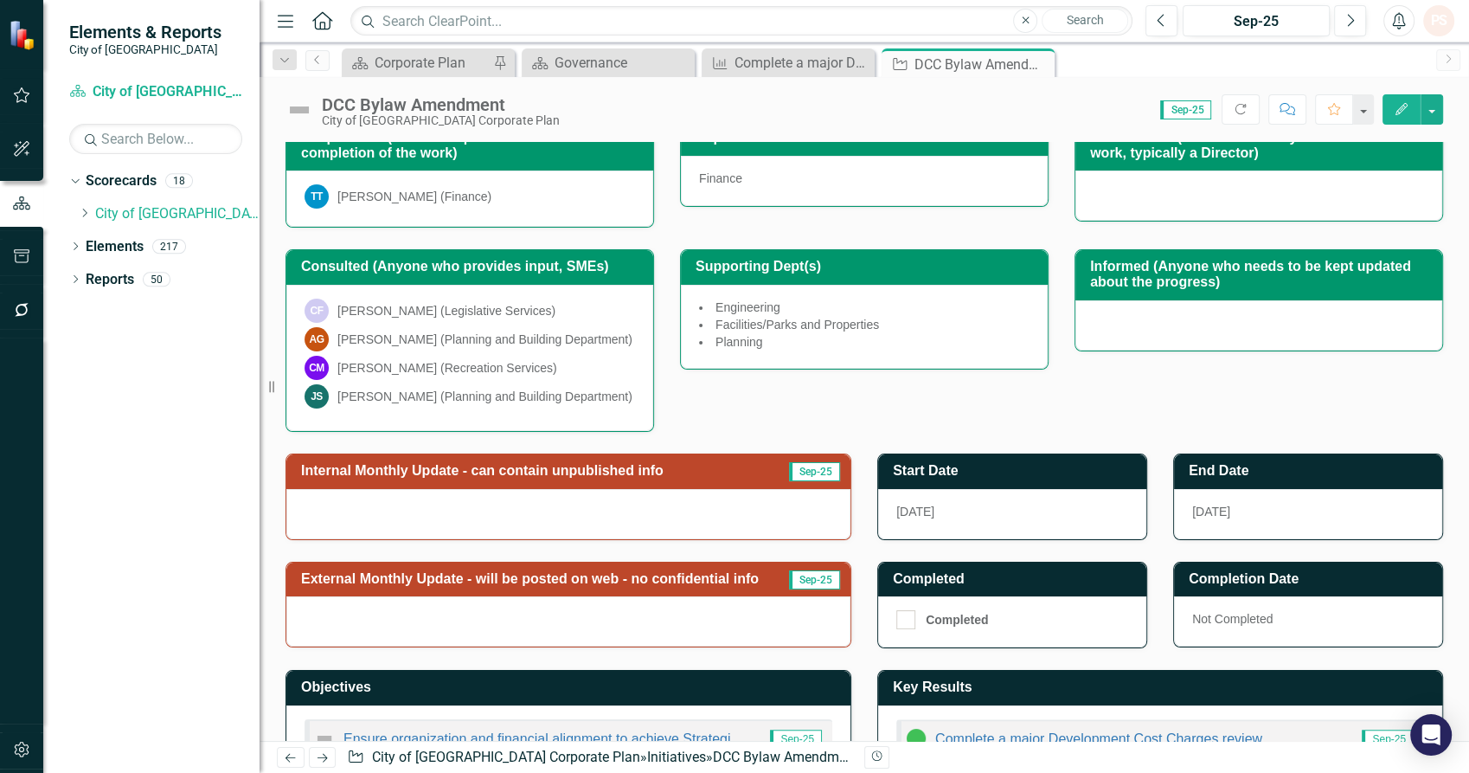
scroll to position [322, 0]
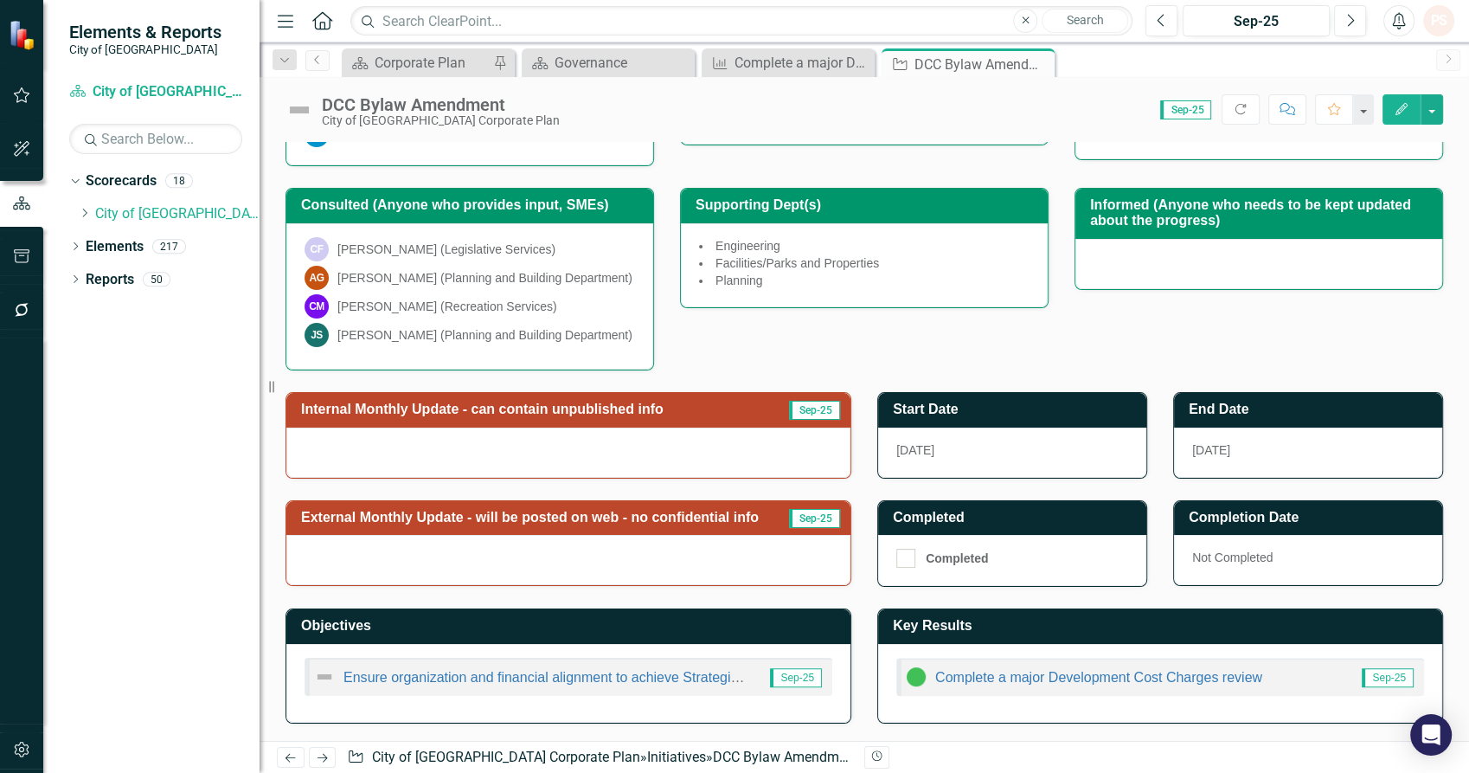
click at [576, 457] on div at bounding box center [568, 452] width 564 height 50
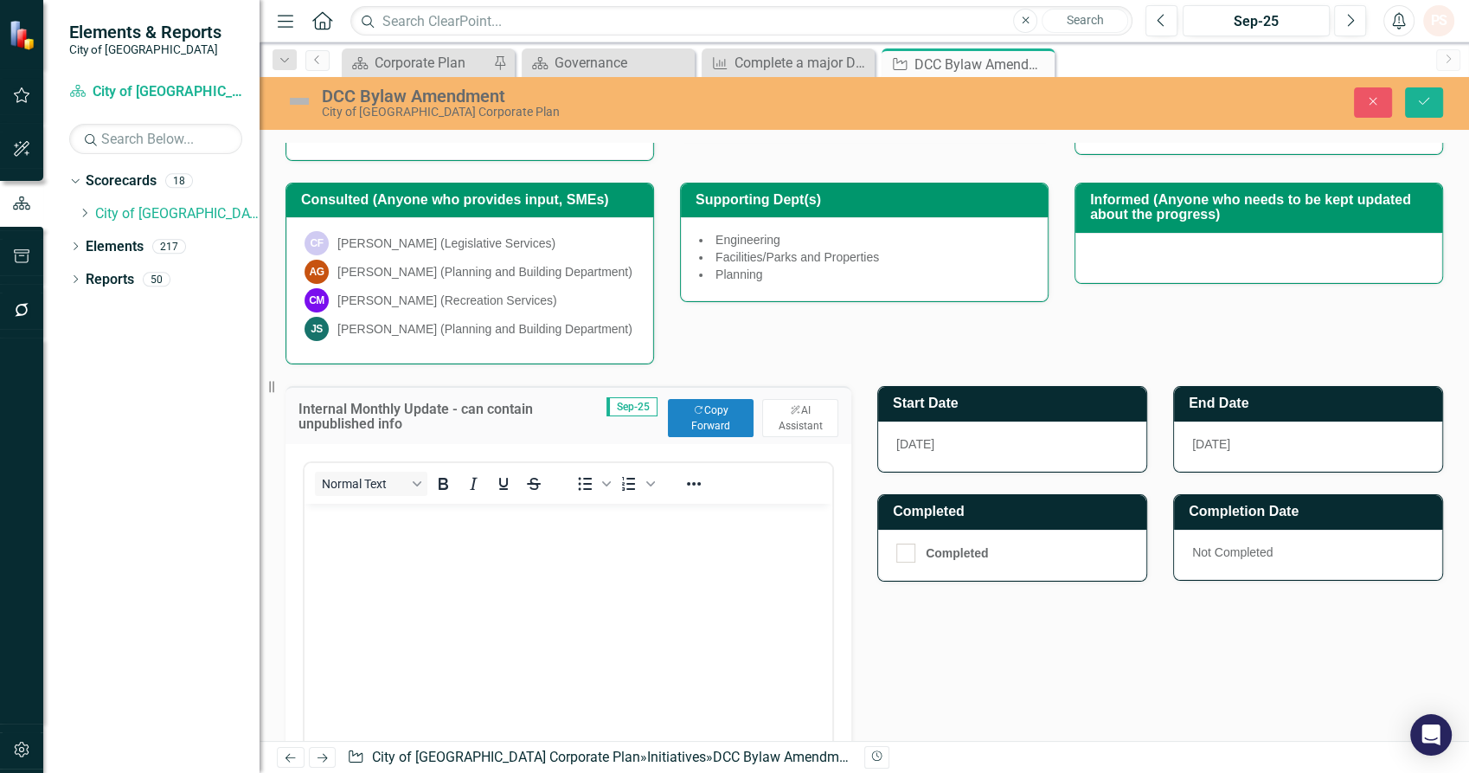
scroll to position [0, 0]
click at [697, 428] on button "Copy Forward Copy Forward" at bounding box center [711, 418] width 86 height 38
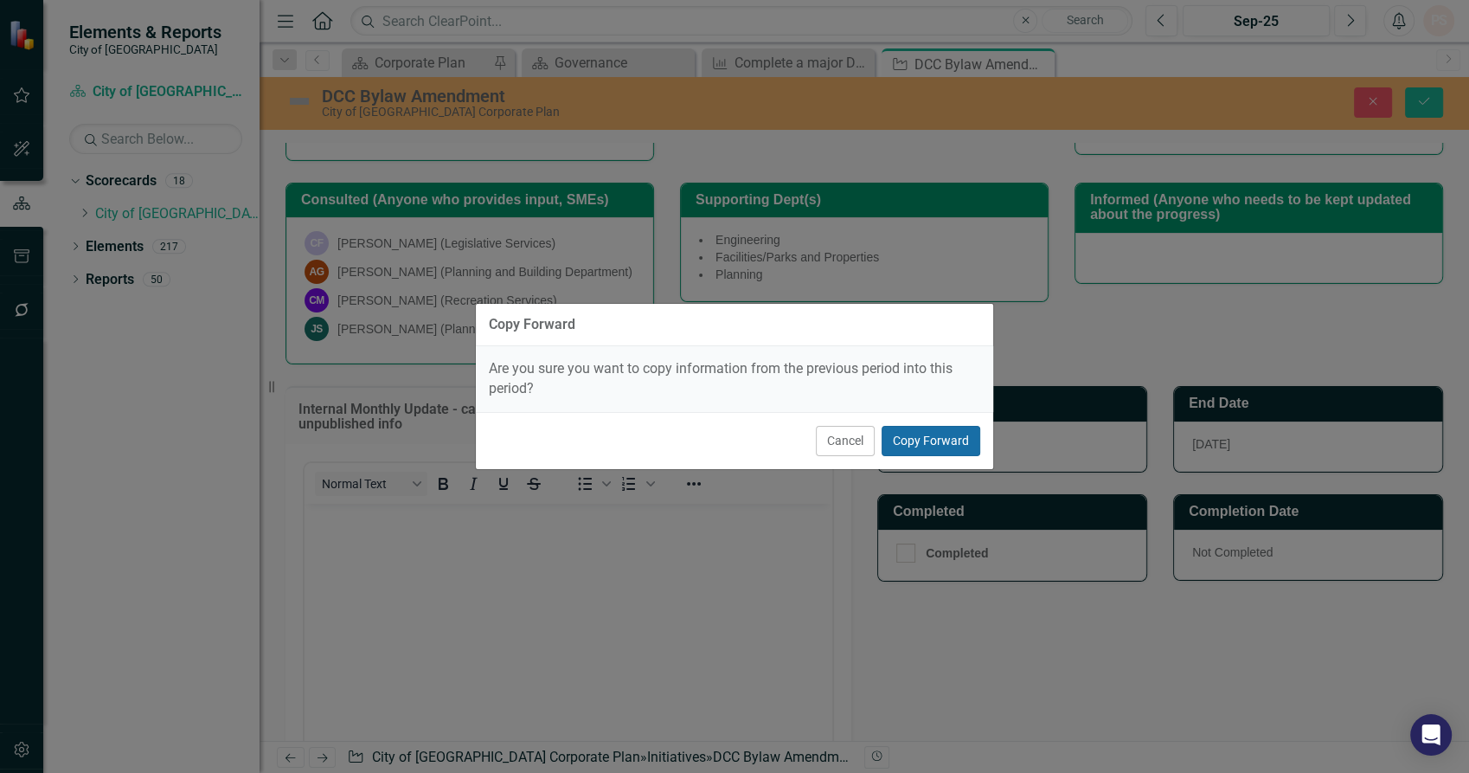
click at [916, 436] on button "Copy Forward" at bounding box center [931, 441] width 99 height 30
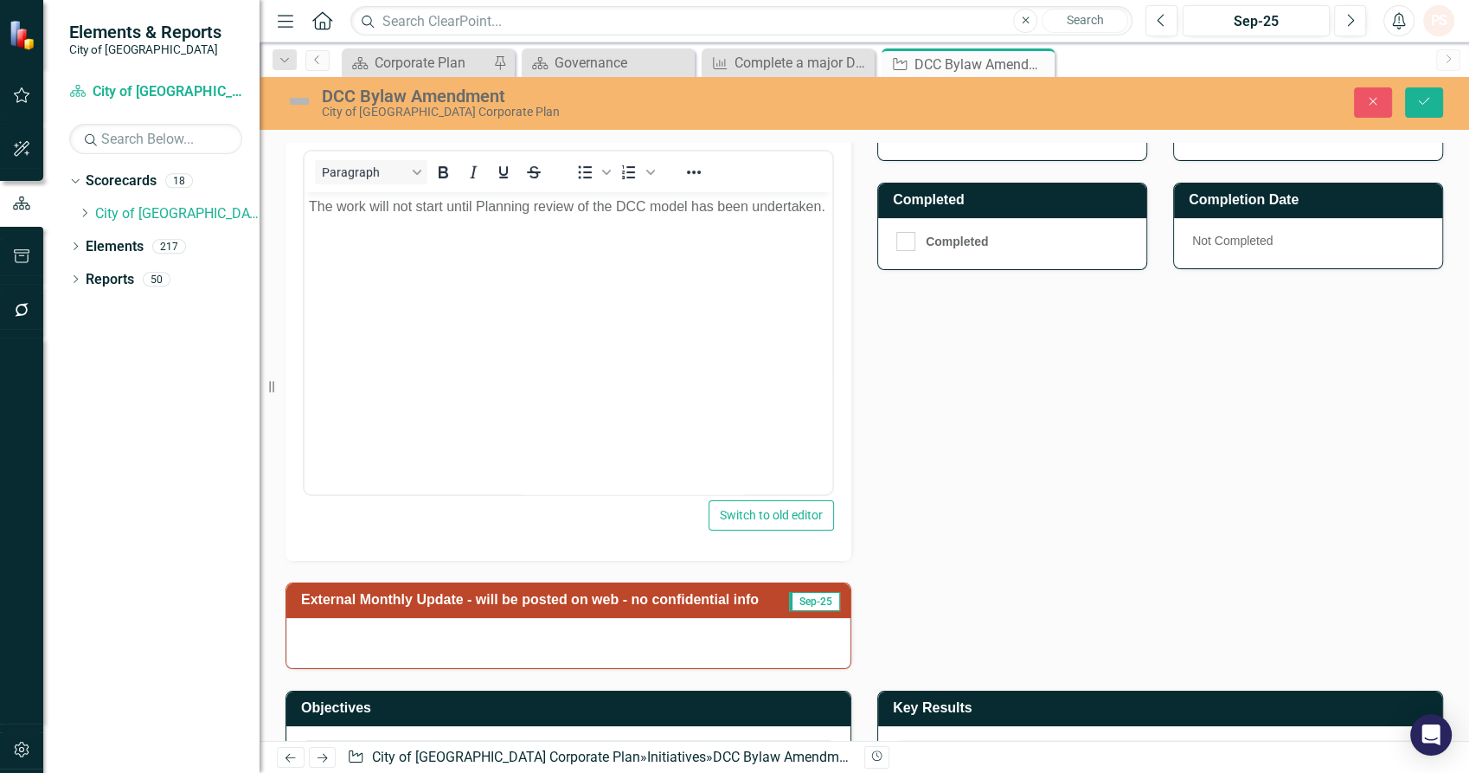
scroll to position [721, 0]
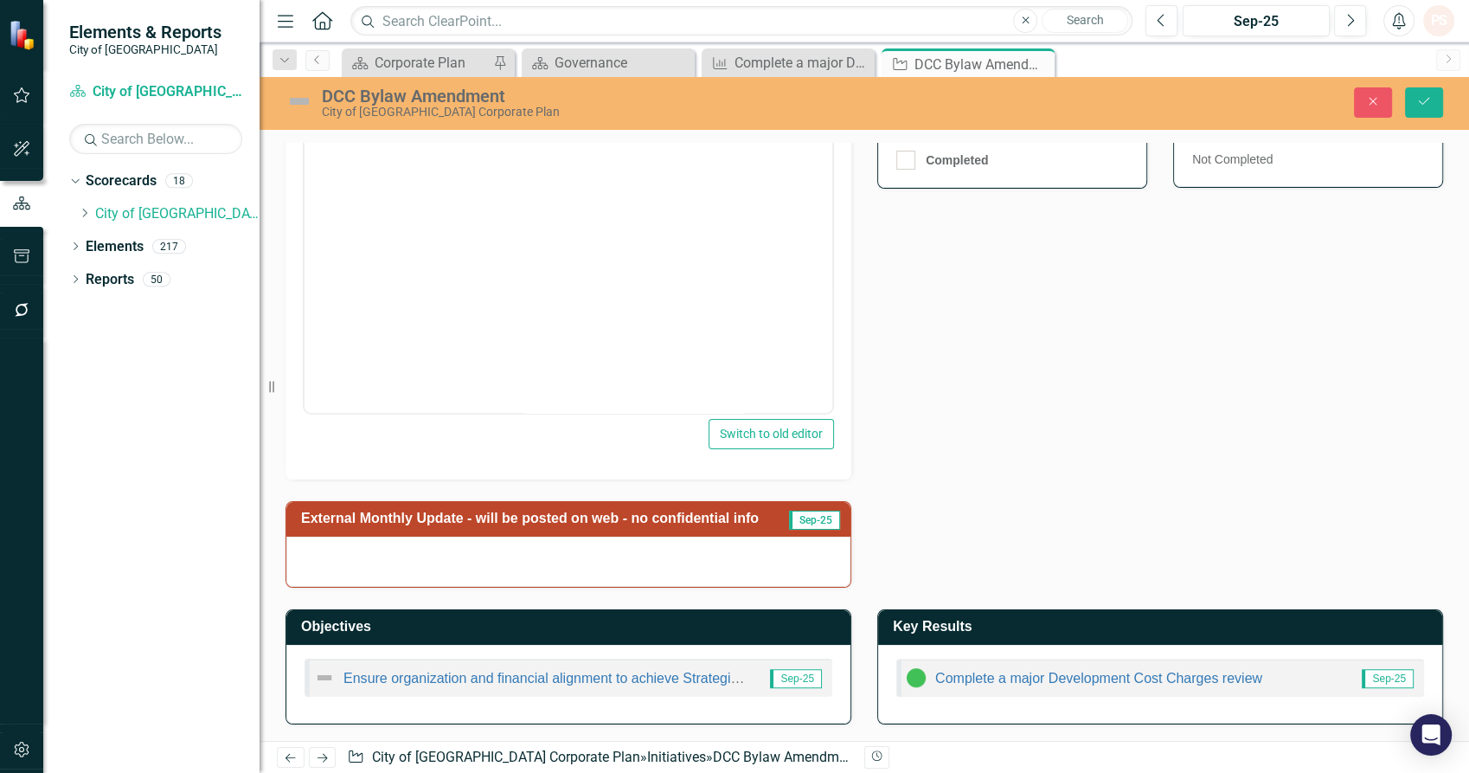
click at [650, 561] on div at bounding box center [568, 561] width 564 height 50
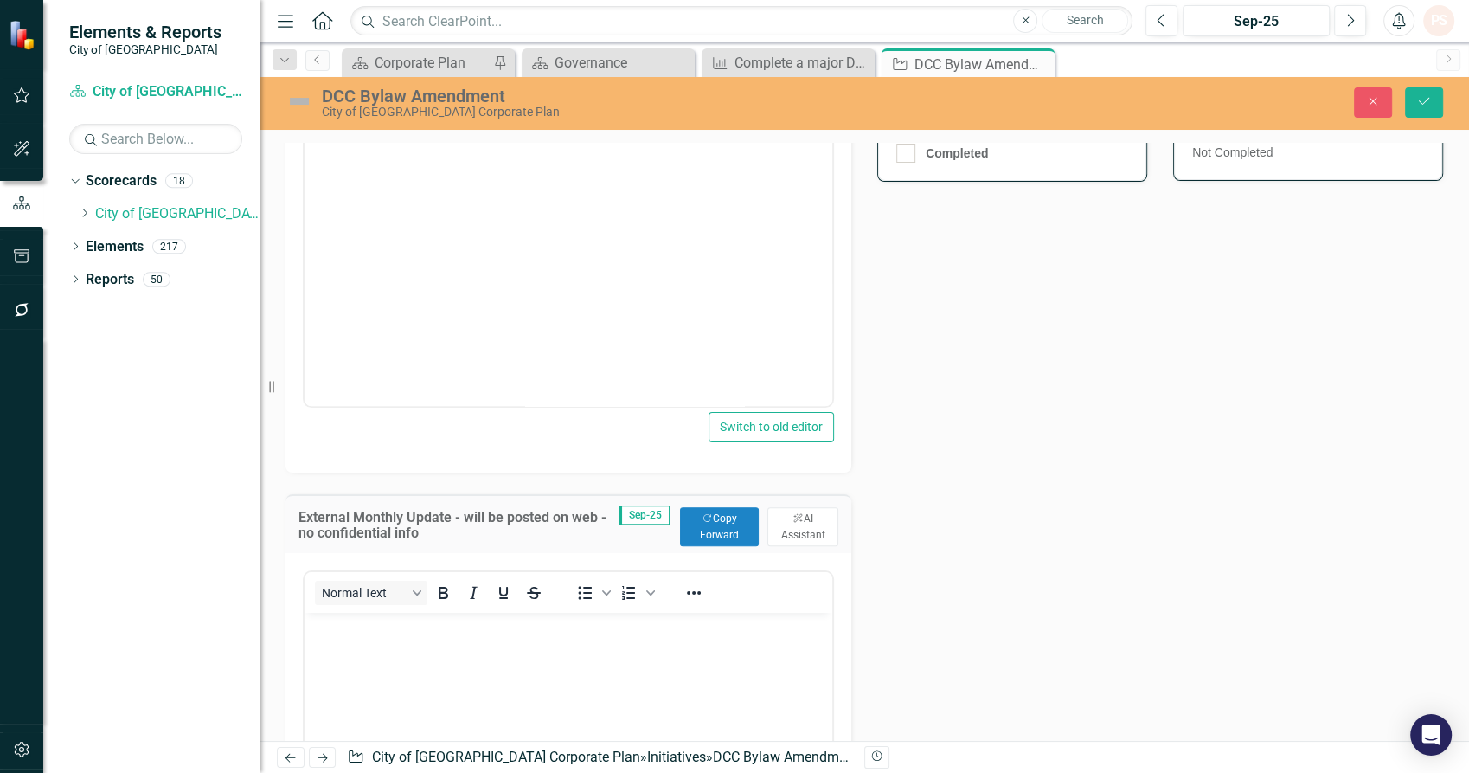
scroll to position [0, 0]
click at [709, 533] on button "Copy Forward Copy Forward" at bounding box center [720, 526] width 80 height 38
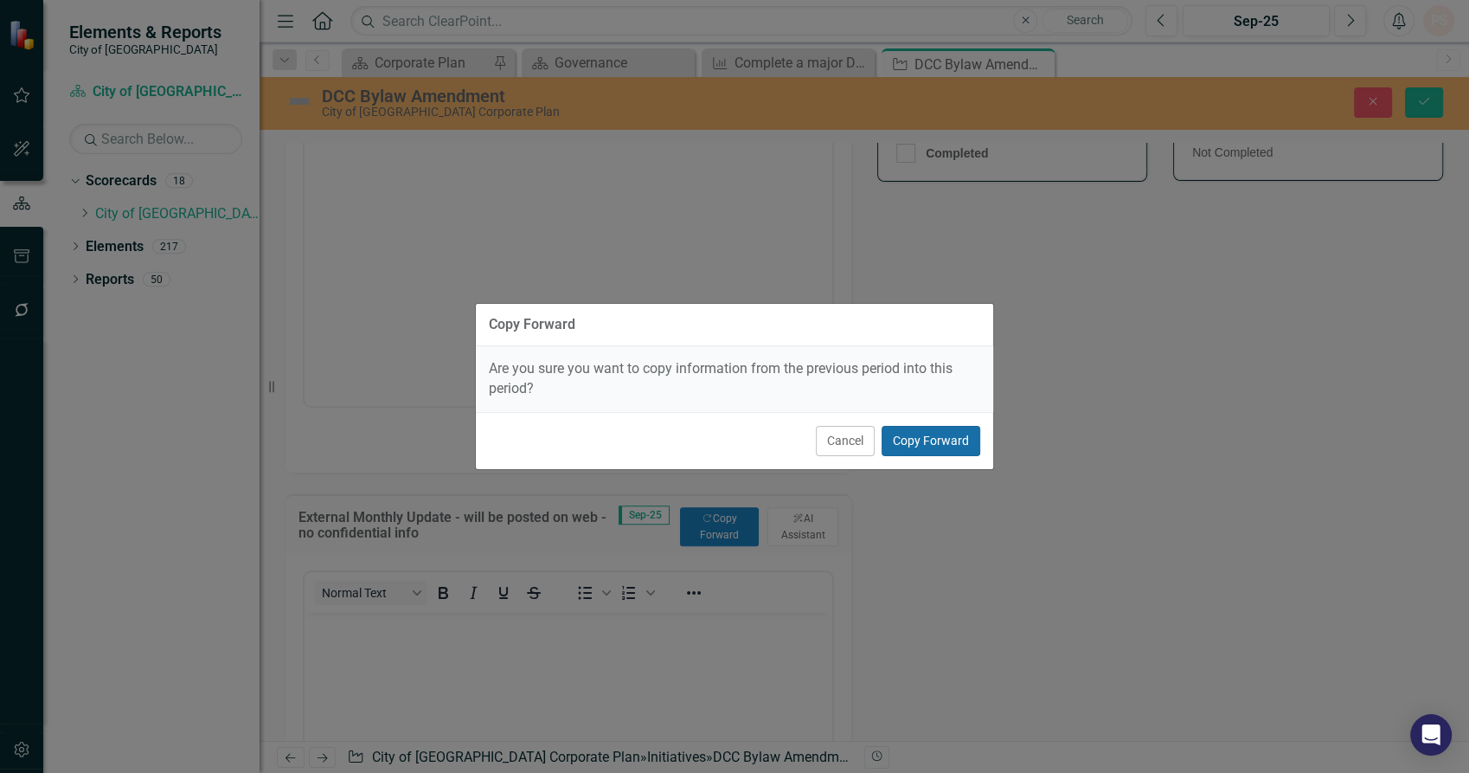
click at [915, 436] on button "Copy Forward" at bounding box center [931, 441] width 99 height 30
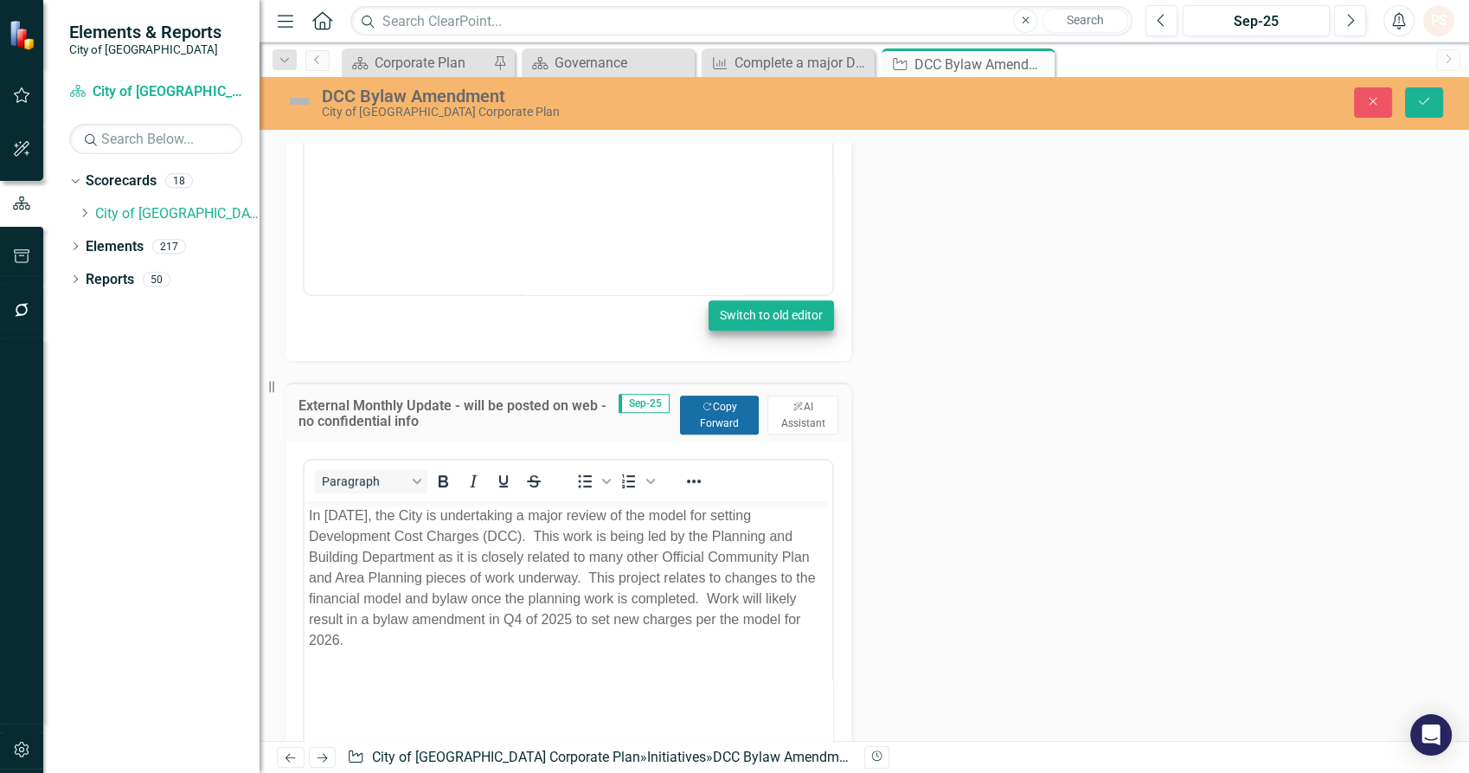
scroll to position [818, 0]
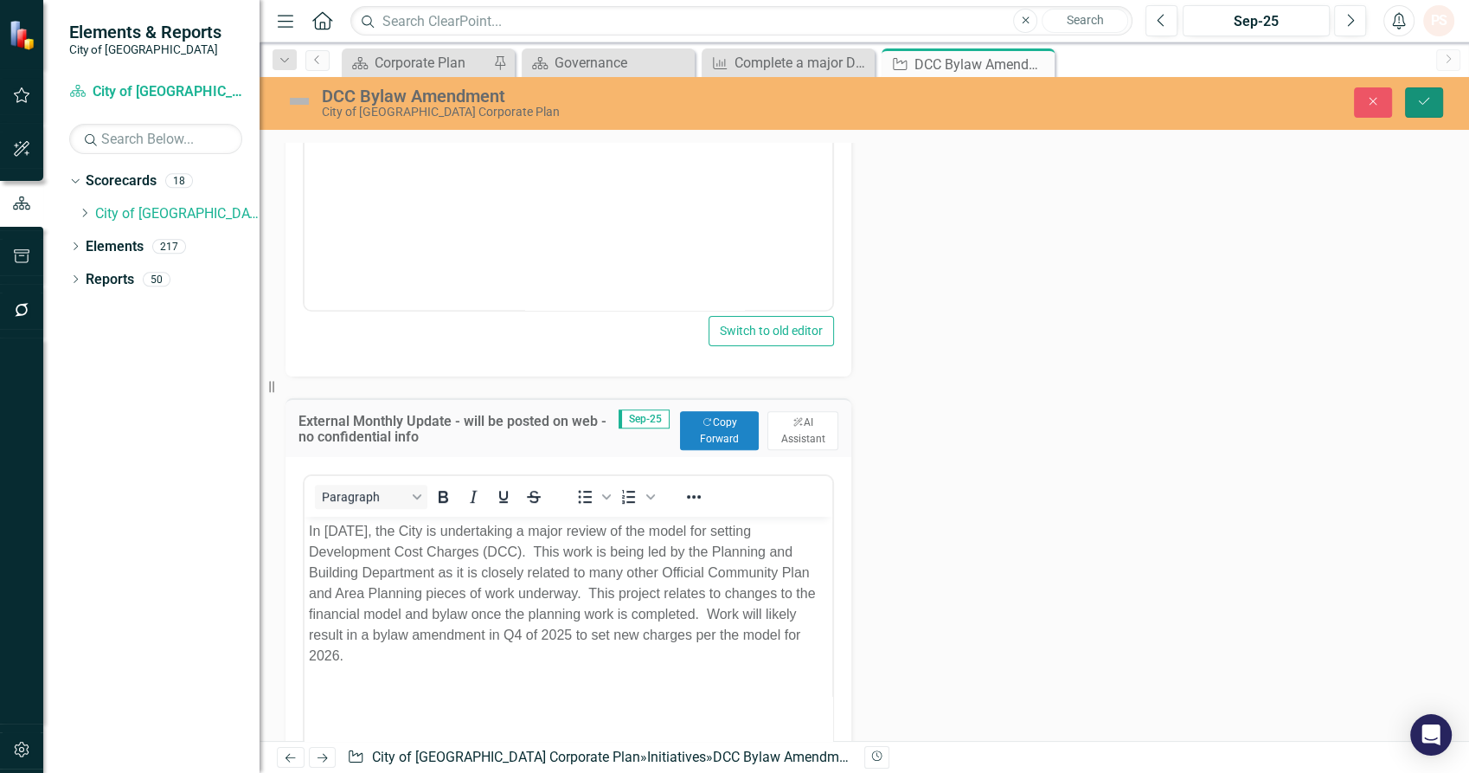
click at [1420, 98] on icon "Save" at bounding box center [1424, 101] width 16 height 12
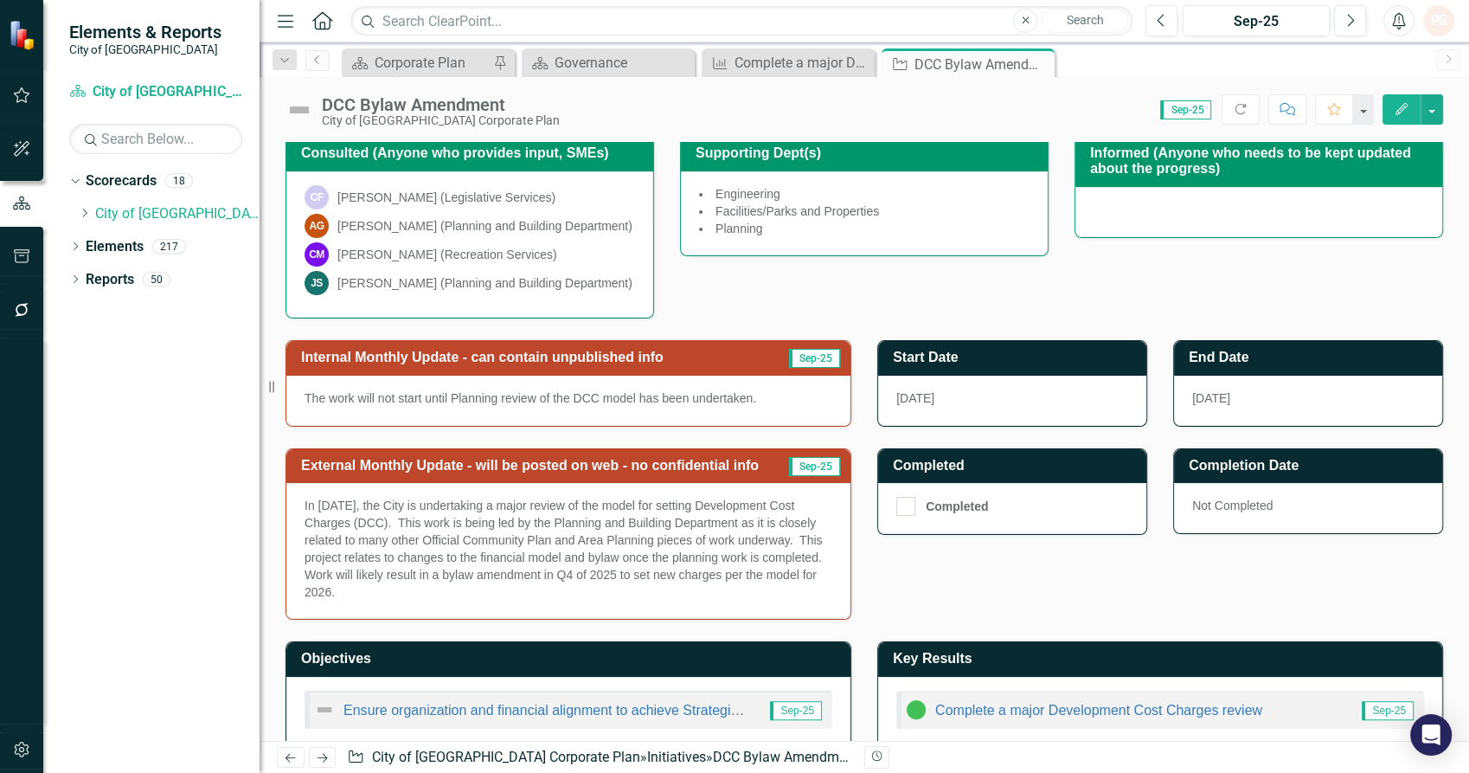
scroll to position [384, 0]
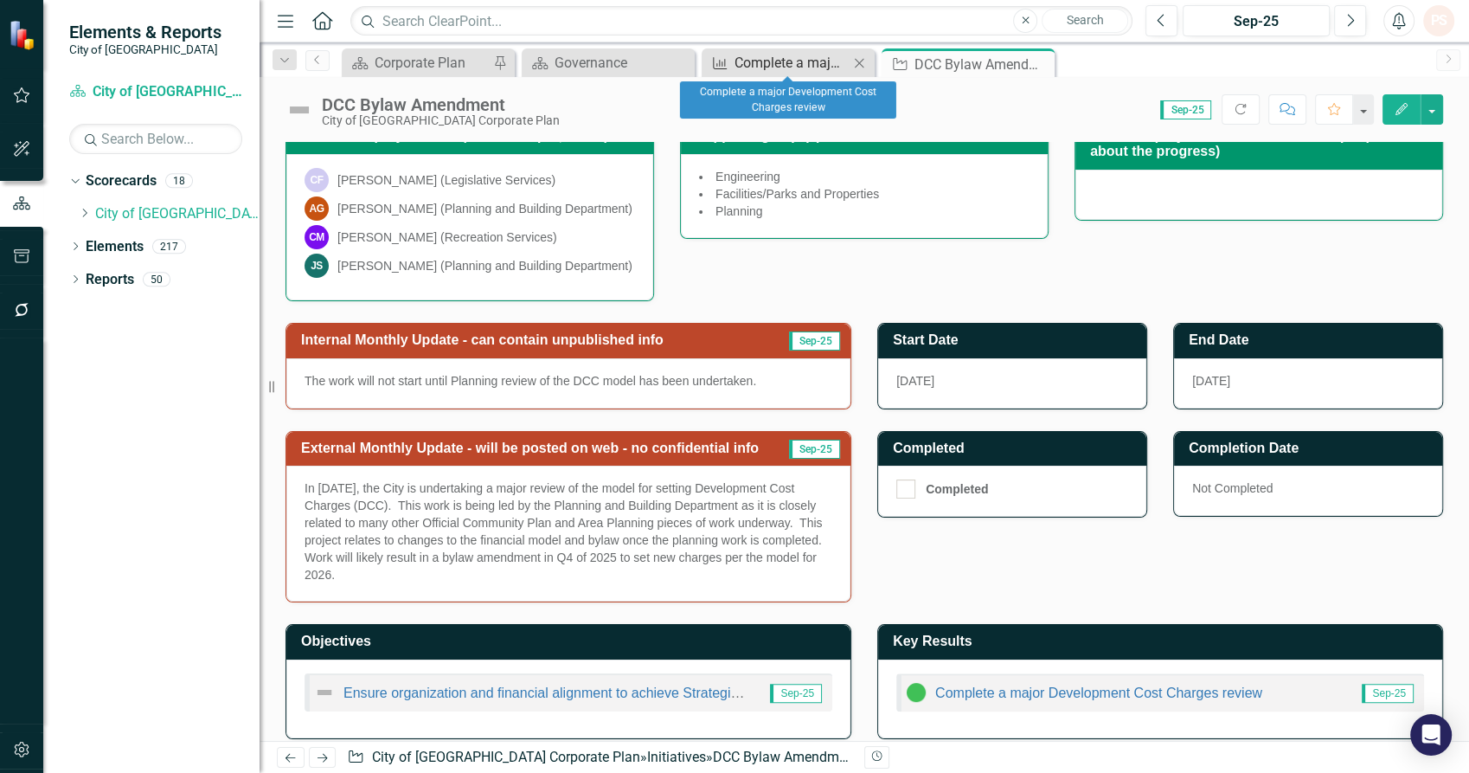
click at [809, 66] on div "Complete a major Development Cost Charges review" at bounding box center [791, 63] width 114 height 22
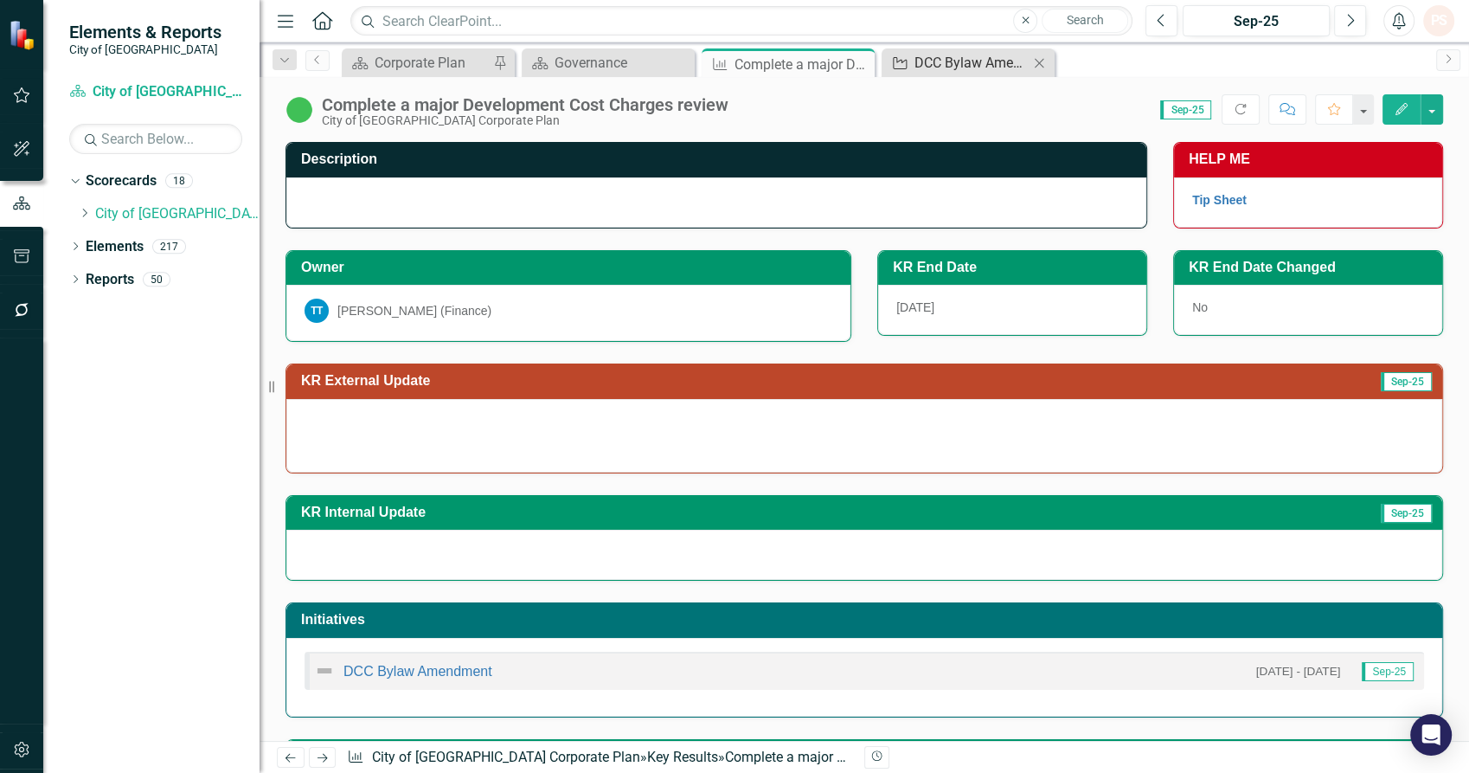
click at [984, 63] on div "DCC Bylaw Amendment" at bounding box center [971, 63] width 114 height 22
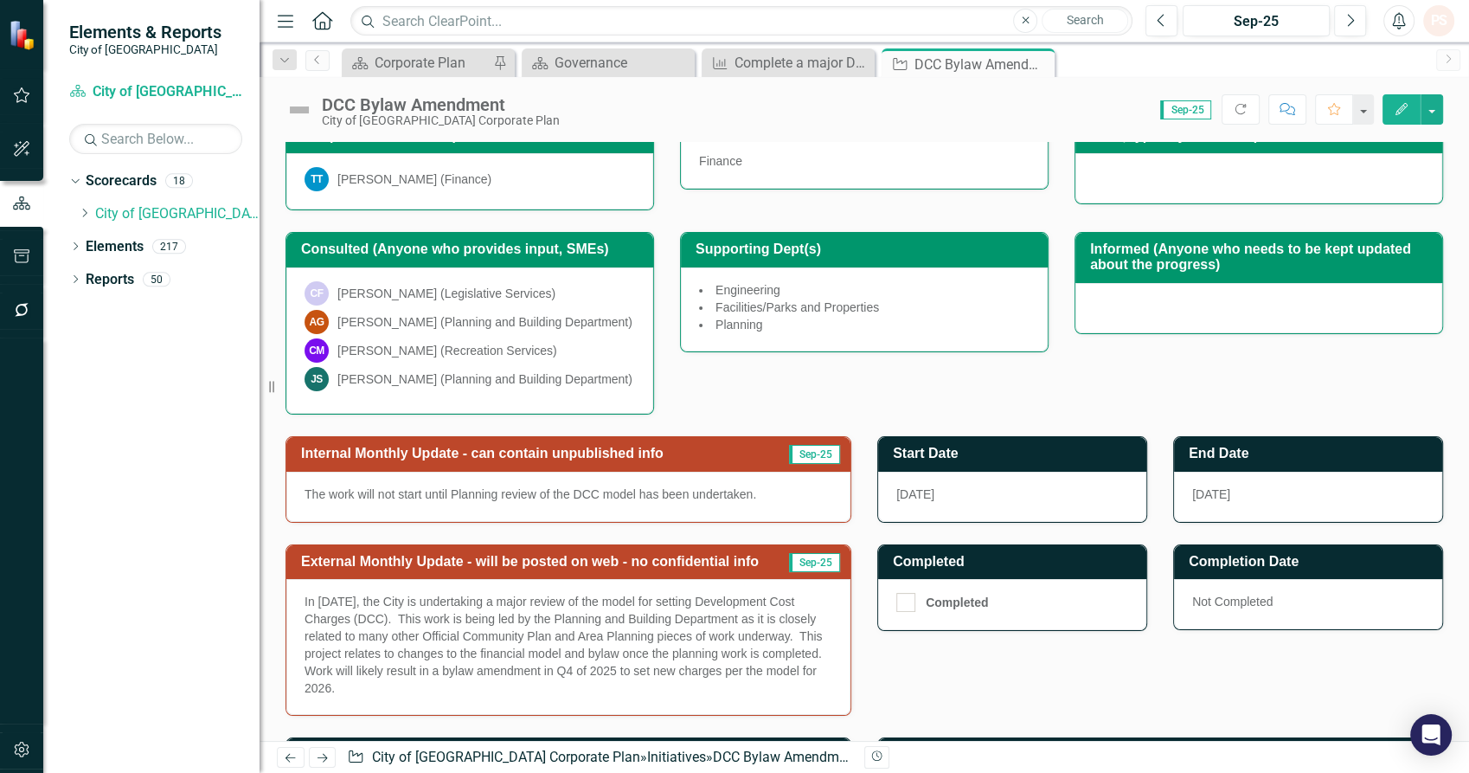
scroll to position [288, 0]
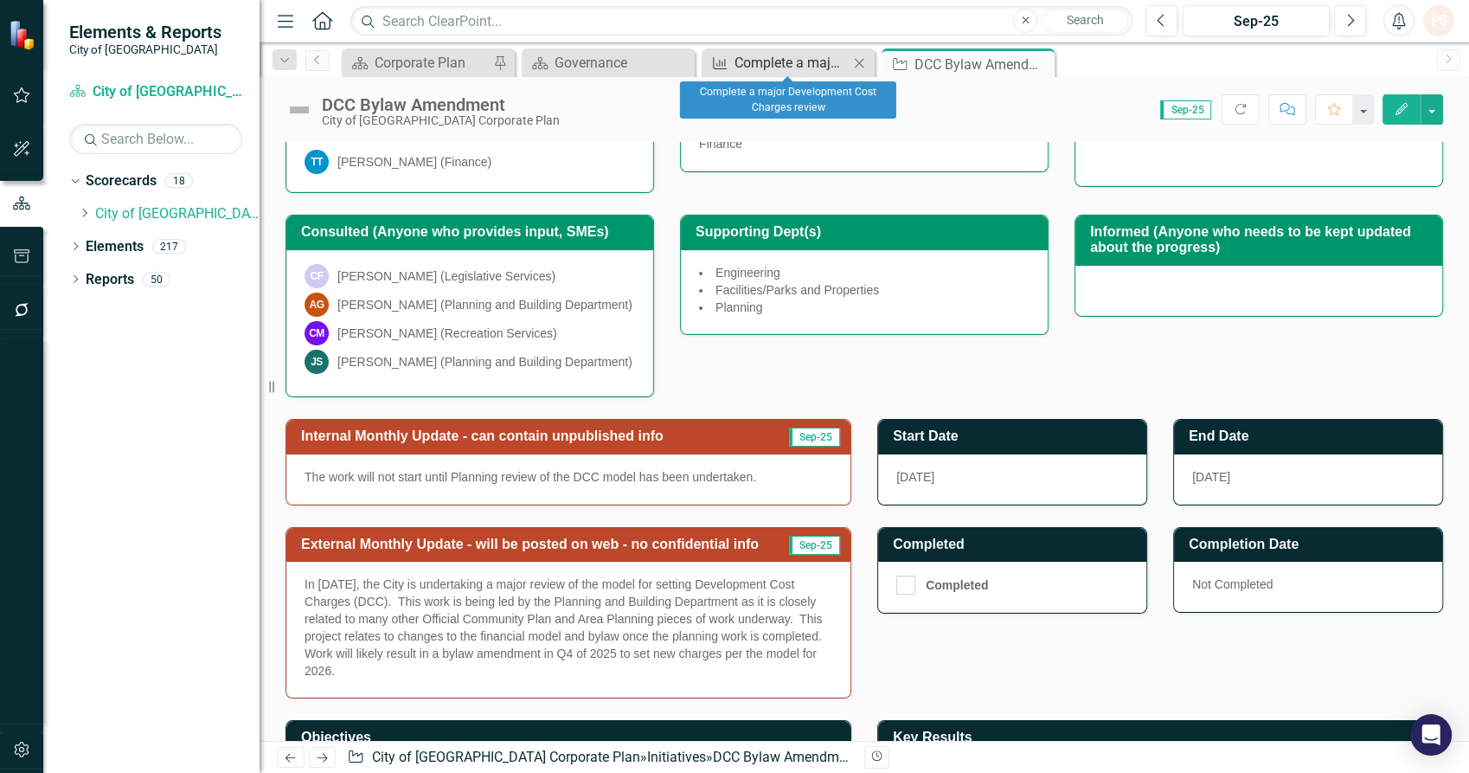
click at [782, 67] on div "Complete a major Development Cost Charges review" at bounding box center [791, 63] width 114 height 22
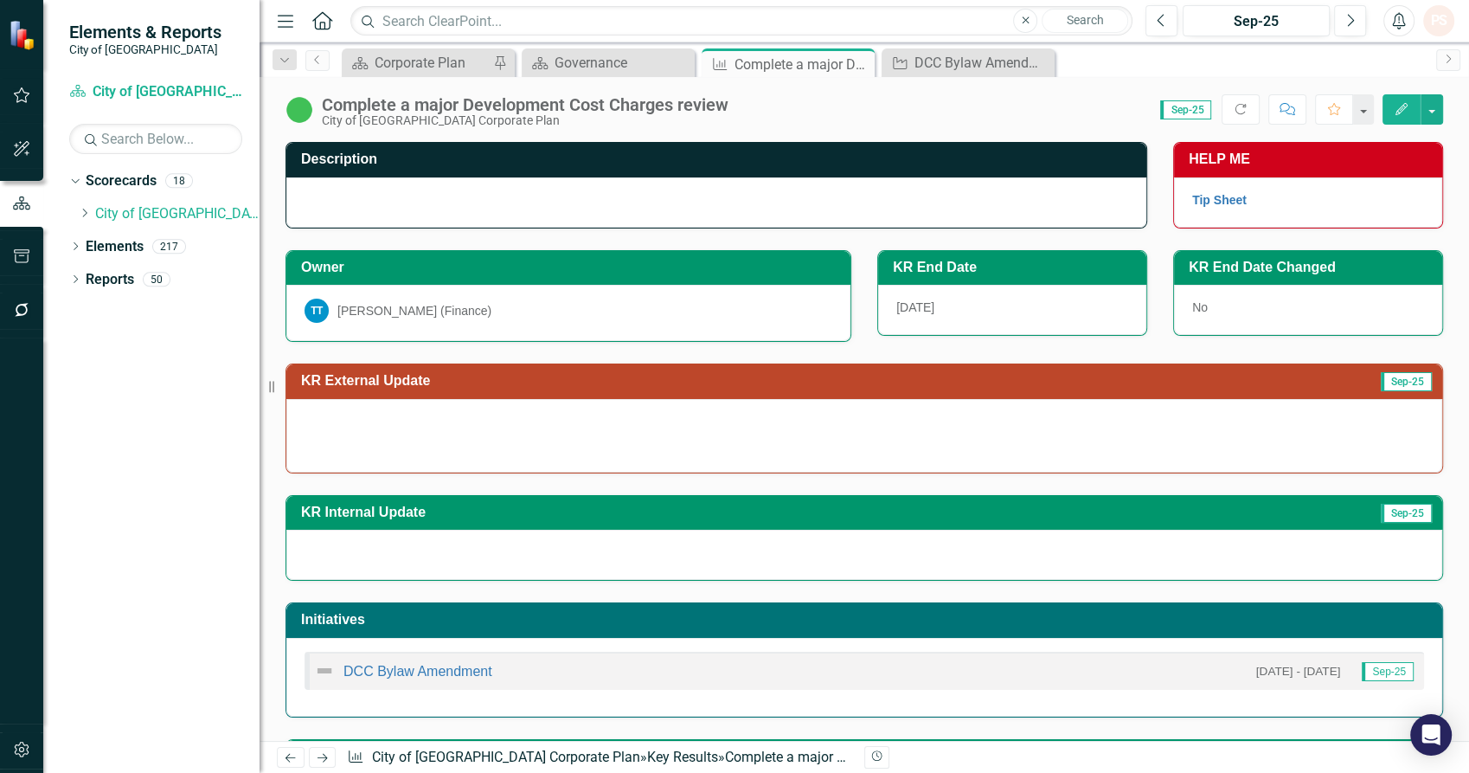
click at [292, 109] on img at bounding box center [299, 110] width 28 height 28
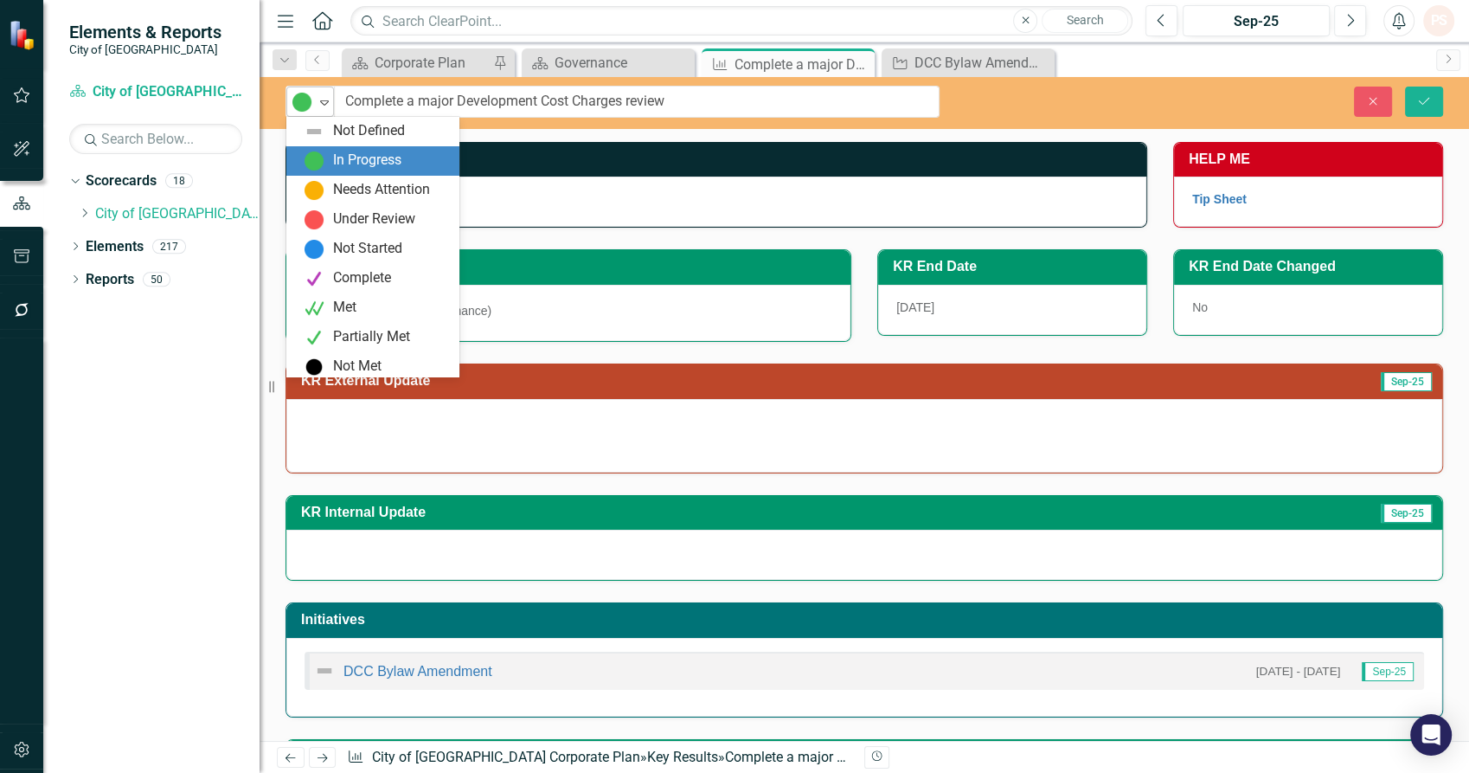
click at [325, 106] on icon "Expand" at bounding box center [324, 102] width 17 height 14
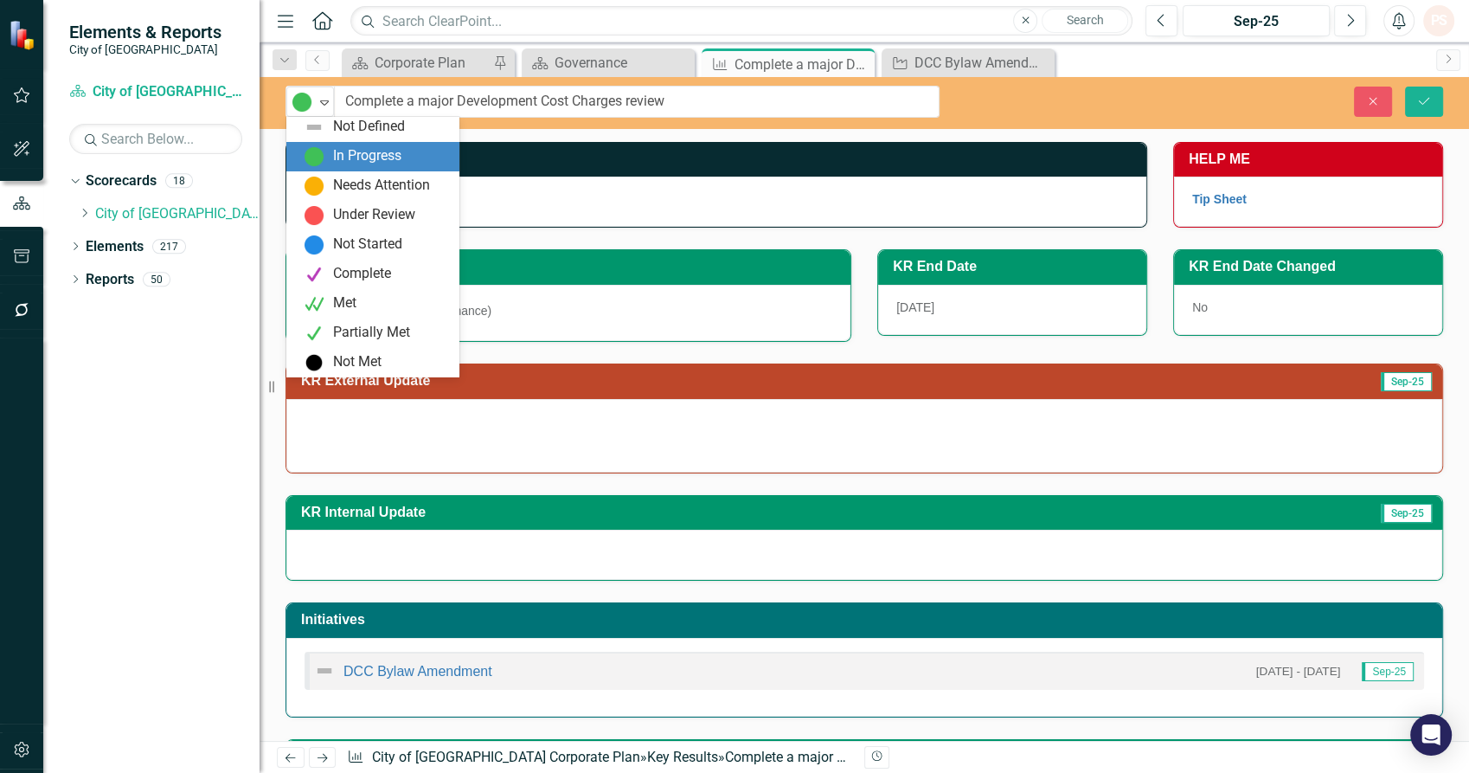
click at [401, 148] on div "In Progress" at bounding box center [367, 156] width 68 height 20
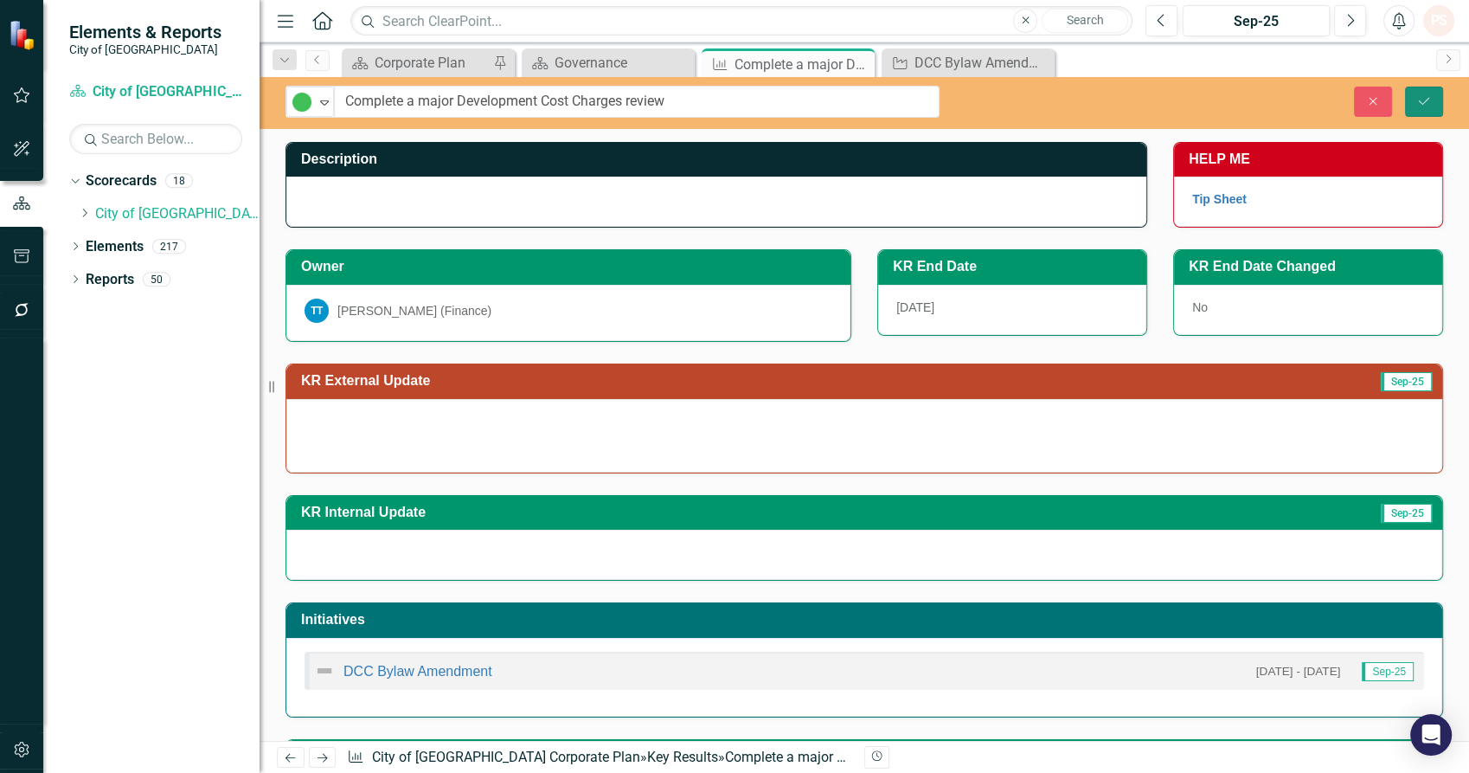
click at [1410, 98] on button "Save" at bounding box center [1424, 102] width 38 height 30
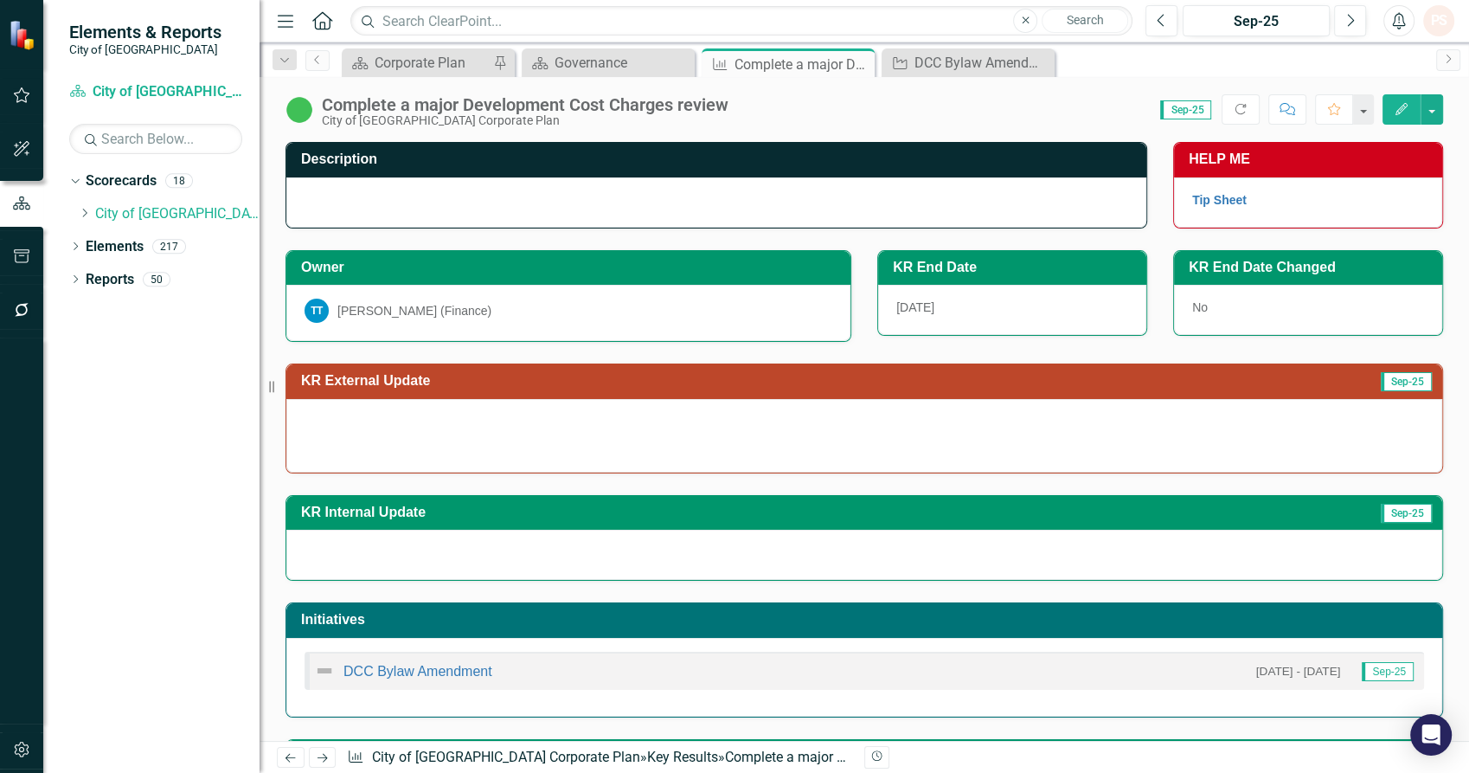
click at [311, 118] on img at bounding box center [299, 110] width 28 height 28
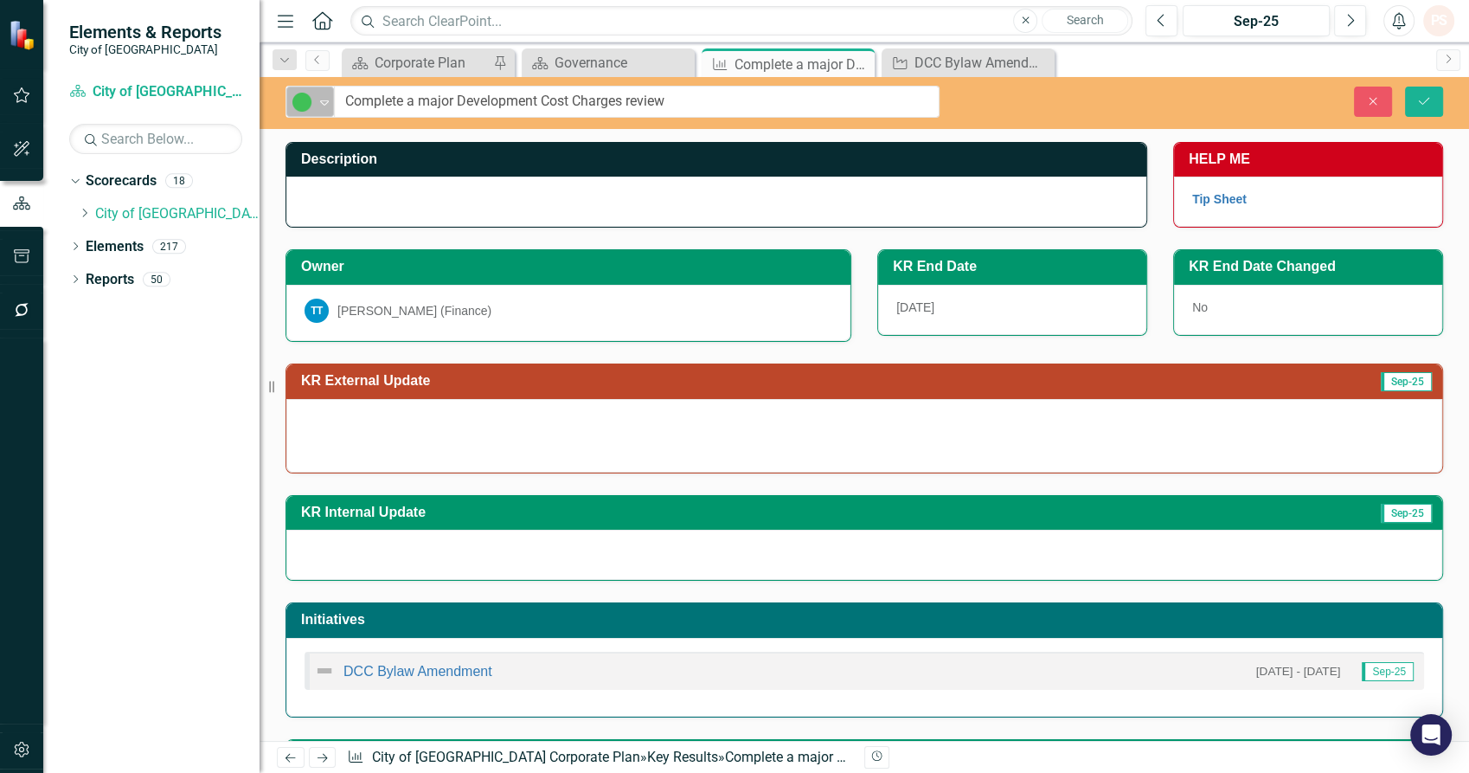
click at [330, 91] on div "Expand" at bounding box center [324, 101] width 17 height 29
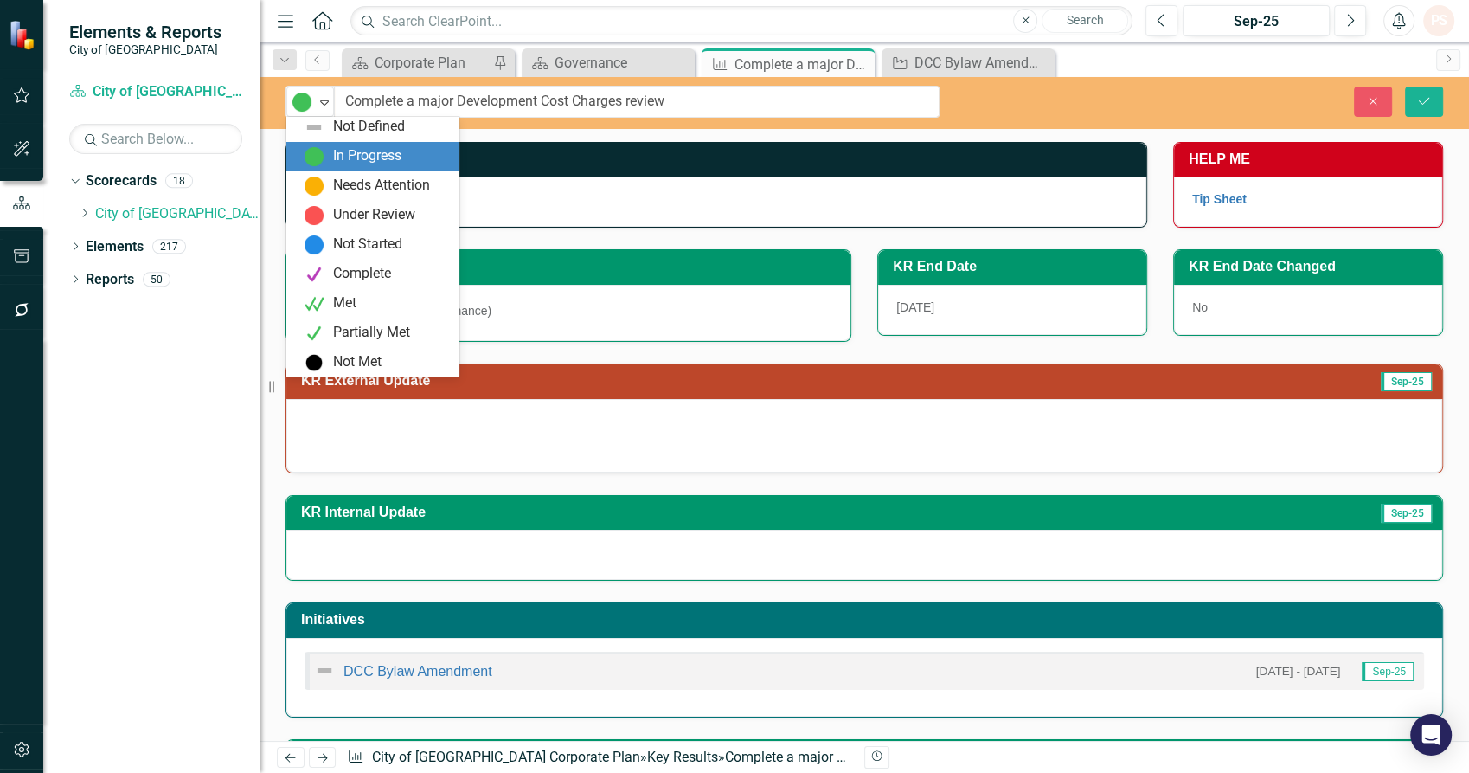
click at [401, 157] on div "In Progress" at bounding box center [367, 156] width 68 height 20
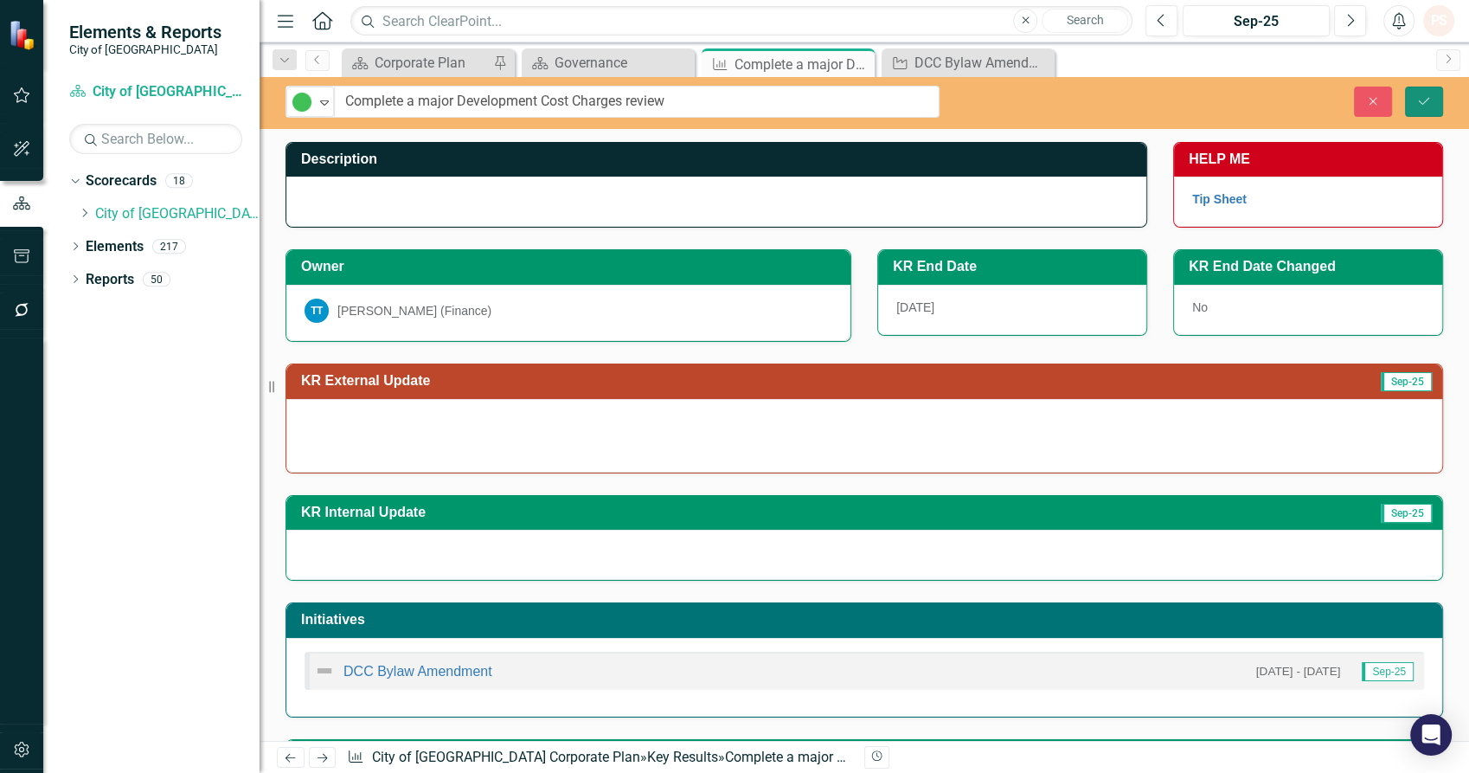
click at [1428, 96] on icon "Save" at bounding box center [1424, 101] width 16 height 12
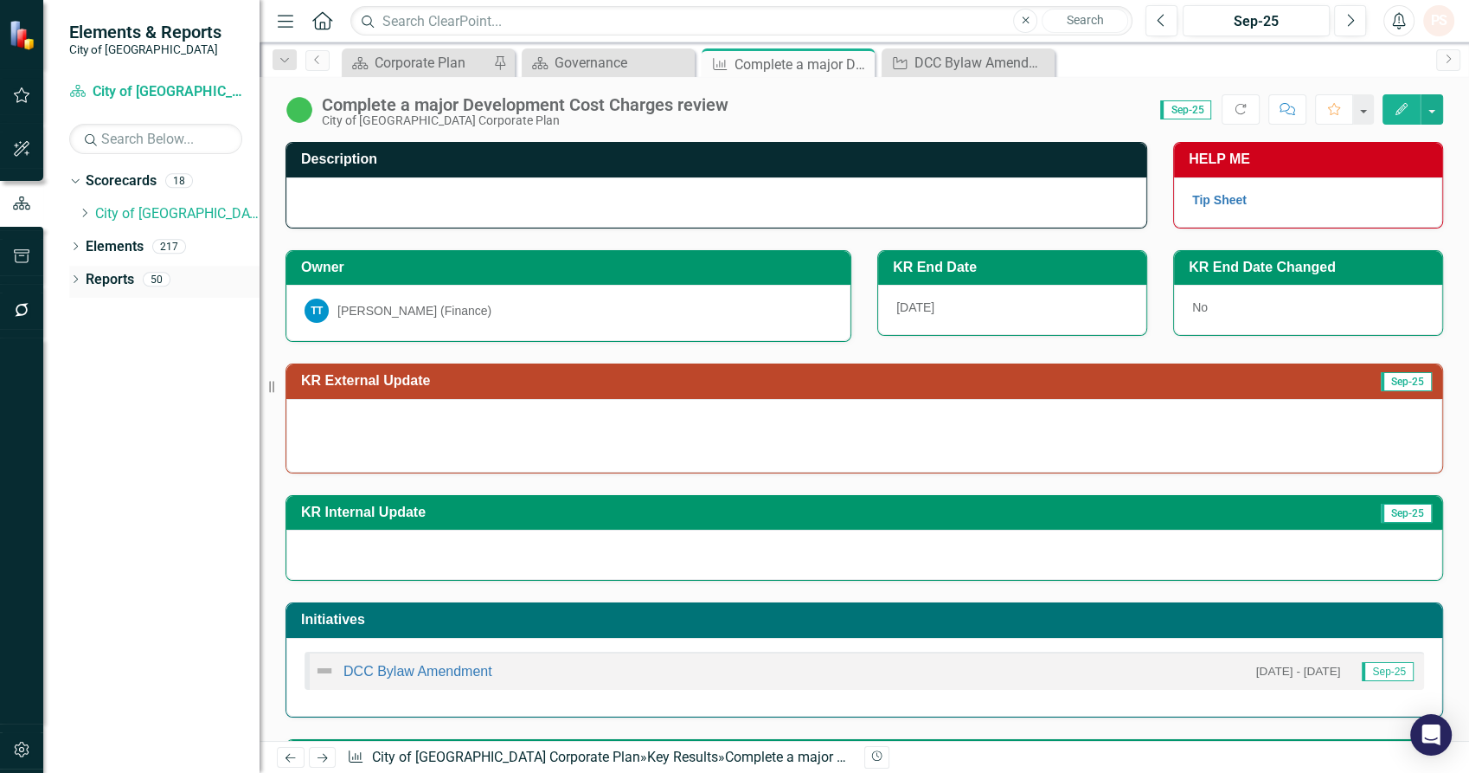
click at [76, 279] on icon "Dropdown" at bounding box center [75, 281] width 12 height 10
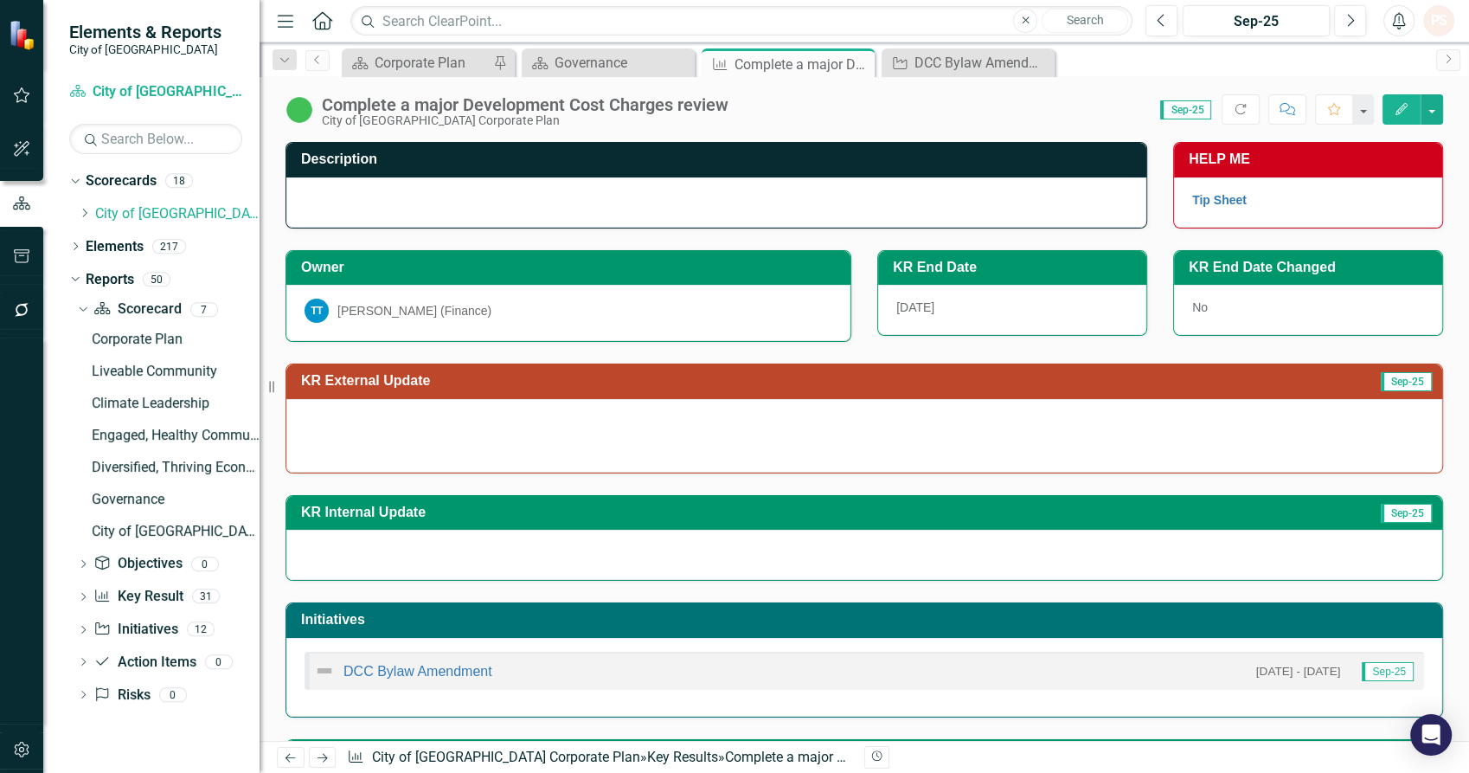
click at [78, 593] on icon "Dropdown" at bounding box center [83, 598] width 12 height 10
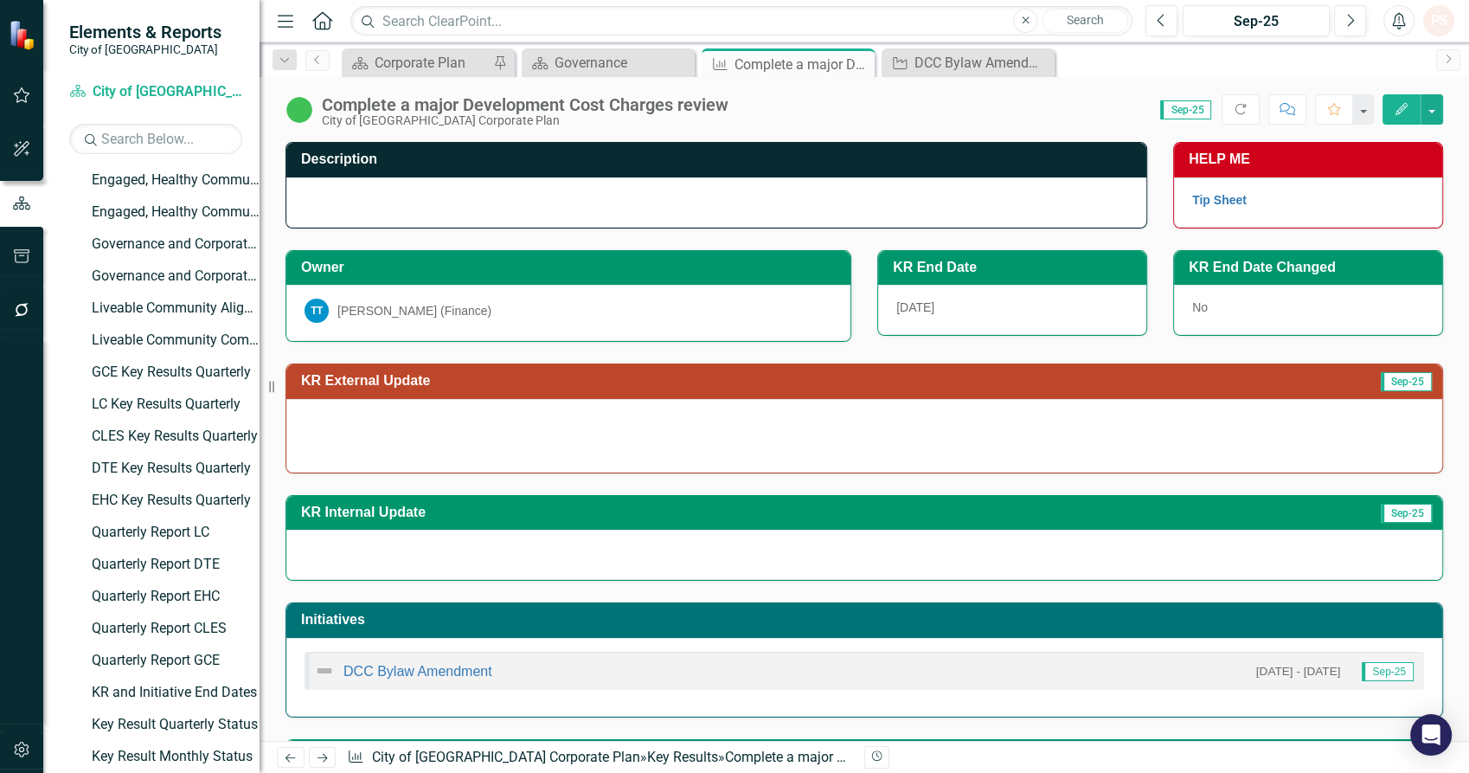
scroll to position [734, 0]
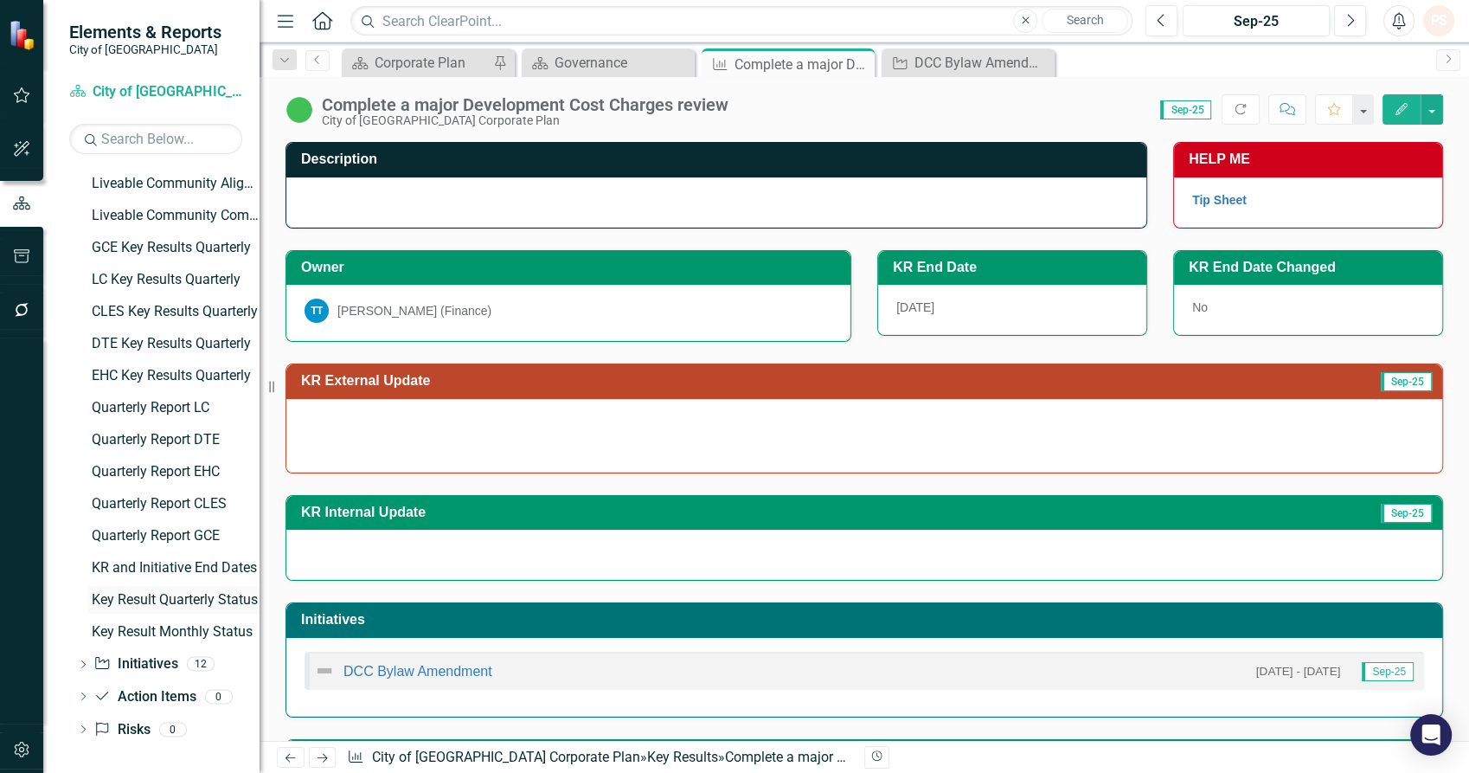
click at [175, 587] on link "Key Result Quarterly Status" at bounding box center [173, 600] width 172 height 28
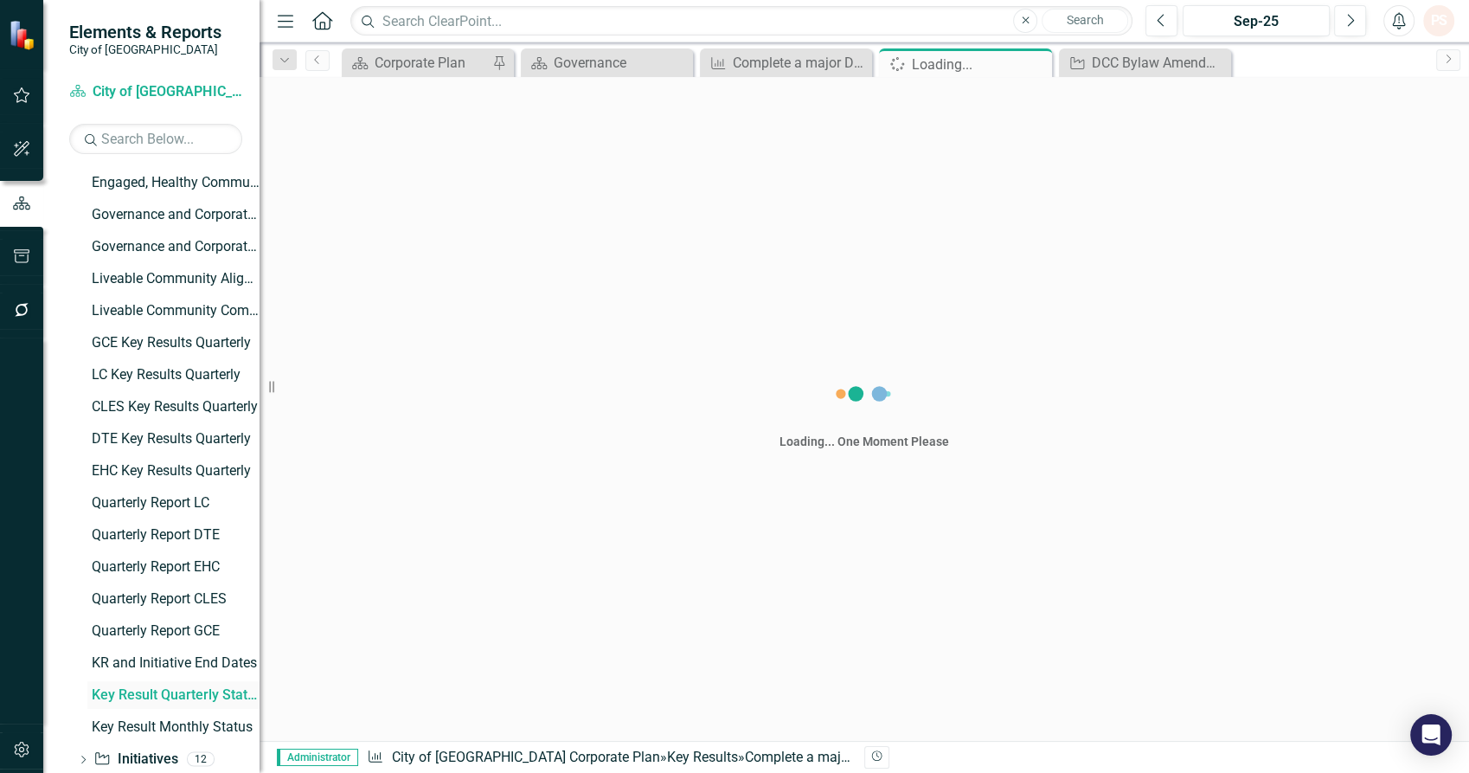
scroll to position [574, 0]
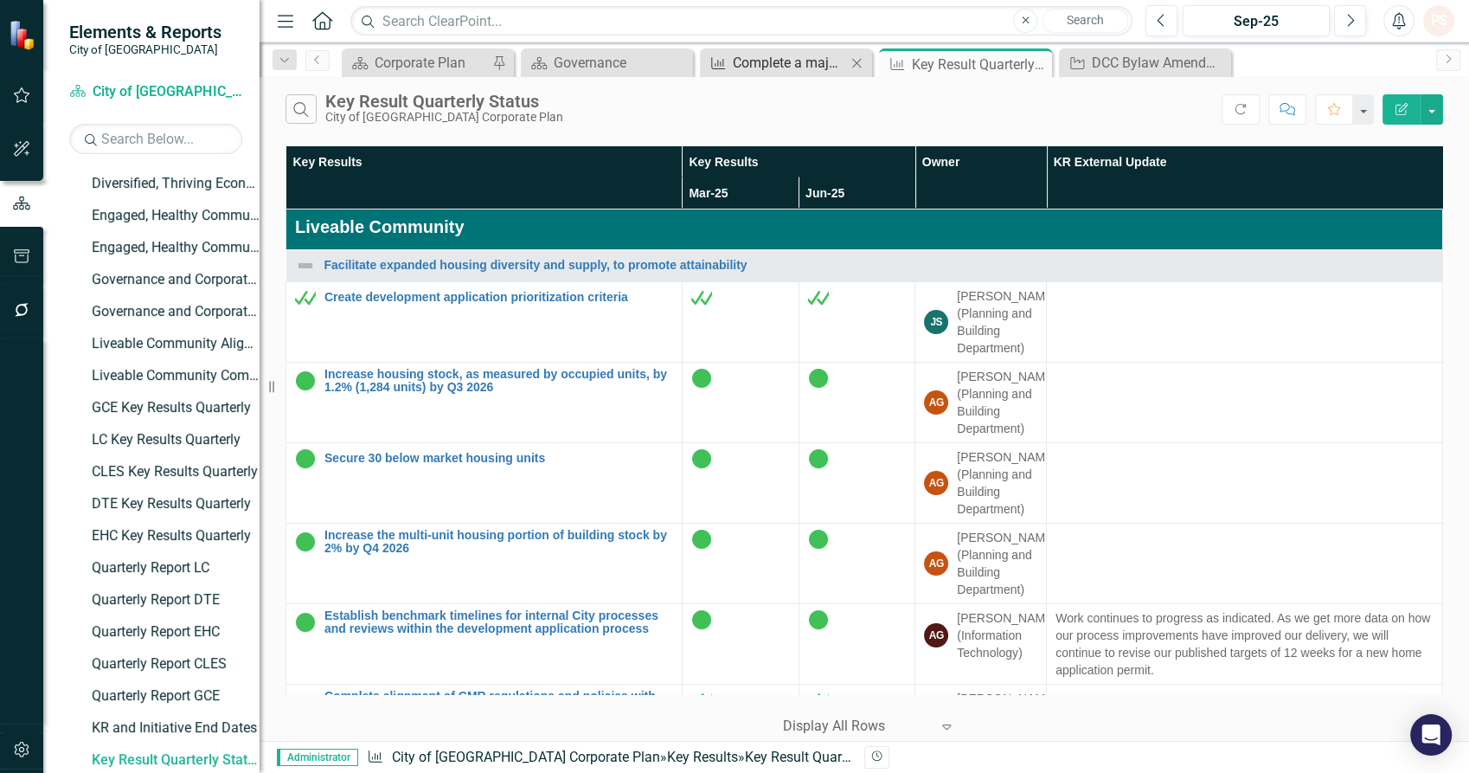
click at [748, 63] on div "Complete a major Development Cost Charges review" at bounding box center [789, 63] width 113 height 22
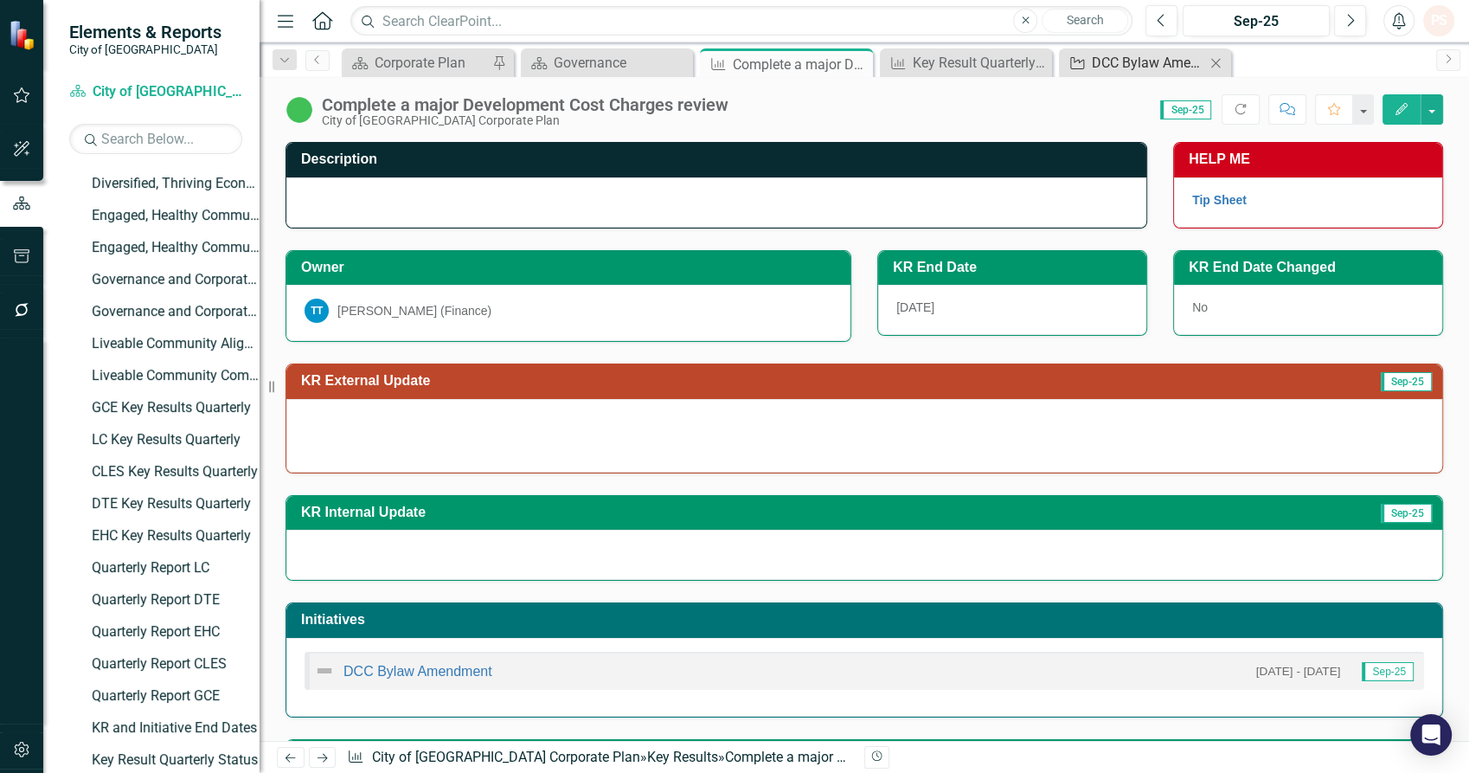
click at [1109, 57] on div "DCC Bylaw Amendment" at bounding box center [1148, 63] width 113 height 22
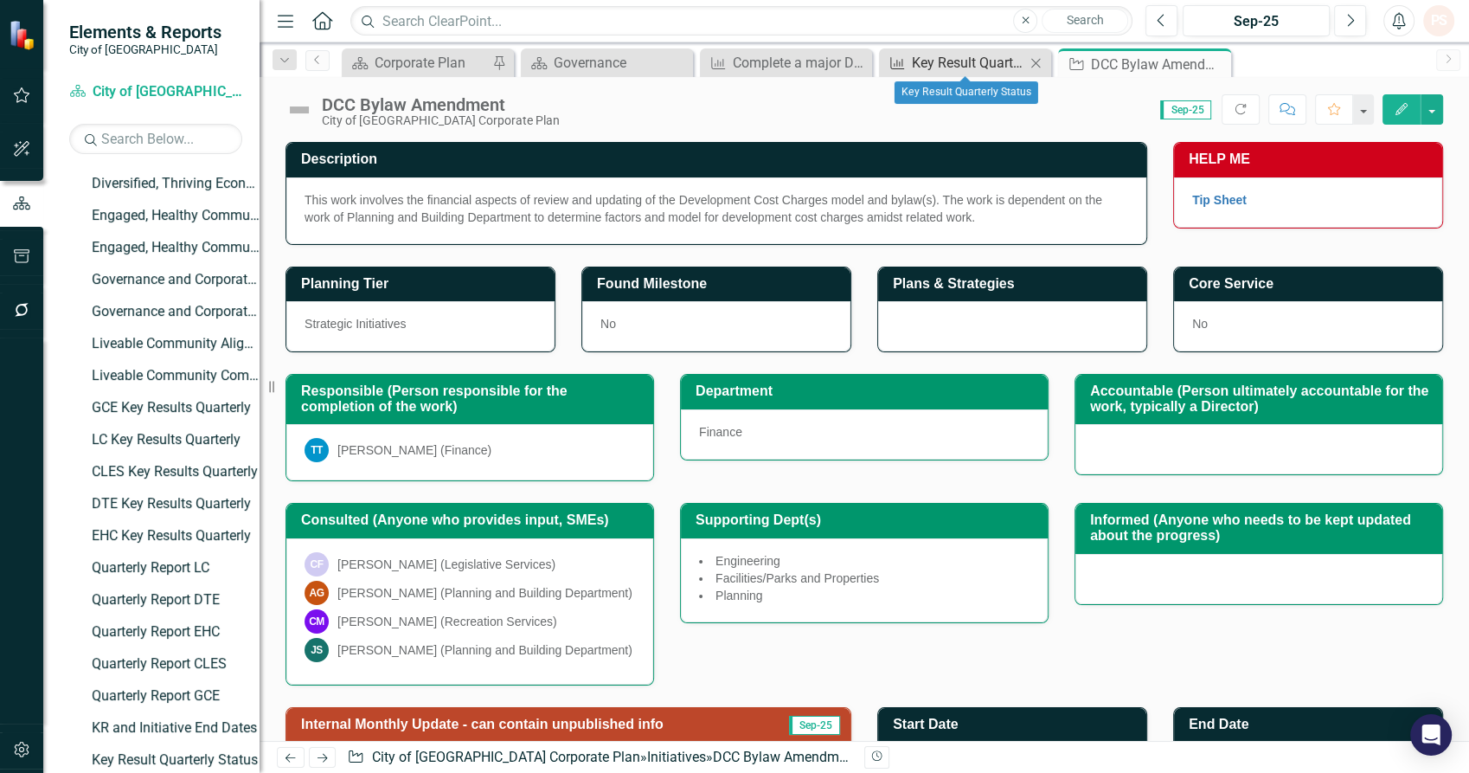
click at [920, 63] on div "Key Result Quarterly Status" at bounding box center [968, 63] width 113 height 22
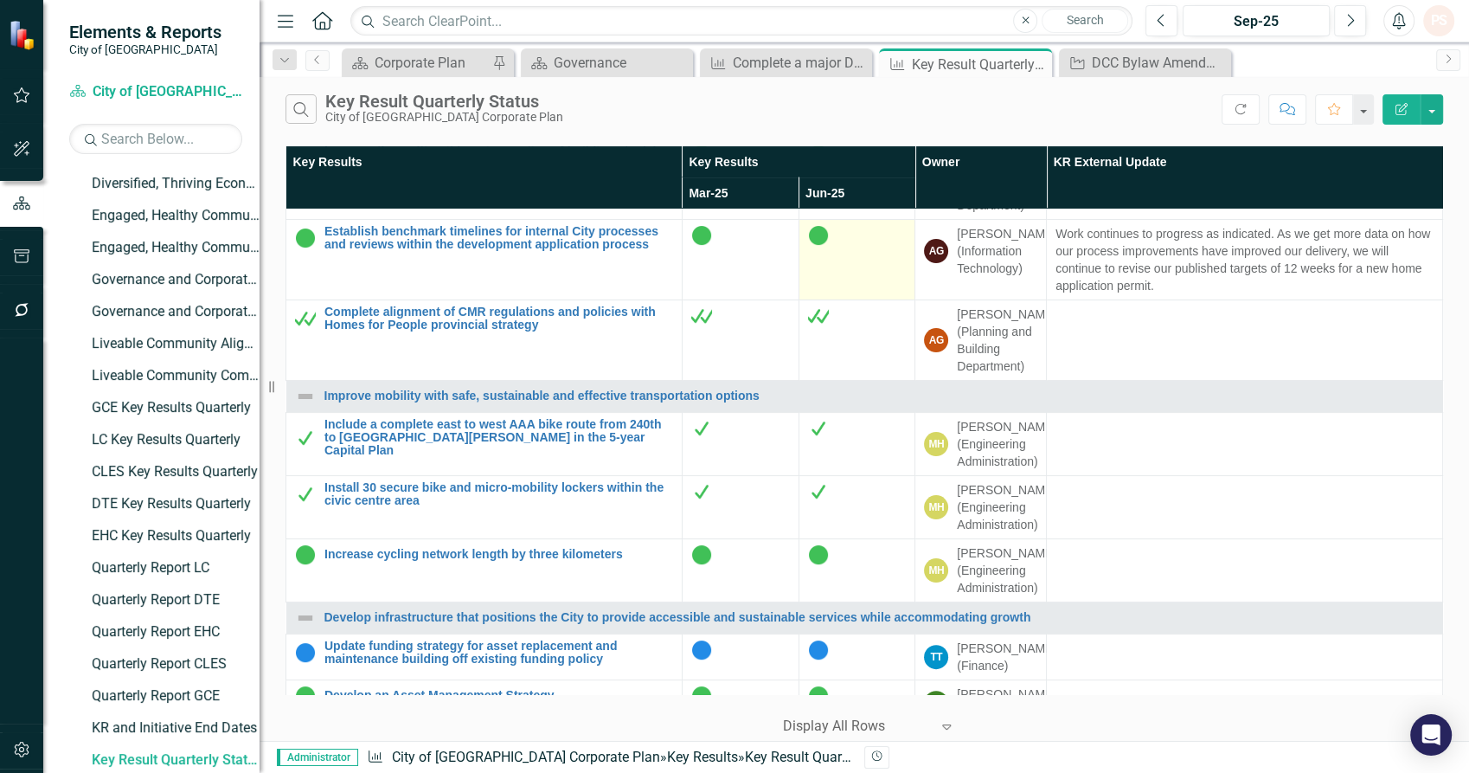
scroll to position [480, 0]
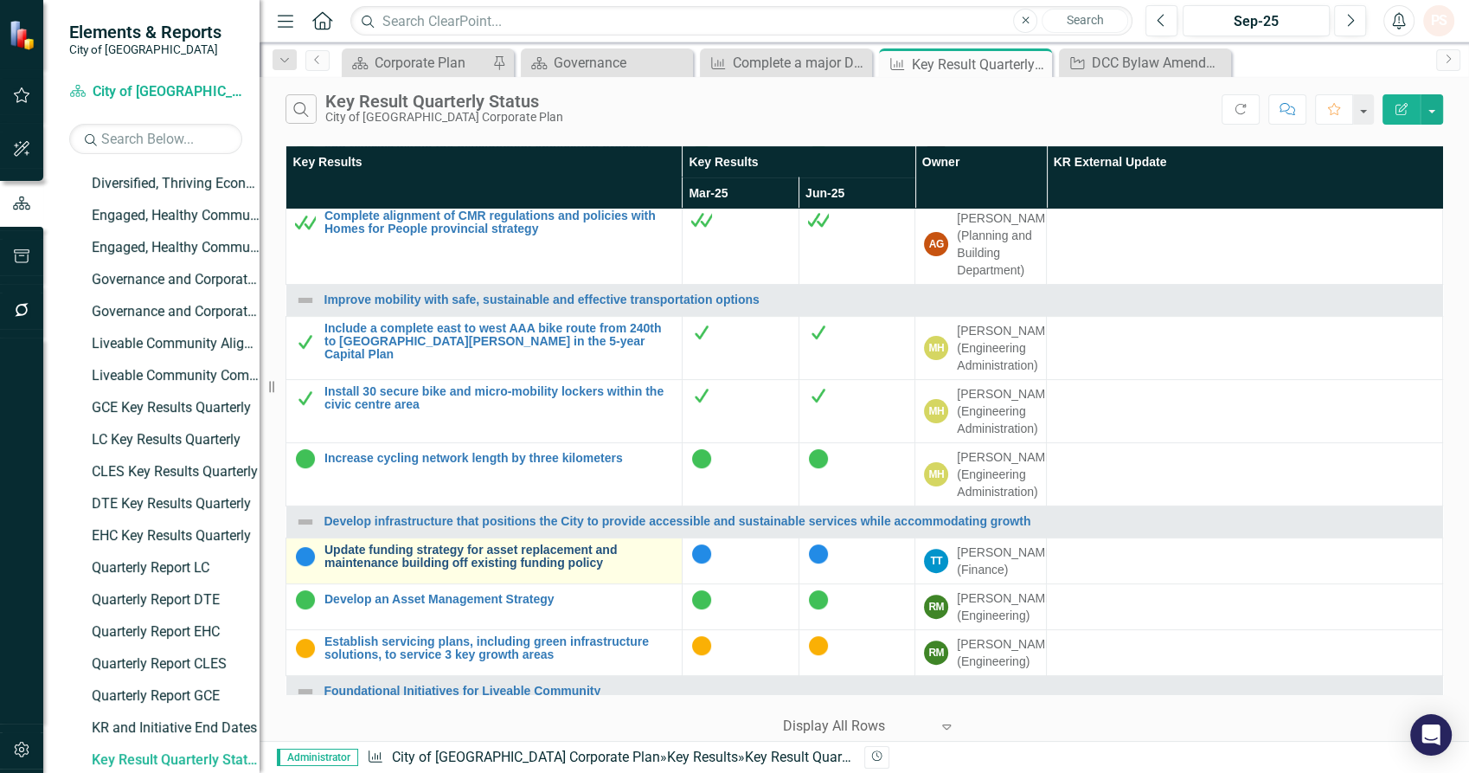
click at [583, 570] on link "Update funding strategy for asset replacement and maintenance building off exis…" at bounding box center [498, 556] width 349 height 27
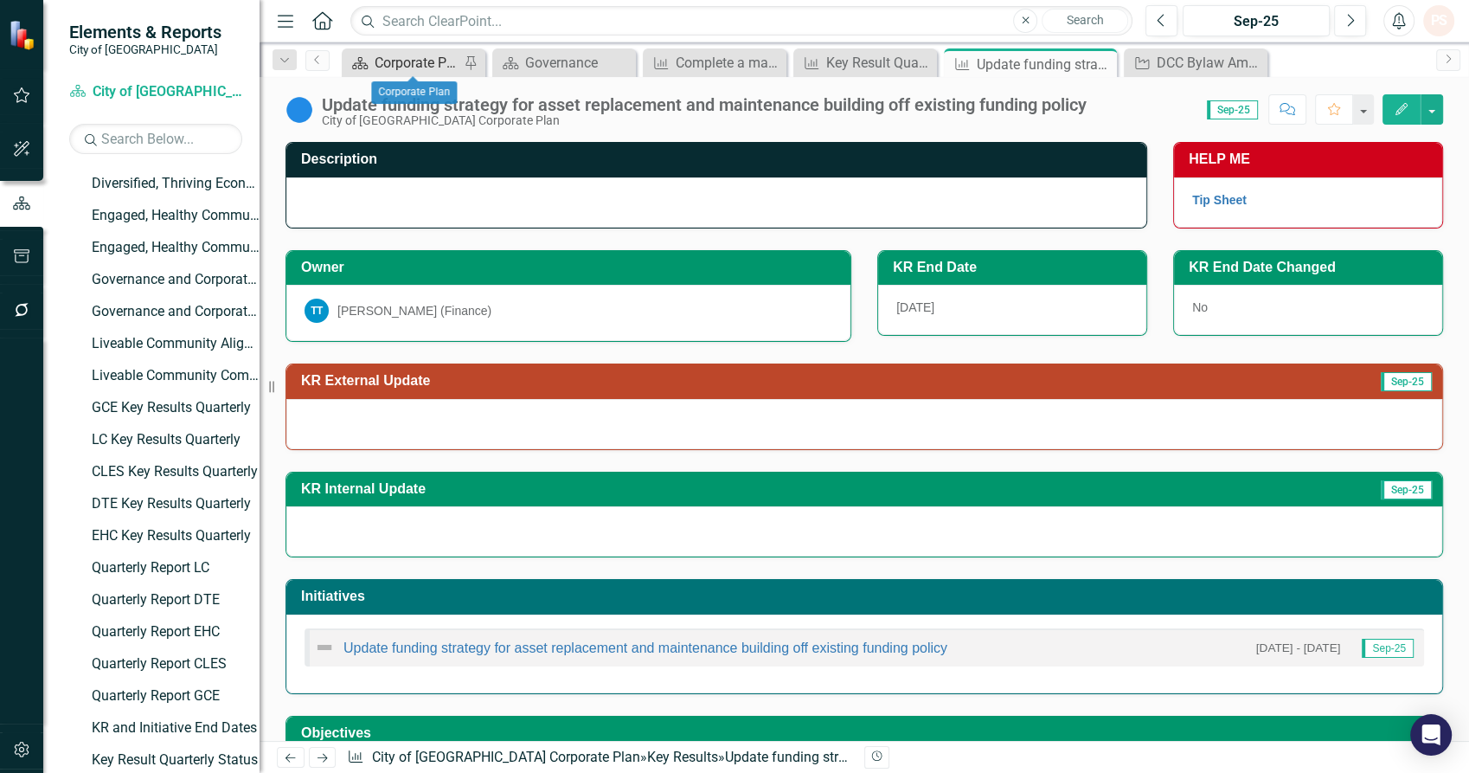
click at [420, 62] on div "Corporate Plan" at bounding box center [417, 63] width 85 height 22
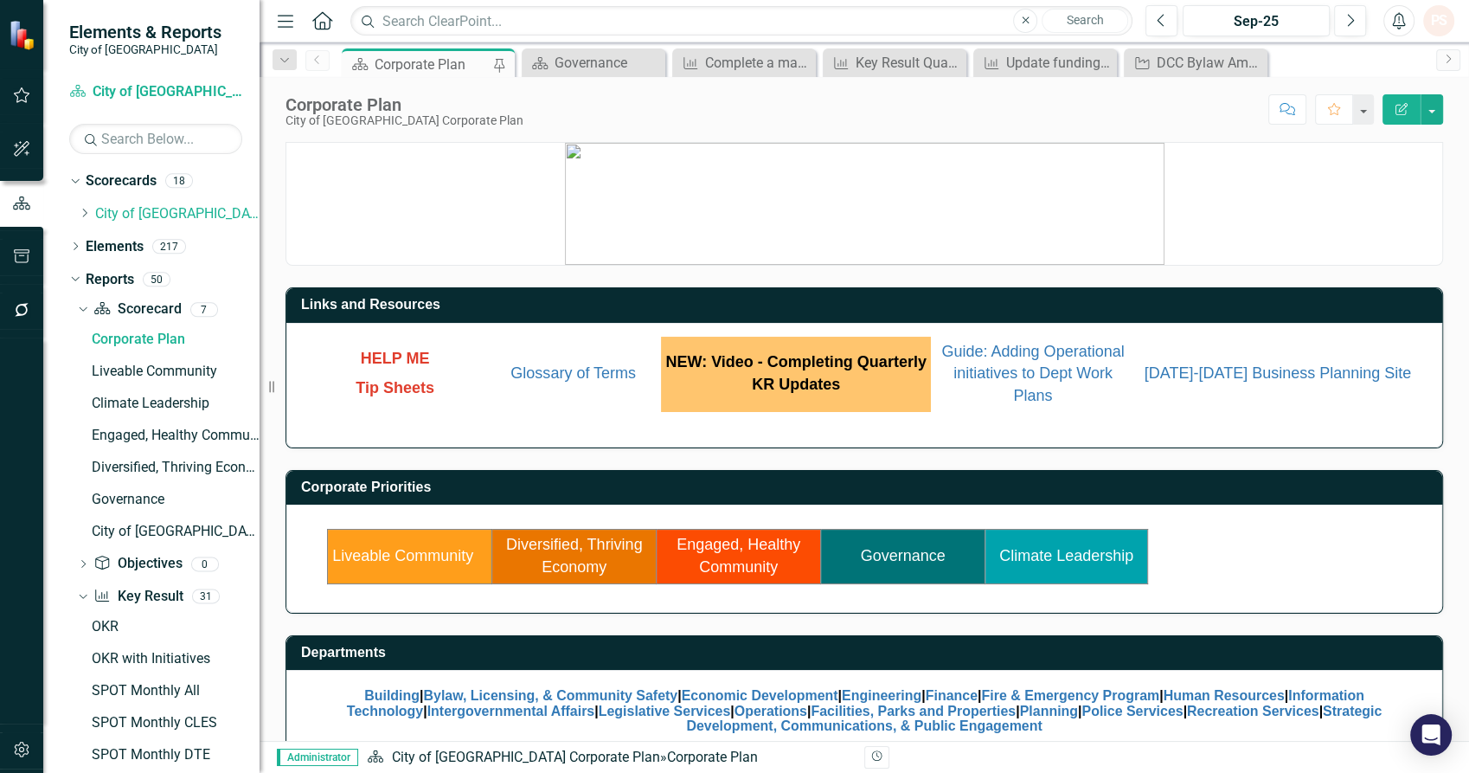
click at [413, 547] on link "Liveable Community" at bounding box center [402, 555] width 141 height 17
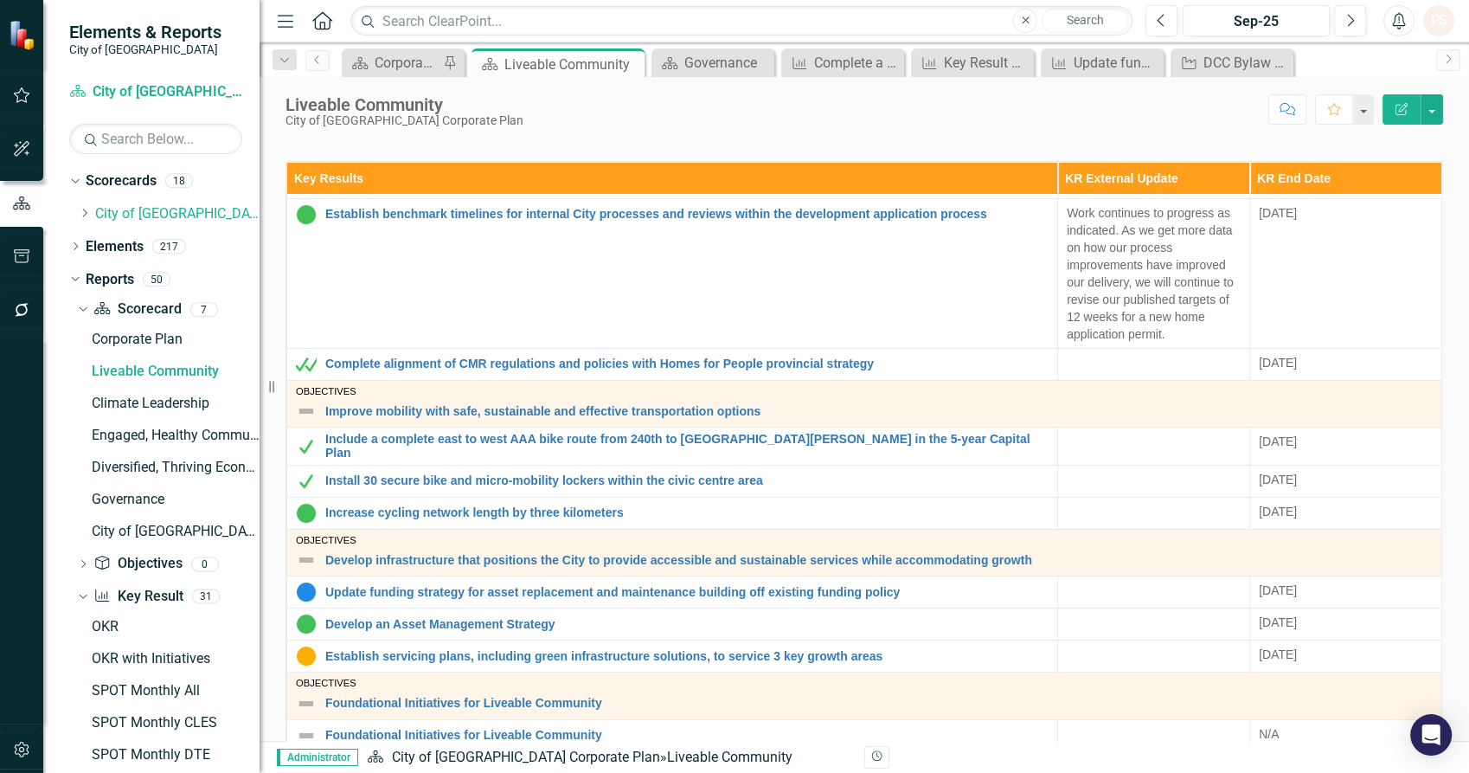
scroll to position [173, 0]
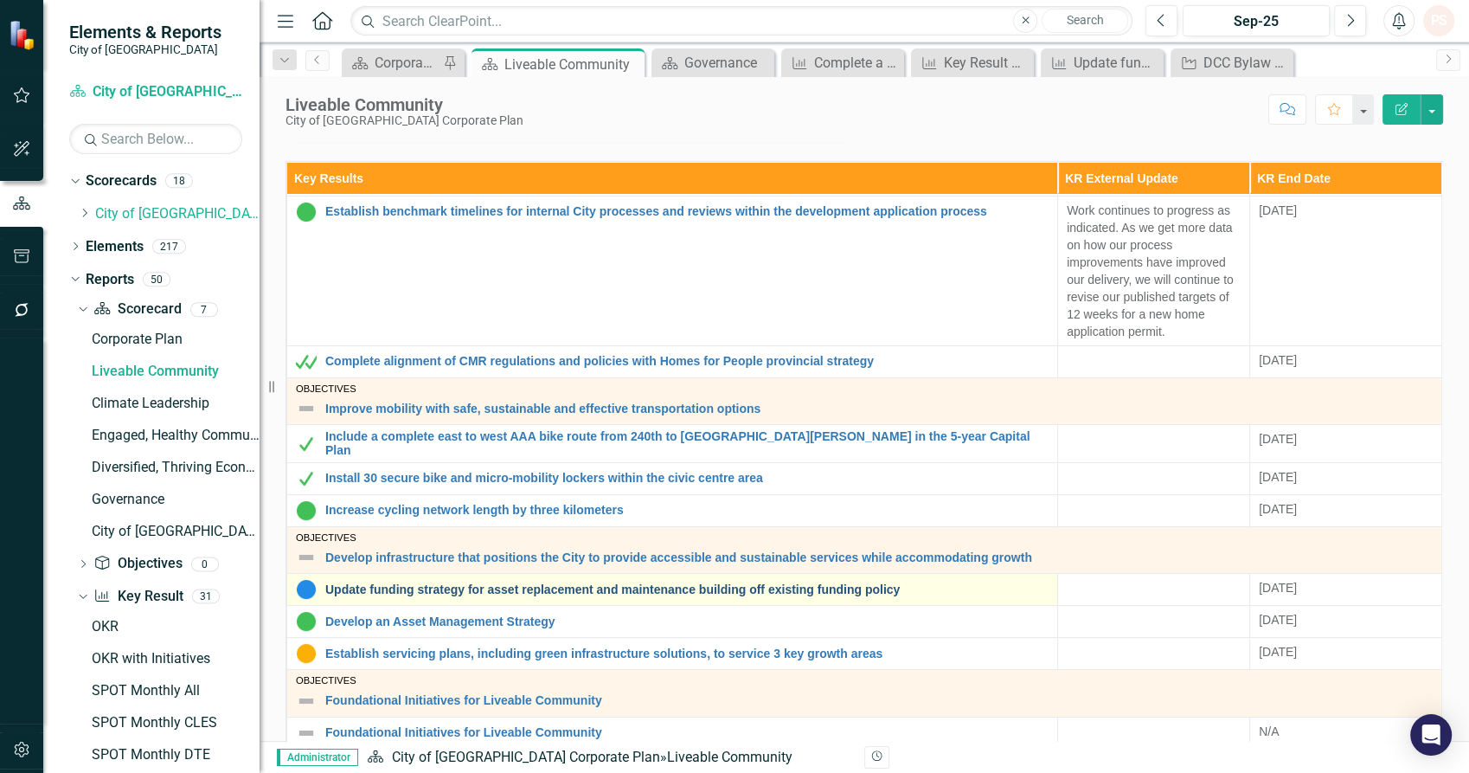
click at [460, 583] on link "Update funding strategy for asset replacement and maintenance building off exis…" at bounding box center [686, 589] width 723 height 13
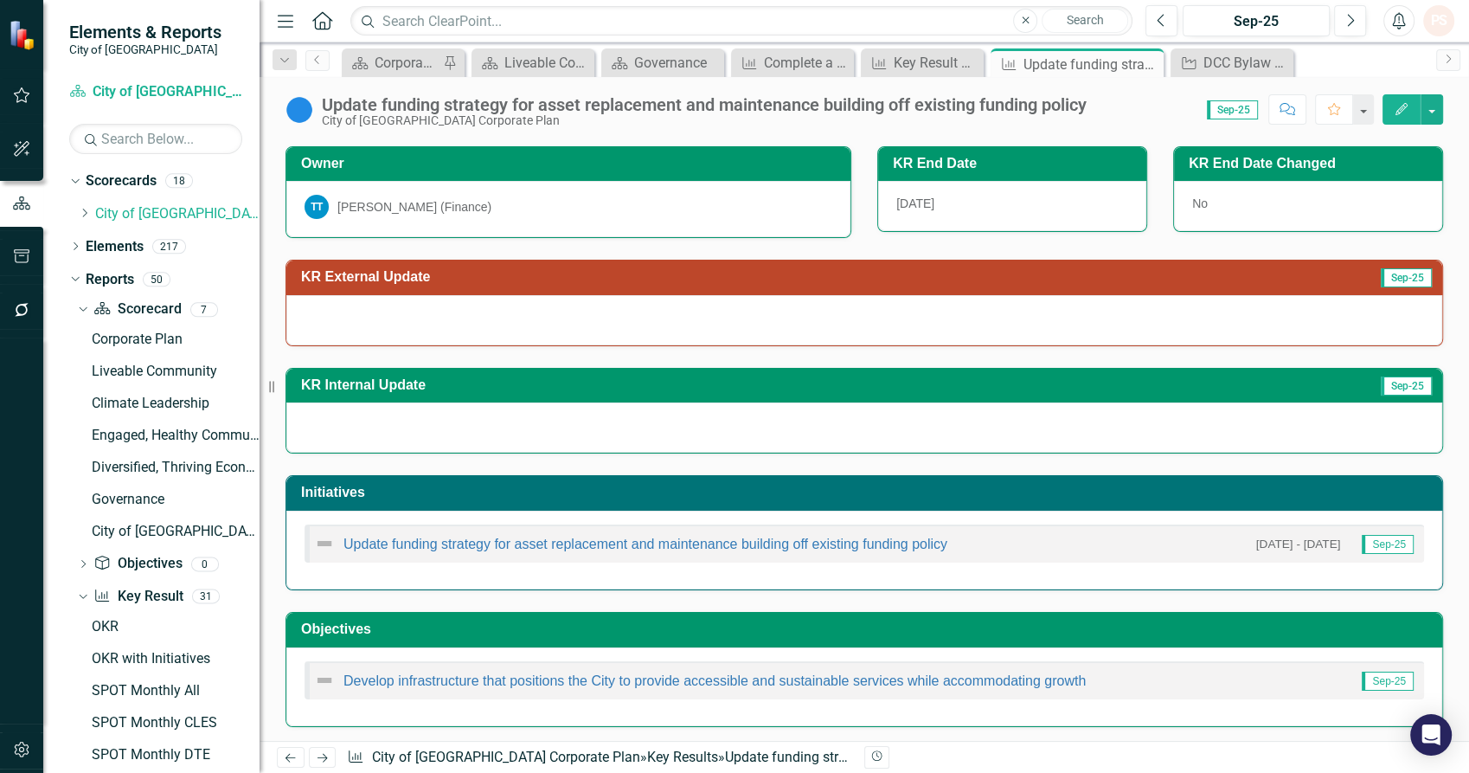
scroll to position [8, 0]
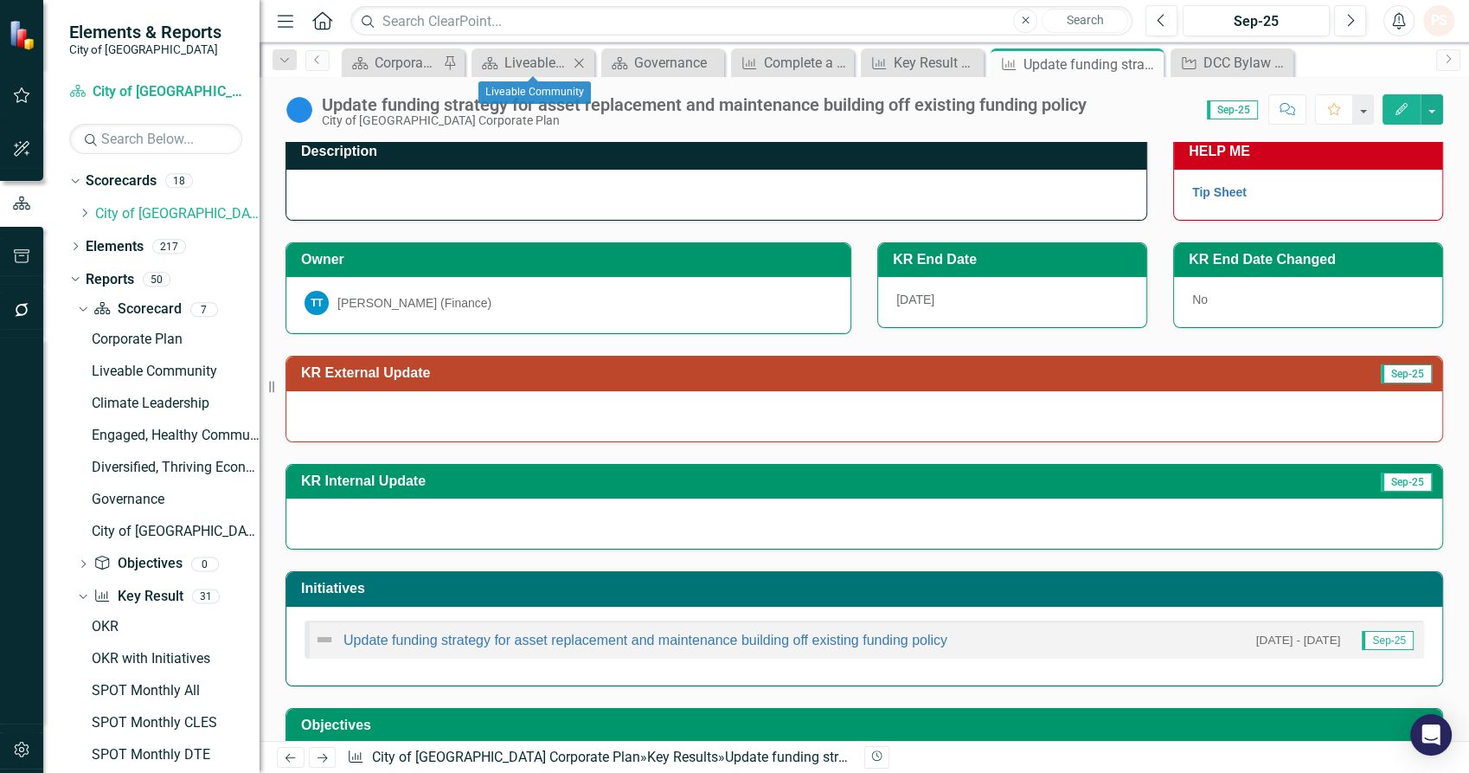
click at [578, 64] on icon "Close" at bounding box center [578, 63] width 17 height 14
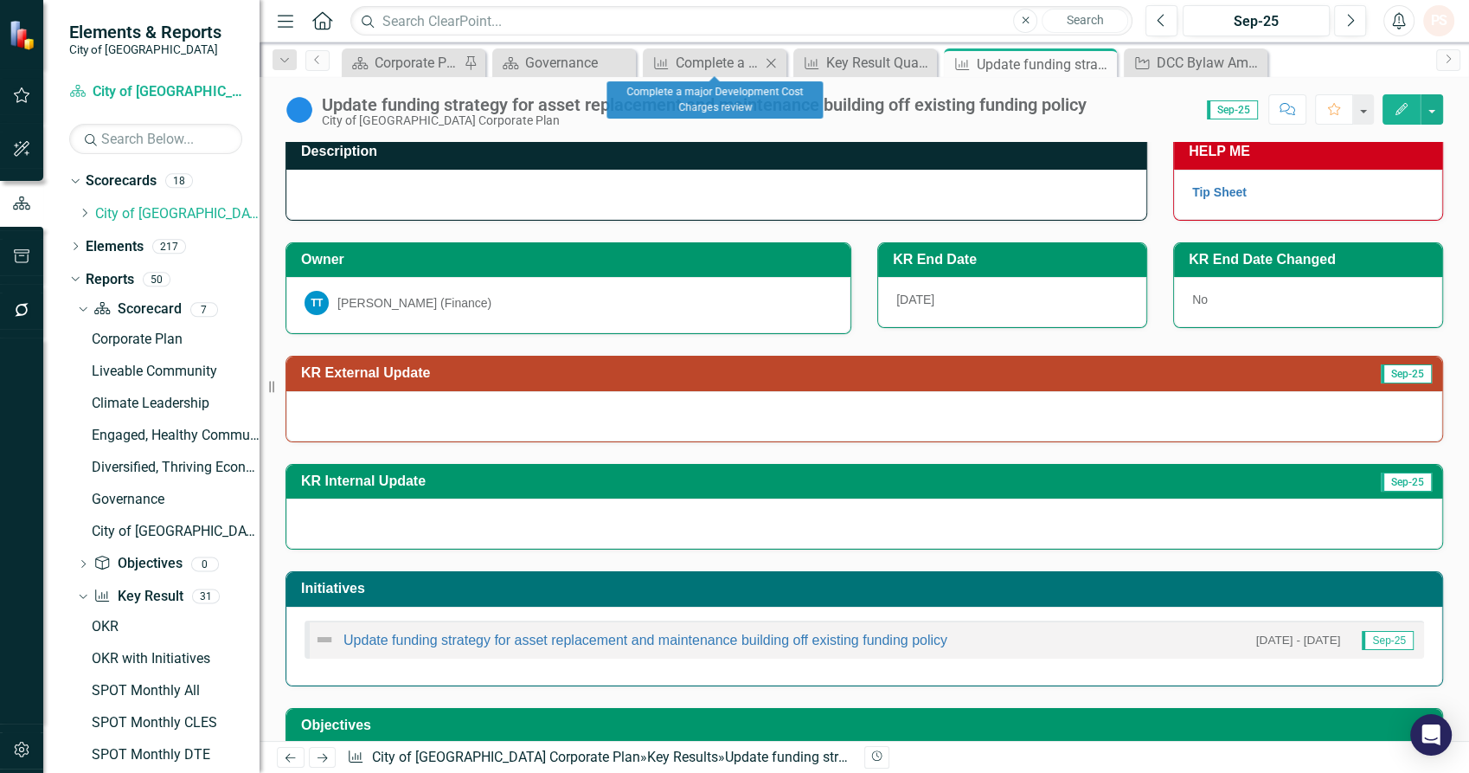
click at [773, 62] on icon "Close" at bounding box center [770, 63] width 17 height 14
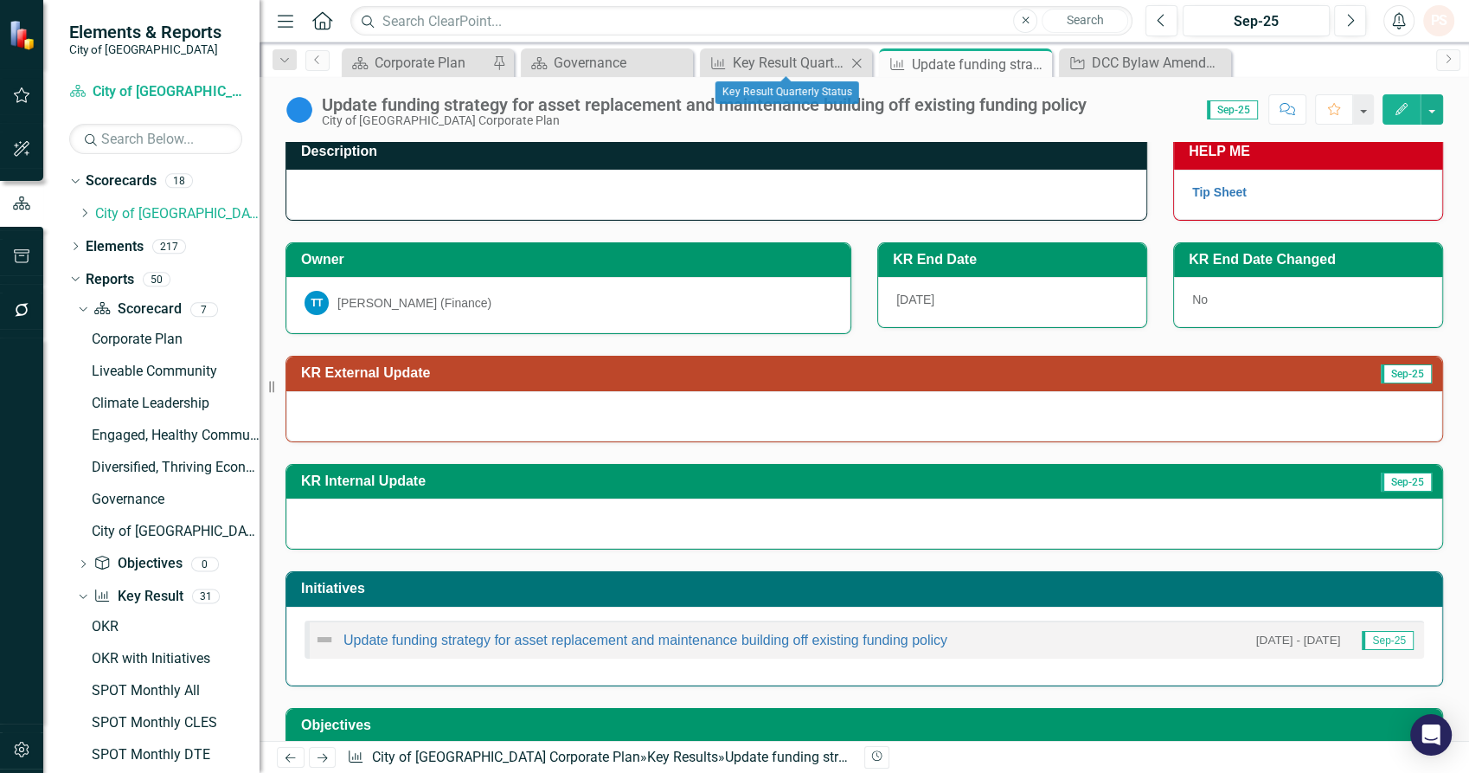
click at [854, 59] on icon "Close" at bounding box center [856, 63] width 17 height 14
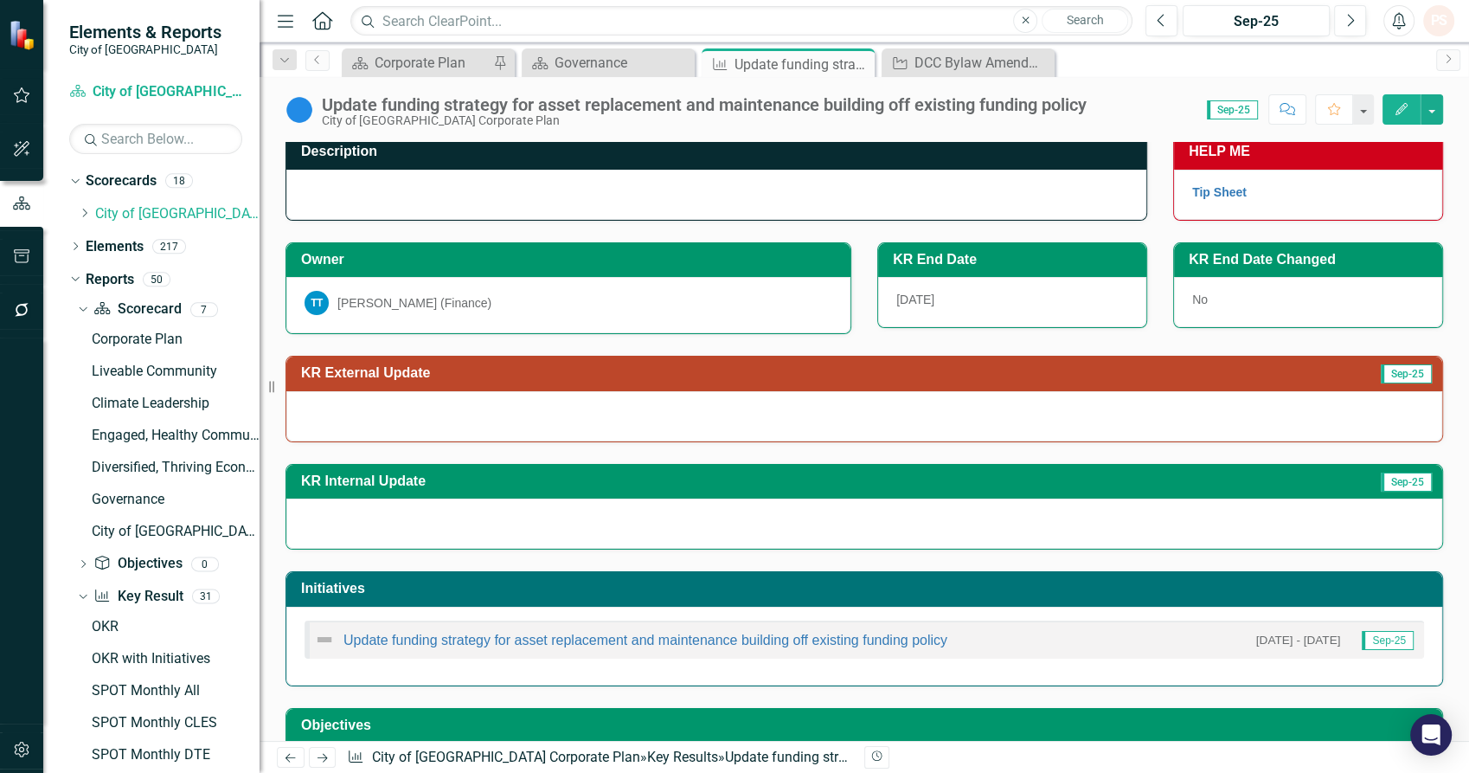
drag, startPoint x: 858, startPoint y: 62, endPoint x: 894, endPoint y: 62, distance: 35.5
click at [0, 0] on icon "Close" at bounding box center [0, 0] width 0 height 0
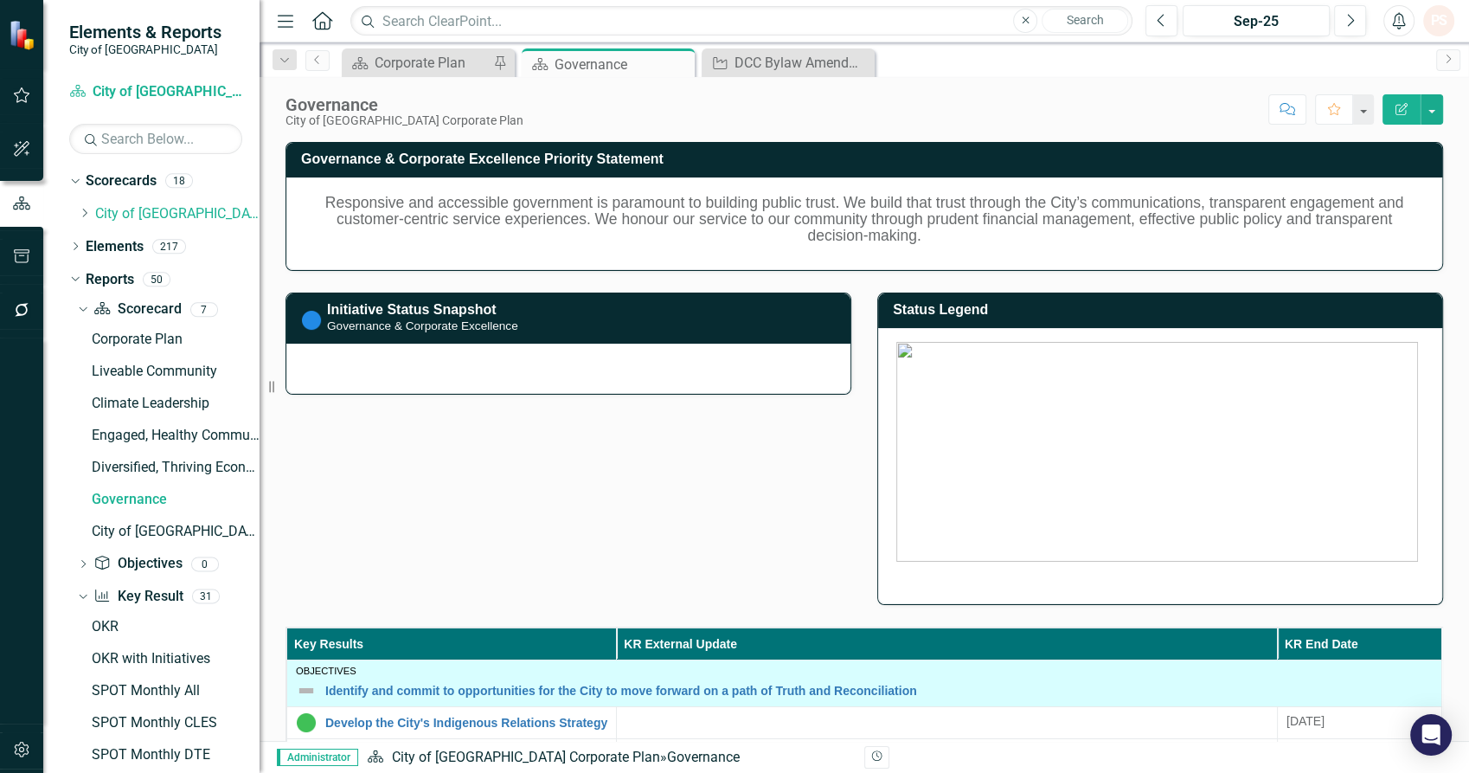
click at [0, 0] on icon at bounding box center [0, 0] width 0 height 0
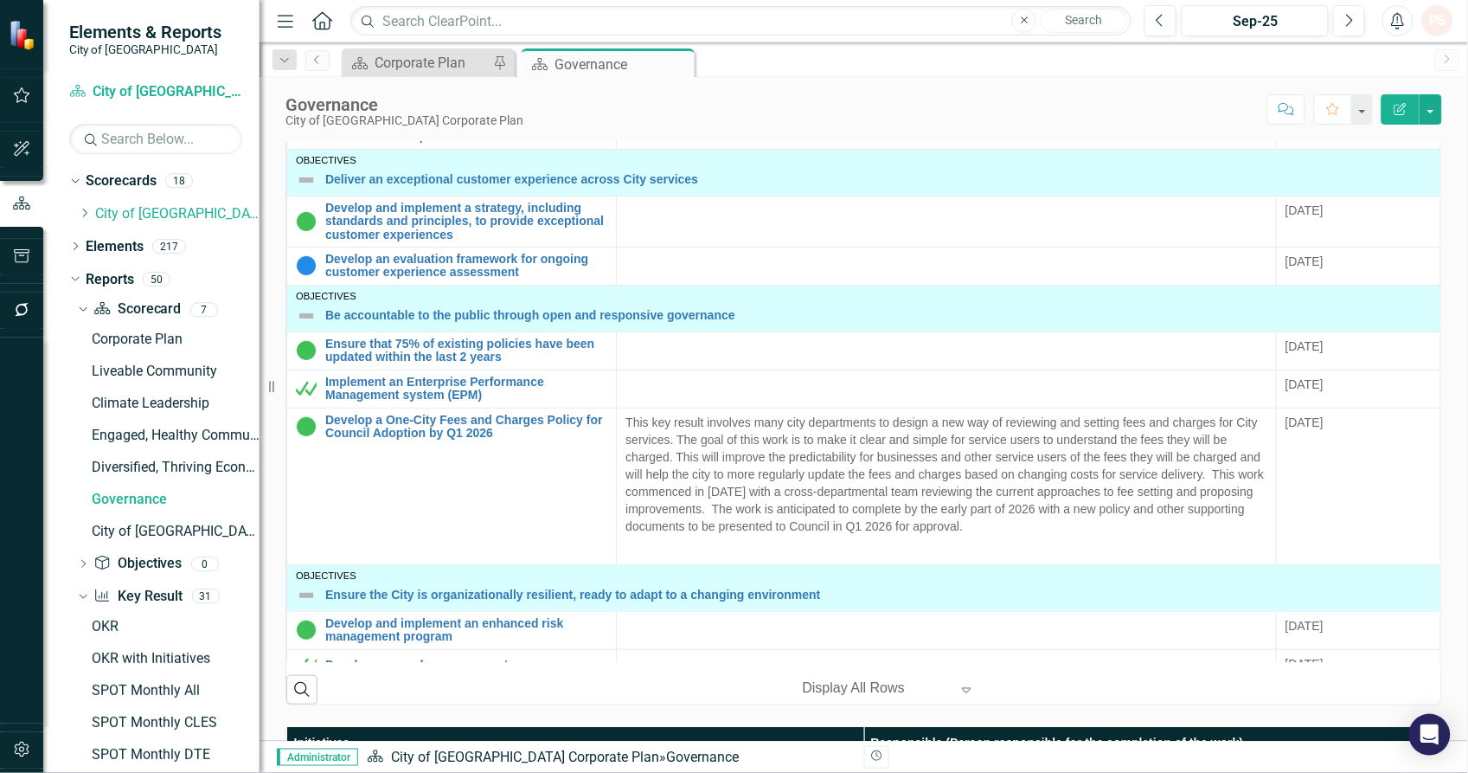
scroll to position [96, 0]
